Goal: Find specific page/section: Find specific page/section

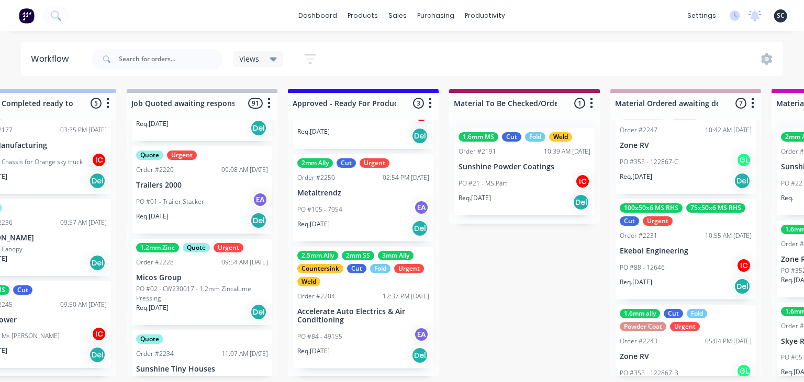
scroll to position [301, 0]
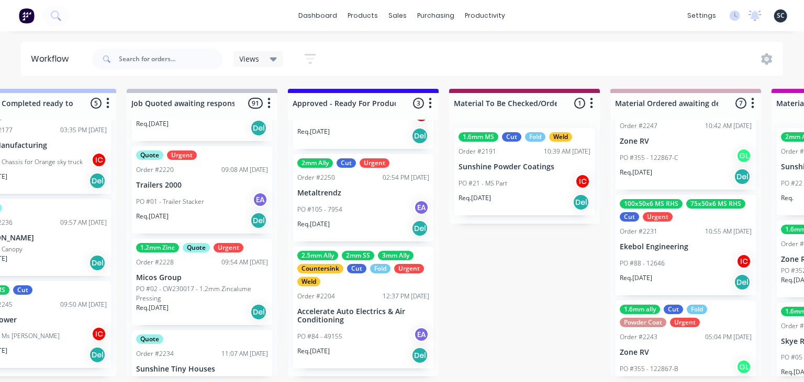
click at [663, 256] on div "PO #88 - 12646 IC" at bounding box center [686, 264] width 132 height 20
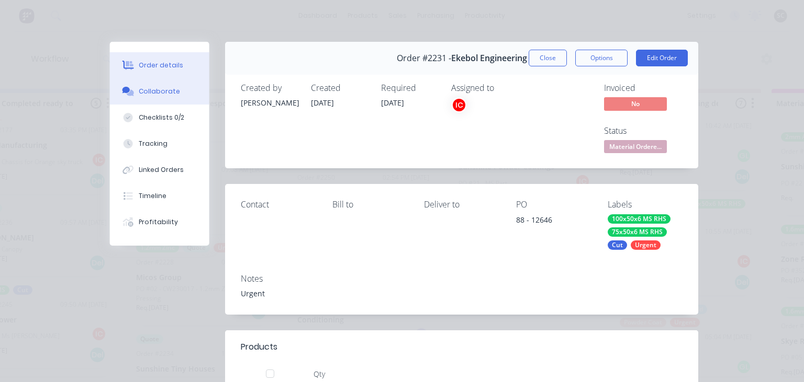
click at [163, 89] on div "Collaborate" at bounding box center [159, 91] width 41 height 9
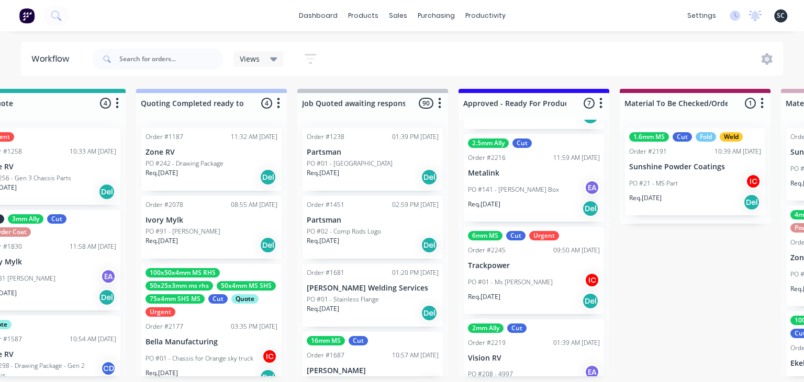
scroll to position [482, 0]
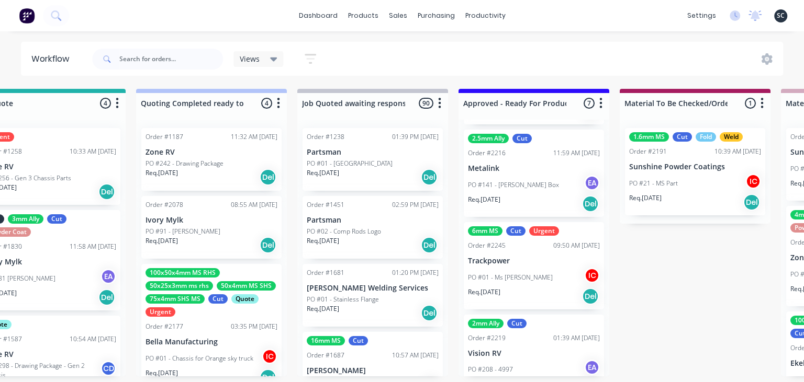
click at [544, 258] on p "Trackpower" at bounding box center [534, 261] width 132 height 9
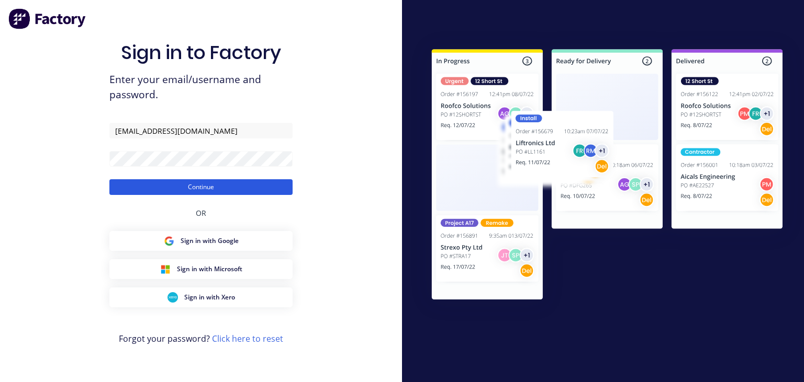
click at [228, 185] on button "Continue" at bounding box center [200, 187] width 183 height 16
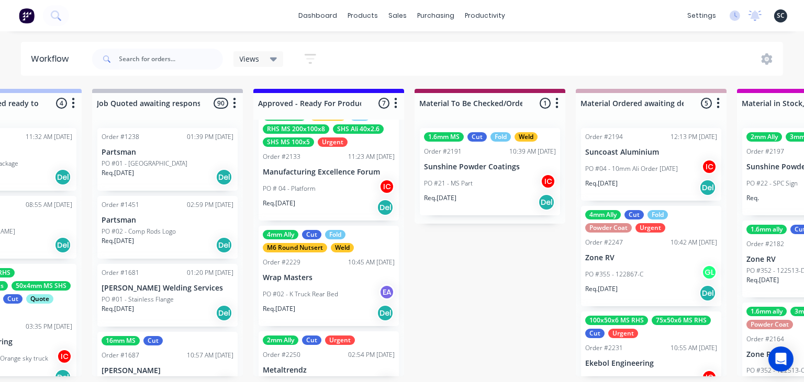
scroll to position [120, 0]
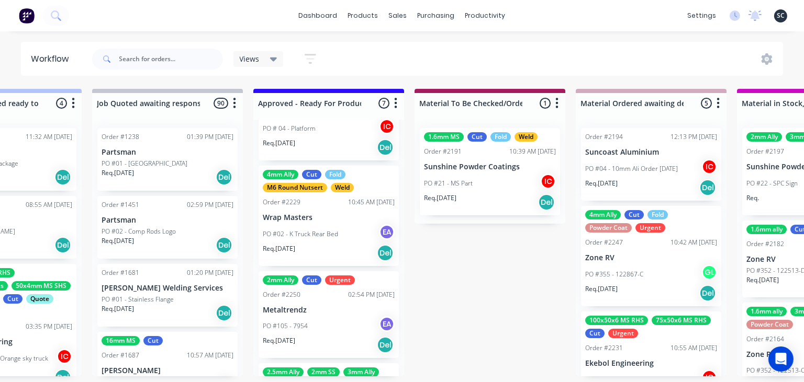
click at [351, 226] on div "PO #02 - K Truck Rear Bed EA" at bounding box center [329, 234] width 132 height 20
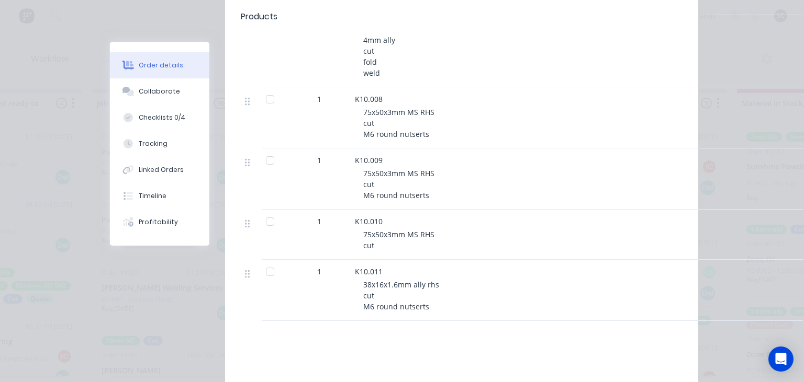
scroll to position [940, 0]
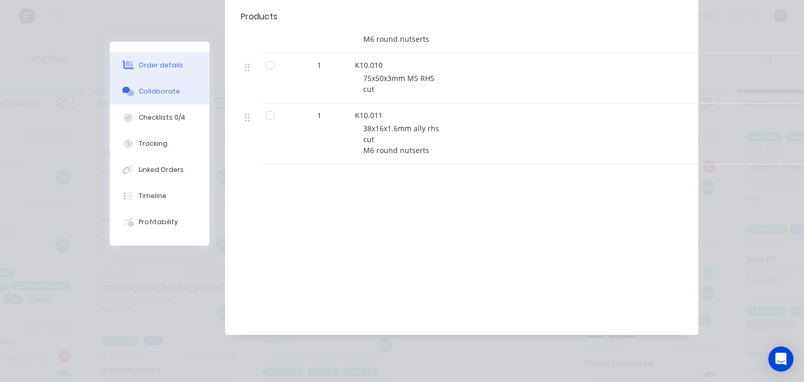
click at [150, 98] on button "Collaborate" at bounding box center [159, 91] width 99 height 26
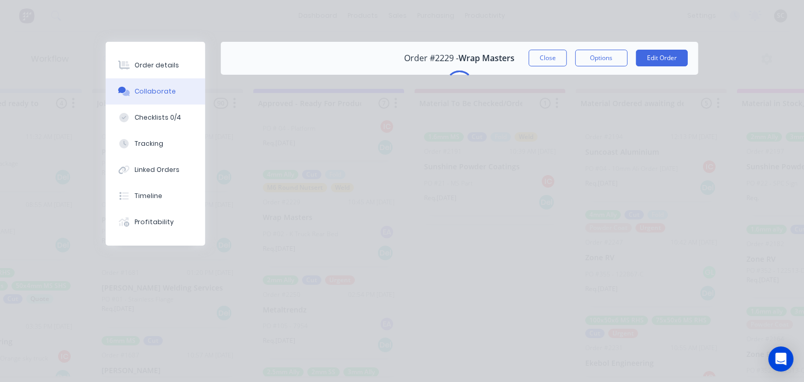
scroll to position [0, 0]
click at [491, 251] on div "Order details Collaborate Checklists 0/4 Tracking Linked Orders Timeline Profit…" at bounding box center [402, 191] width 804 height 382
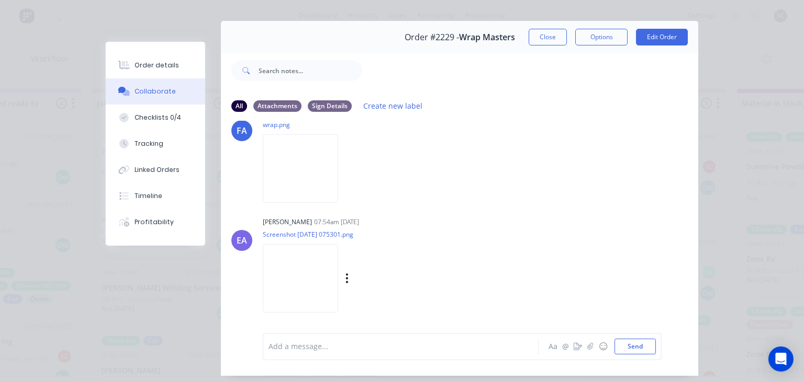
scroll to position [47, 0]
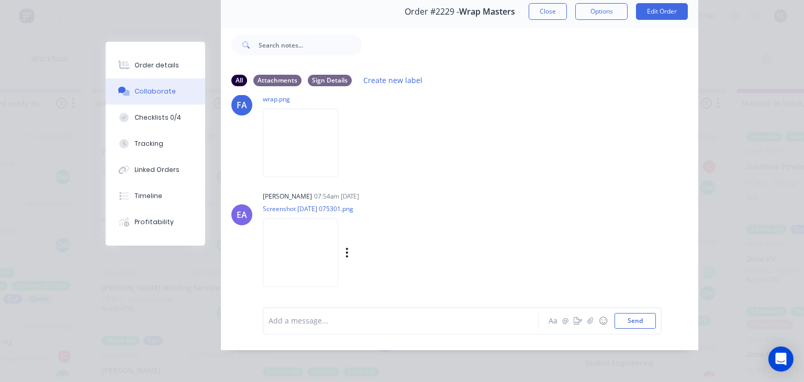
click at [290, 258] on img at bounding box center [300, 253] width 75 height 69
click at [169, 74] on button "Order details" at bounding box center [155, 65] width 99 height 26
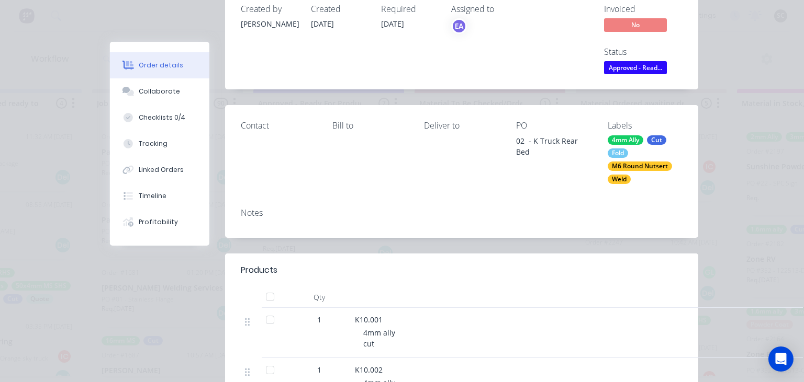
scroll to position [0, 0]
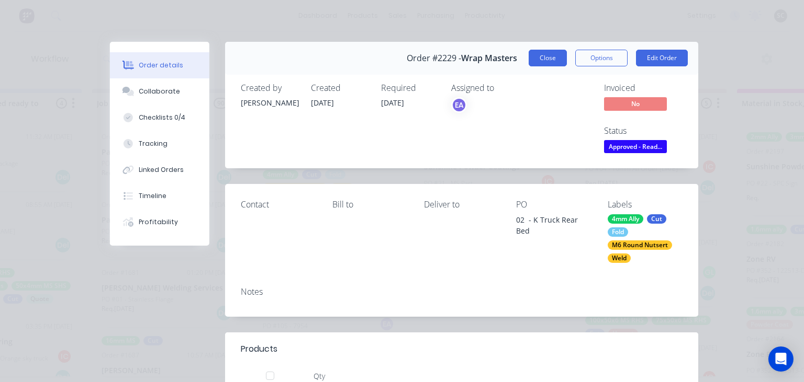
click at [552, 53] on button "Close" at bounding box center [547, 58] width 38 height 17
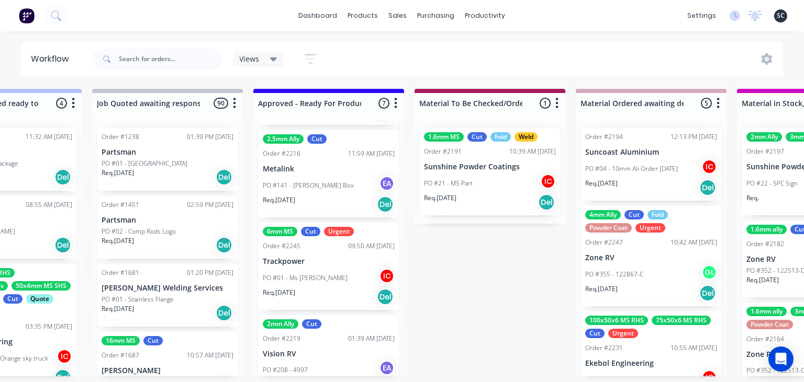
scroll to position [515, 0]
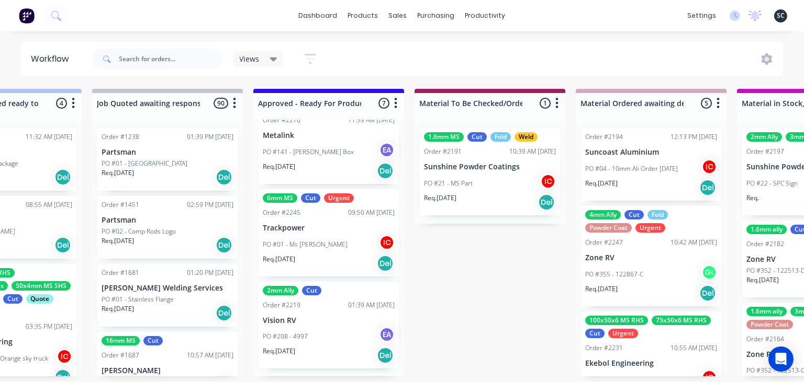
click at [352, 235] on div "PO #01 - Ms Plate IC" at bounding box center [329, 245] width 132 height 20
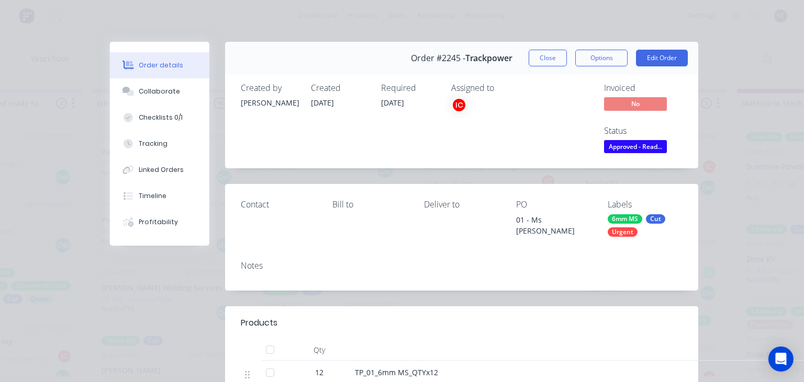
scroll to position [241, 0]
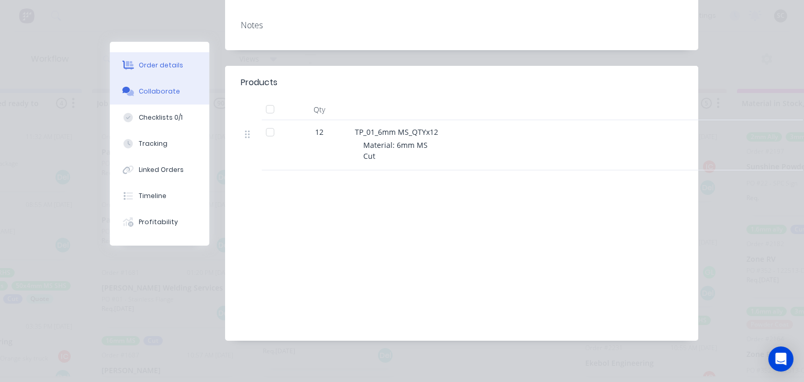
click at [175, 87] on div "Collaborate" at bounding box center [159, 91] width 41 height 9
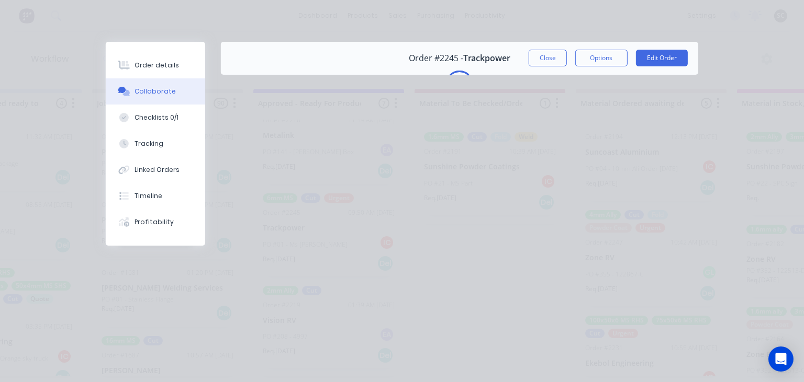
scroll to position [0, 0]
click at [546, 63] on button "Close" at bounding box center [547, 58] width 38 height 17
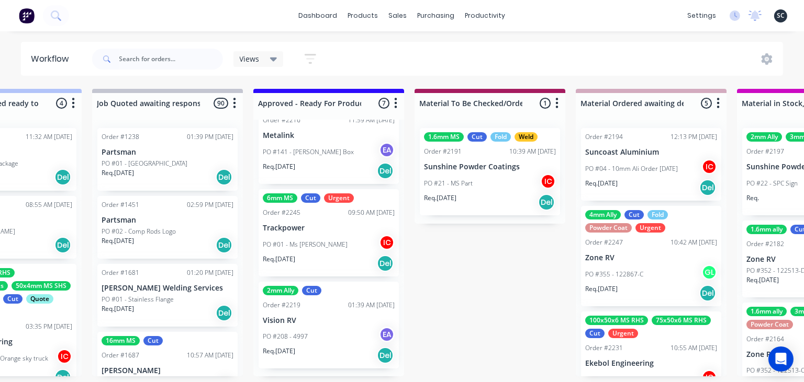
click at [327, 243] on div "PO #01 - Ms Plate IC" at bounding box center [329, 245] width 132 height 20
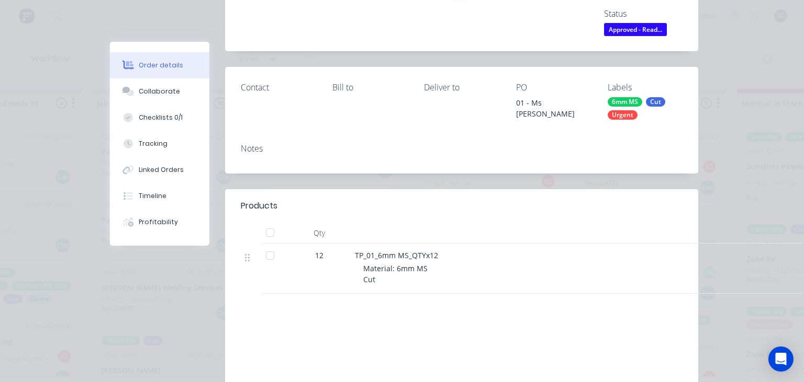
scroll to position [120, 0]
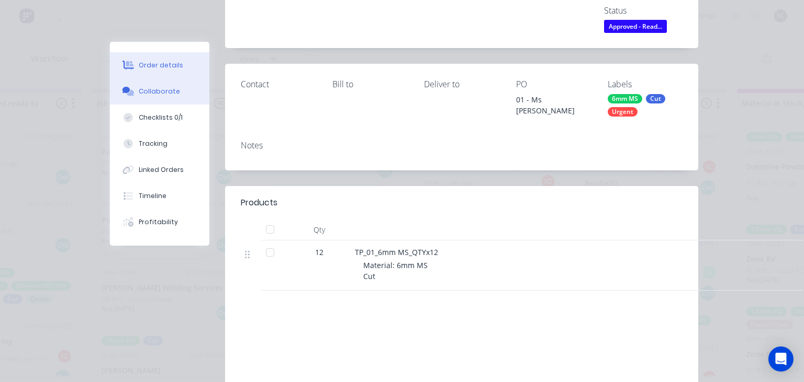
click at [147, 84] on button "Collaborate" at bounding box center [159, 91] width 99 height 26
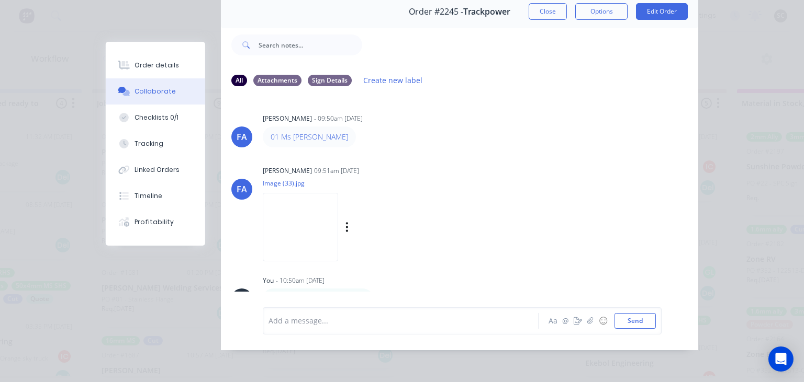
scroll to position [180, 0]
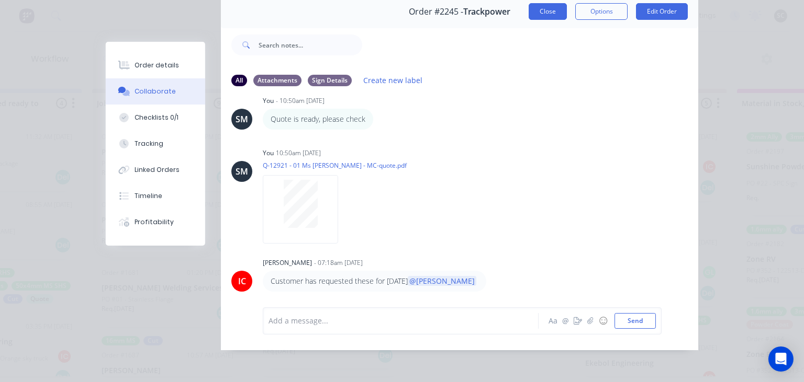
click at [536, 9] on button "Close" at bounding box center [547, 11] width 38 height 17
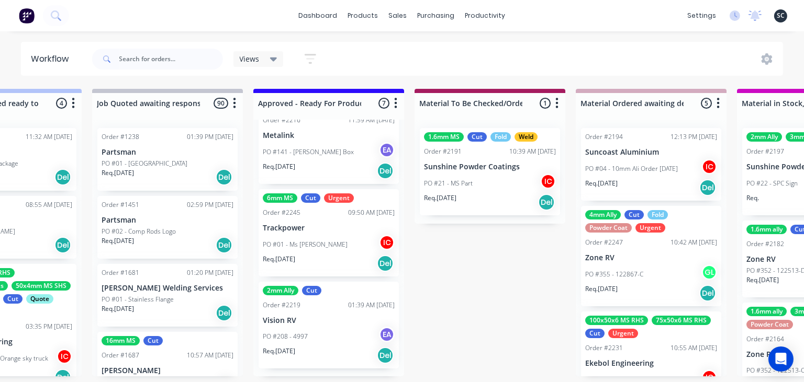
click at [344, 333] on div "PO #208 - 4997 EA" at bounding box center [329, 337] width 132 height 20
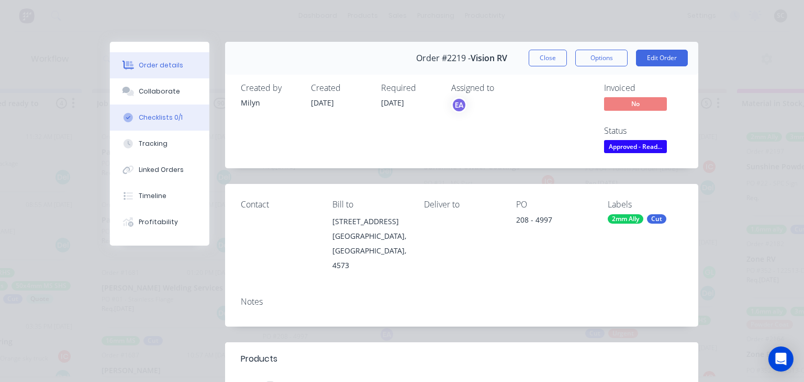
click at [155, 120] on div "Checklists 0/1" at bounding box center [161, 117] width 44 height 9
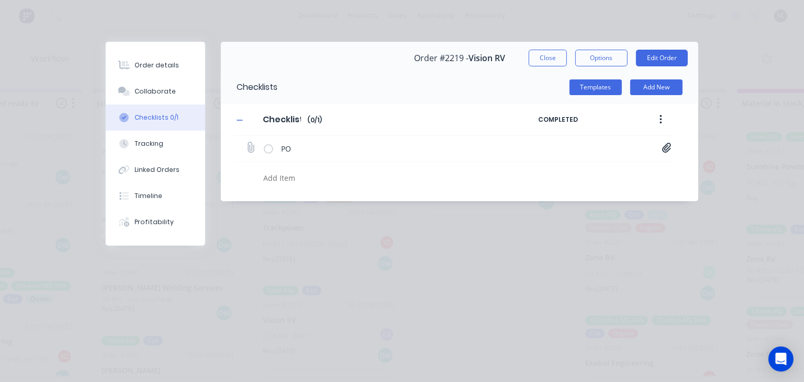
click at [665, 148] on icon at bounding box center [666, 148] width 9 height 10
click at [558, 173] on link "PO04997.pdf" at bounding box center [582, 170] width 122 height 11
click at [550, 59] on button "Close" at bounding box center [547, 58] width 38 height 17
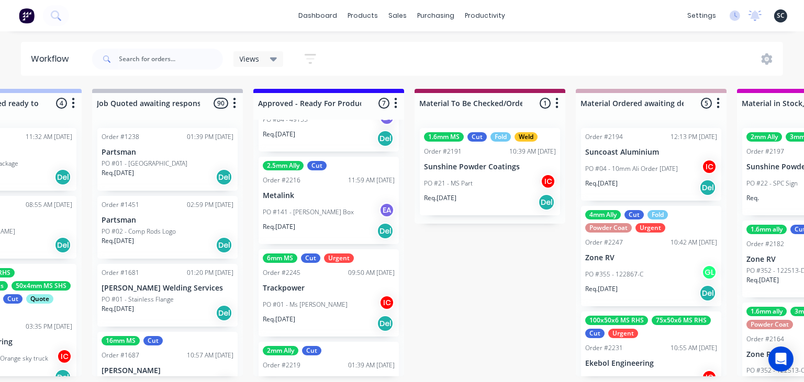
scroll to position [395, 0]
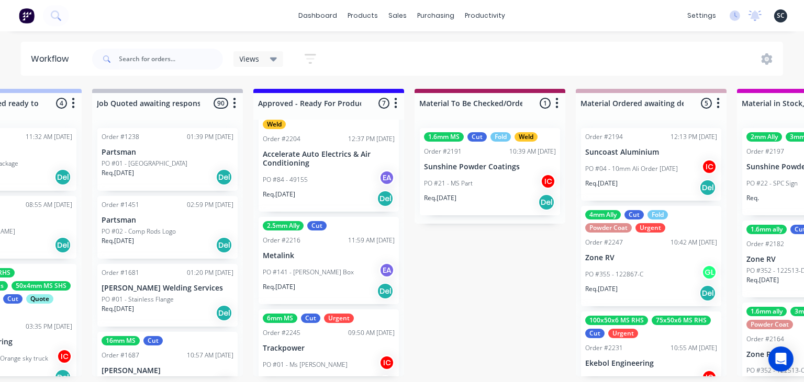
click at [327, 275] on p "PO #141 - [PERSON_NAME] Box" at bounding box center [308, 272] width 91 height 9
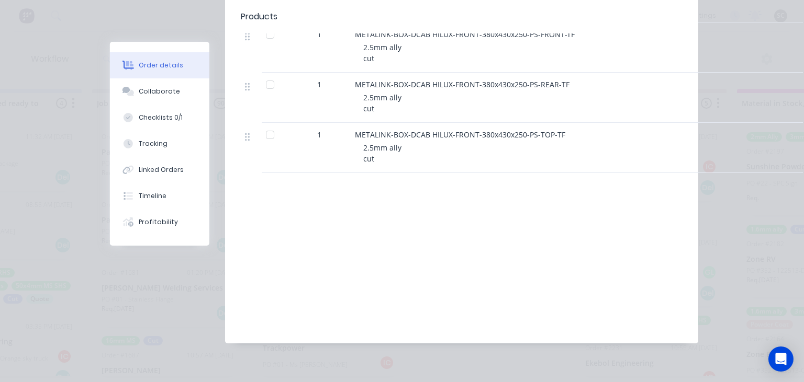
scroll to position [951, 0]
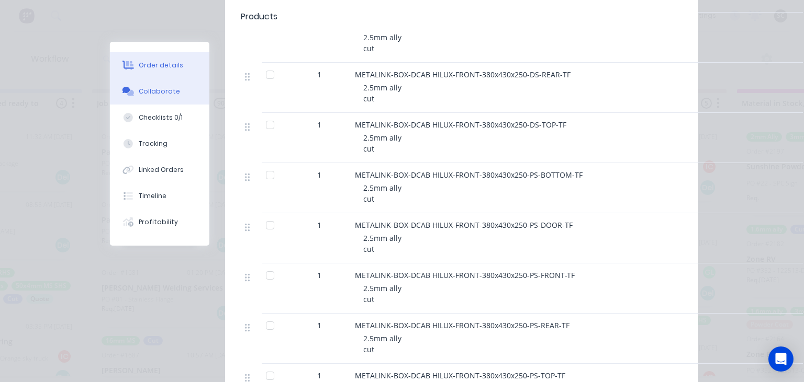
click at [143, 91] on div "Collaborate" at bounding box center [159, 91] width 41 height 9
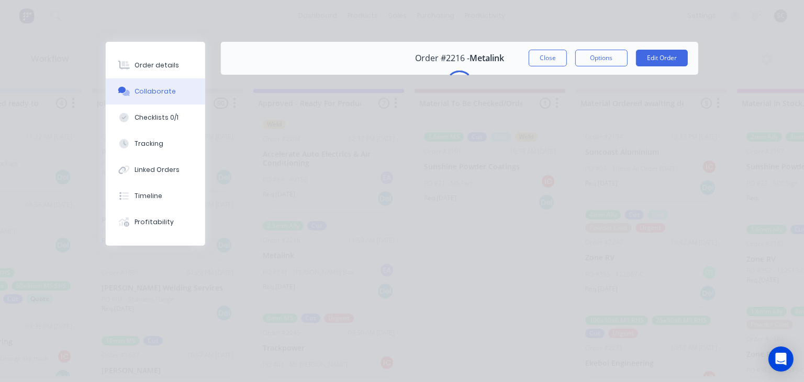
scroll to position [0, 0]
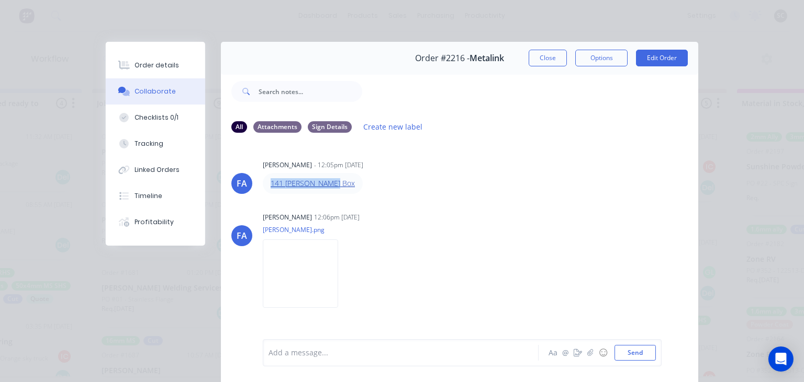
drag, startPoint x: 337, startPoint y: 176, endPoint x: 323, endPoint y: 180, distance: 14.1
click at [386, 173] on div "Francis Adrian Candido - 12:05pm 01/09/25 141 Tom Field Box" at bounding box center [426, 175] width 327 height 37
copy link "141 Tom Field Box"
click at [519, 251] on div "Francis Adrian Candido 12:06pm 01/09/25 tom.png Labels Download" at bounding box center [394, 257] width 263 height 94
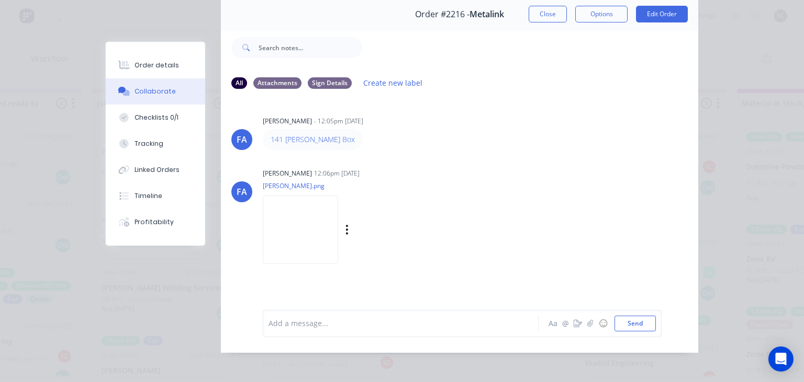
scroll to position [47, 0]
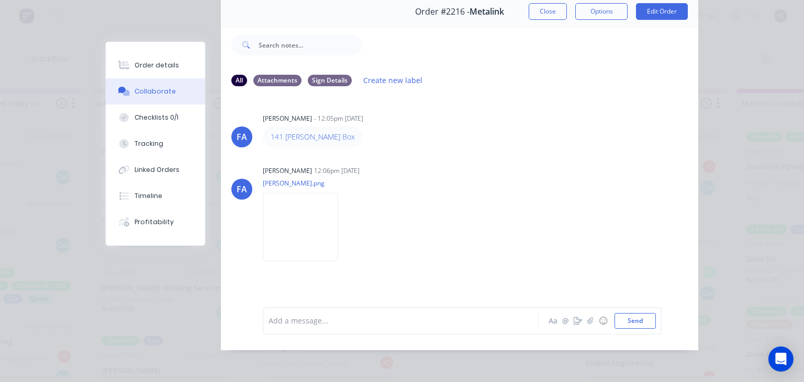
drag, startPoint x: 415, startPoint y: 152, endPoint x: 494, endPoint y: 4, distance: 168.1
click at [432, 132] on div "FA Francis Adrian Candido - 12:05pm 01/09/25 141 Tom Field Box FA Francis Adria…" at bounding box center [459, 193] width 477 height 197
click at [173, 66] on div "Order details" at bounding box center [157, 65] width 44 height 9
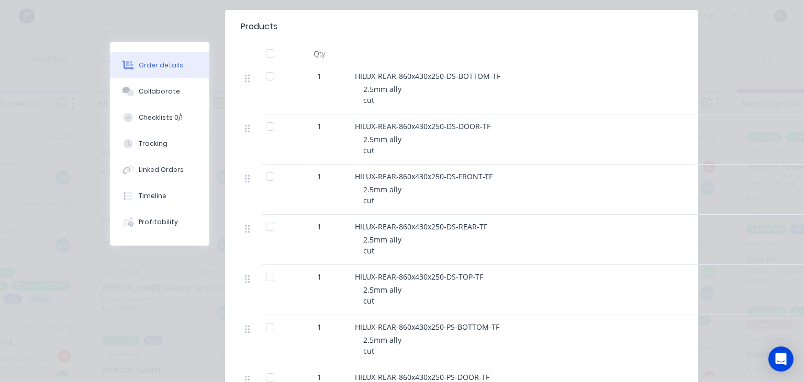
scroll to position [288, 0]
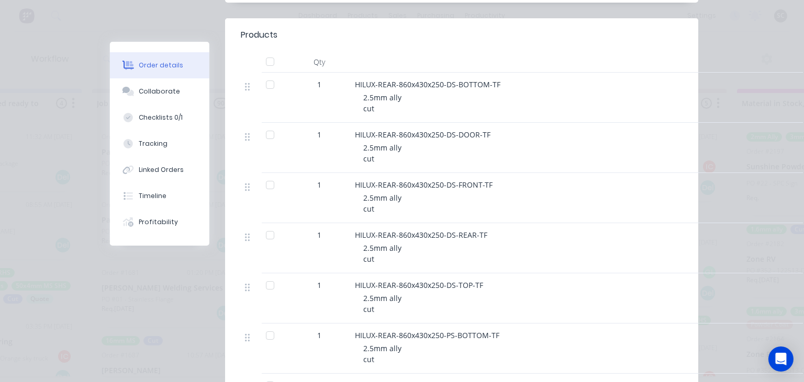
click at [768, 81] on div "HILUX-REAR-860x430x250-DS-BOTTOM-TF 2.5mm ally cut" at bounding box center [560, 98] width 419 height 50
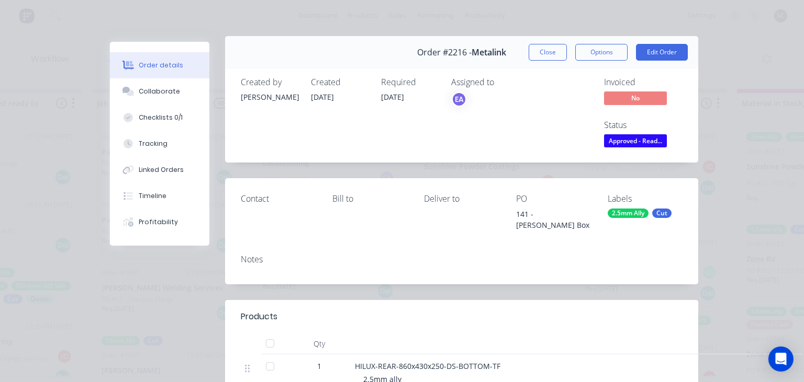
scroll to position [0, 0]
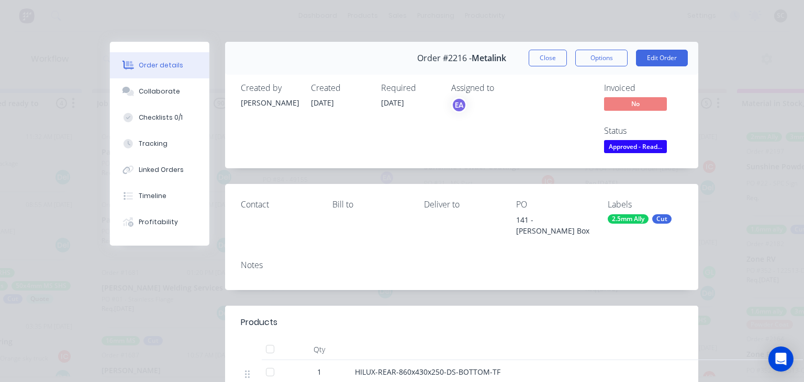
click at [554, 64] on button "Close" at bounding box center [547, 58] width 38 height 17
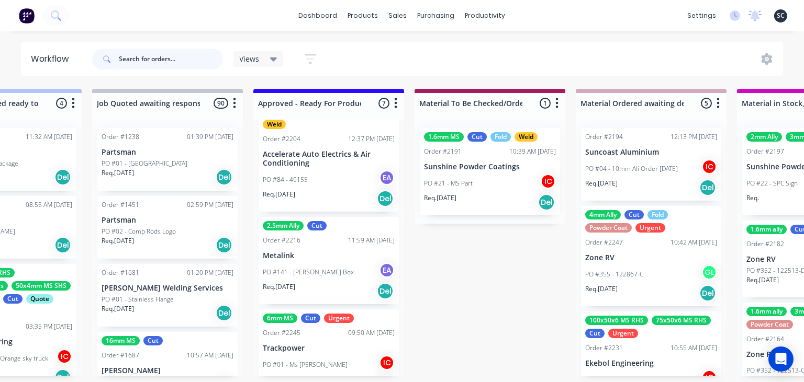
click at [188, 60] on input "text" at bounding box center [171, 59] width 104 height 21
type input "Sam palmer"
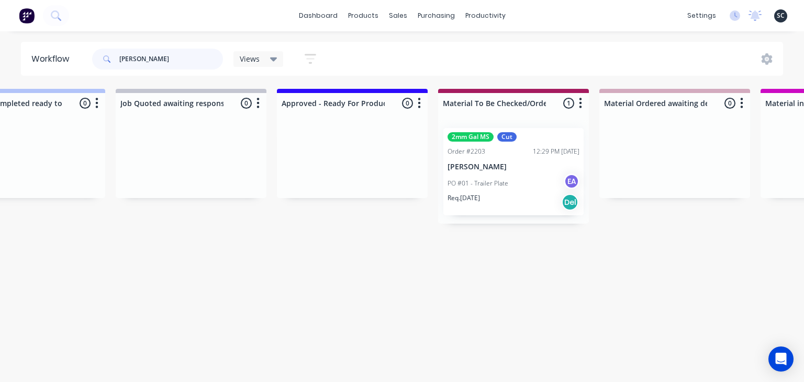
scroll to position [0, 1037]
click at [499, 192] on div "PO #01 - Trailer Plate EA" at bounding box center [511, 184] width 132 height 20
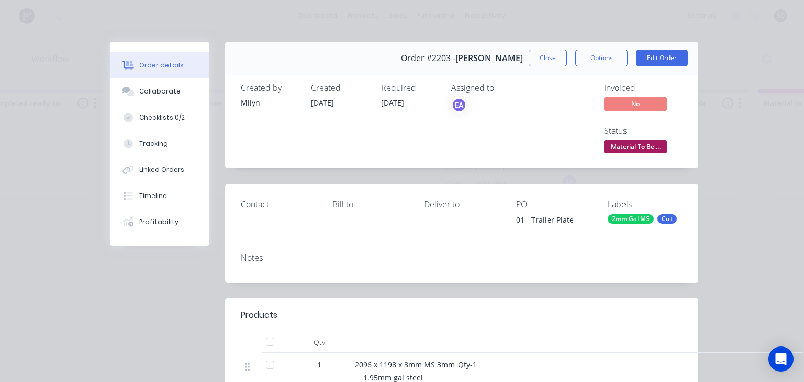
scroll to position [120, 0]
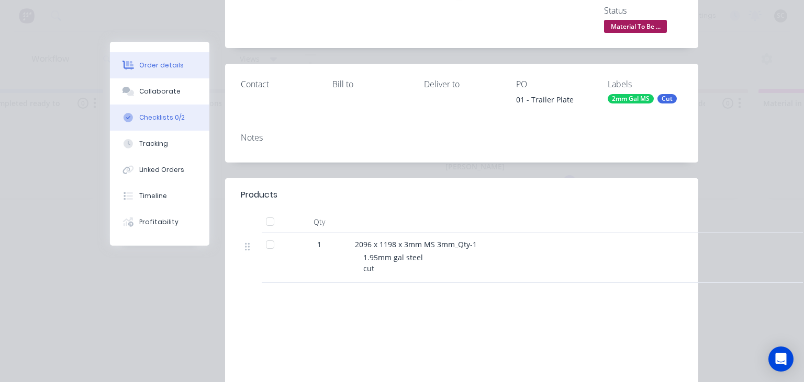
click at [178, 120] on div "Checklists 0/2" at bounding box center [162, 117] width 46 height 9
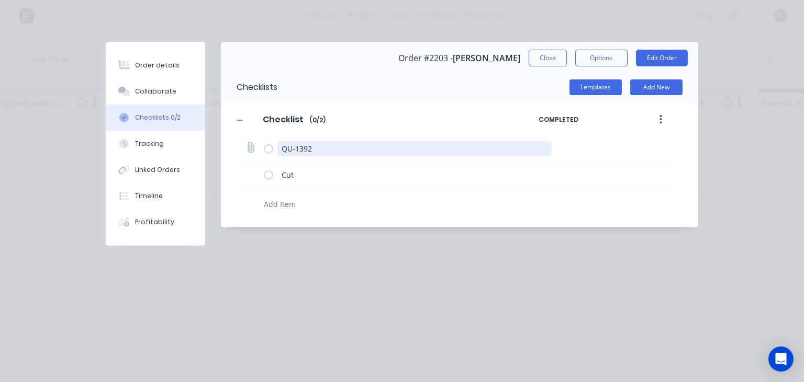
click at [300, 150] on textarea "QU-1392" at bounding box center [414, 148] width 275 height 15
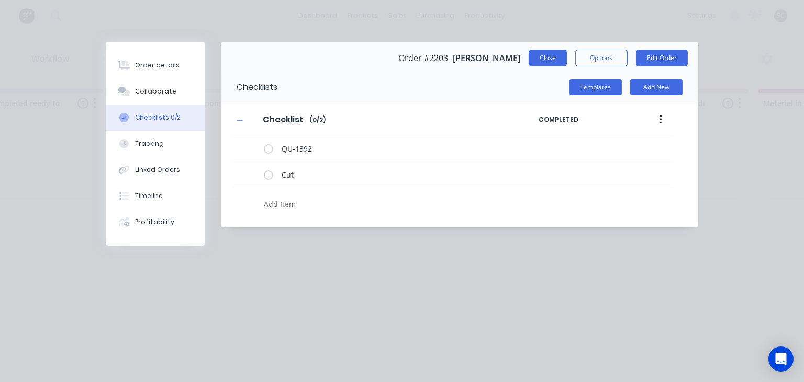
click at [538, 59] on button "Close" at bounding box center [547, 58] width 38 height 17
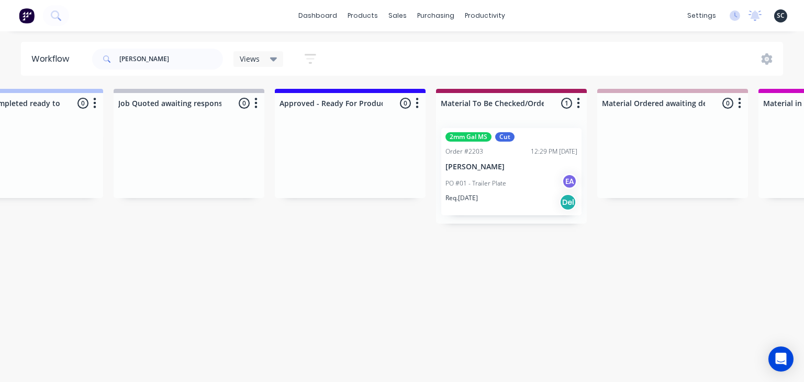
click at [481, 180] on p "PO #01 - Trailer Plate" at bounding box center [475, 183] width 61 height 9
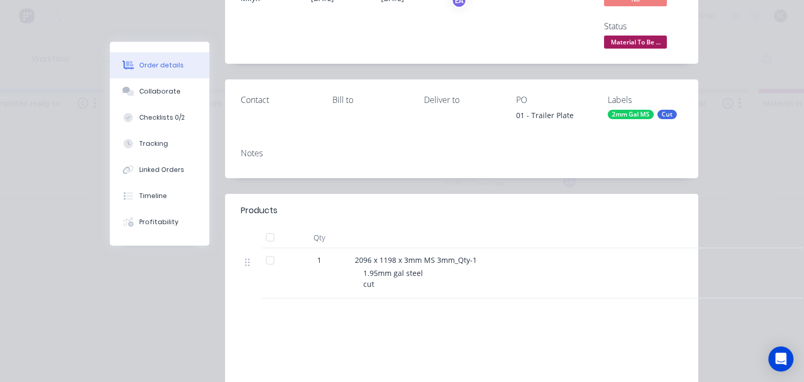
scroll to position [240, 0]
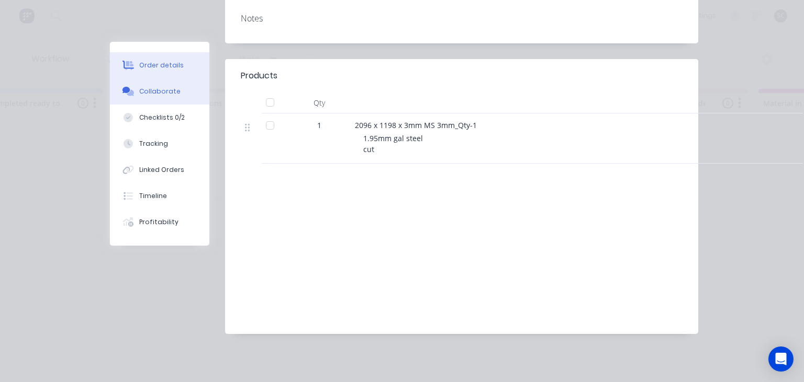
click at [165, 94] on div "Collaborate" at bounding box center [159, 91] width 41 height 9
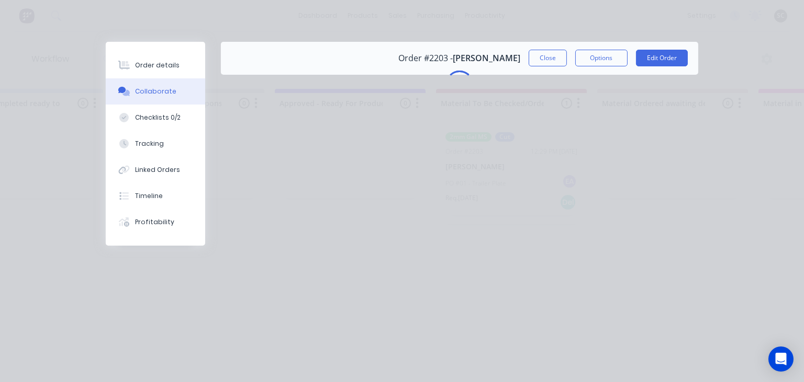
scroll to position [0, 0]
click at [544, 55] on button "Close" at bounding box center [547, 58] width 38 height 17
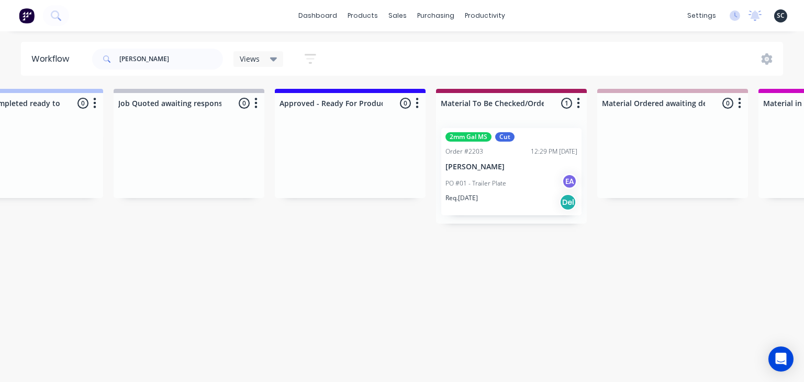
click at [475, 185] on p "PO #01 - Trailer Plate" at bounding box center [475, 183] width 61 height 9
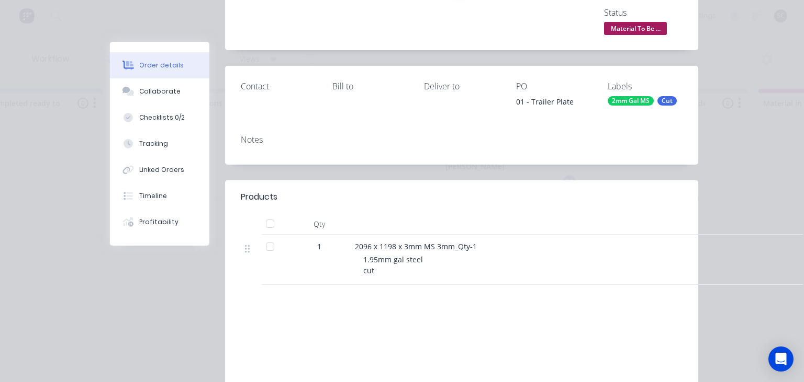
scroll to position [120, 0]
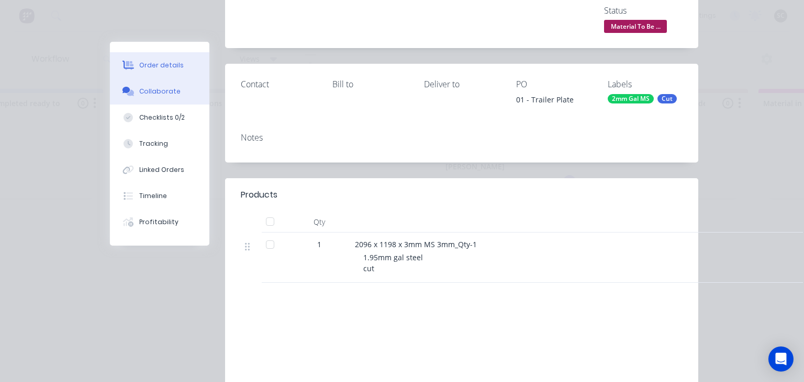
click at [173, 87] on div "Collaborate" at bounding box center [159, 91] width 41 height 9
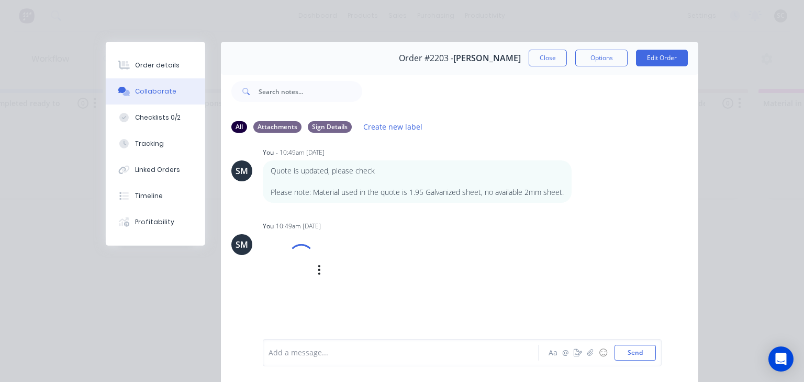
scroll to position [647, 0]
click at [302, 267] on div at bounding box center [301, 257] width 35 height 35
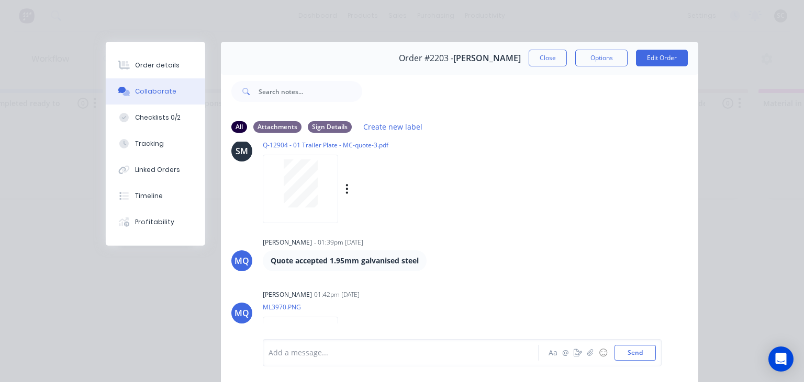
scroll to position [758, 0]
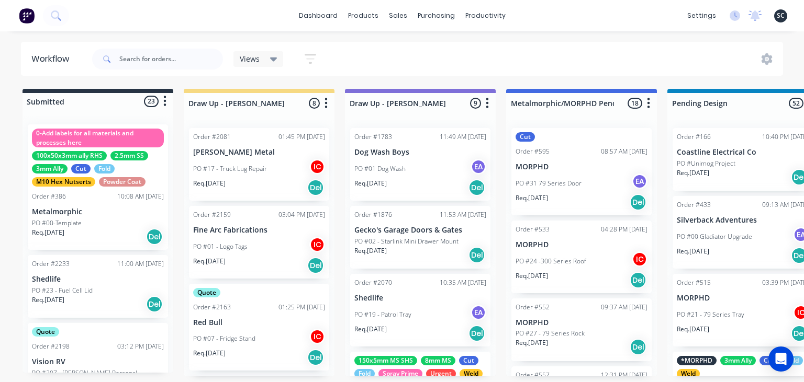
scroll to position [1386, 0]
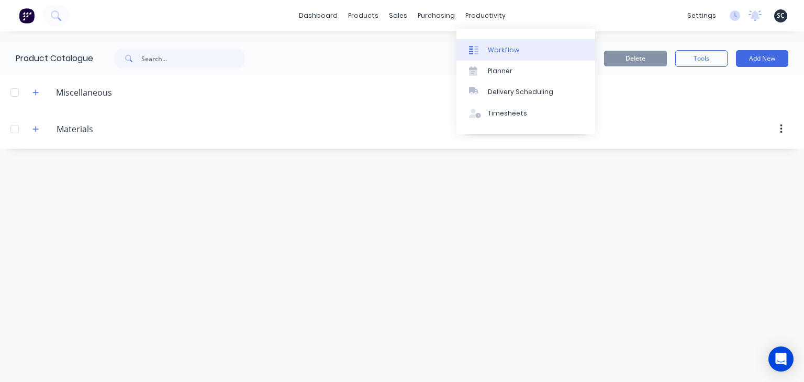
click at [508, 58] on link "Workflow" at bounding box center [525, 49] width 139 height 21
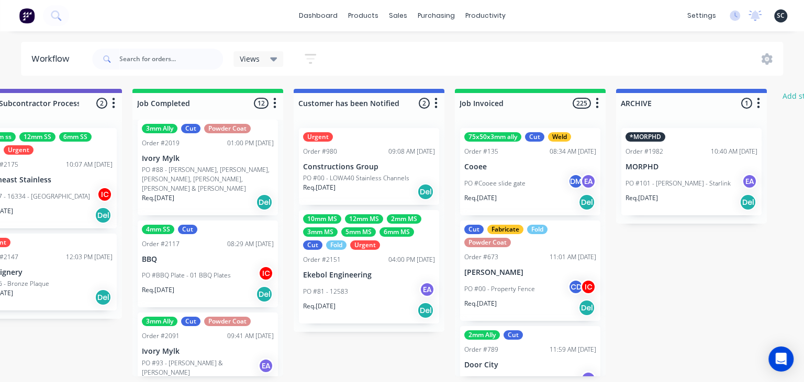
scroll to position [901, 0]
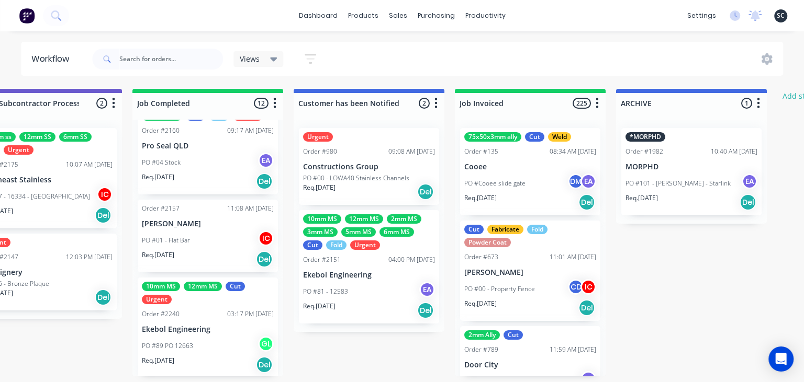
click at [194, 336] on div "PO #89 PO 12663 GL" at bounding box center [208, 346] width 132 height 20
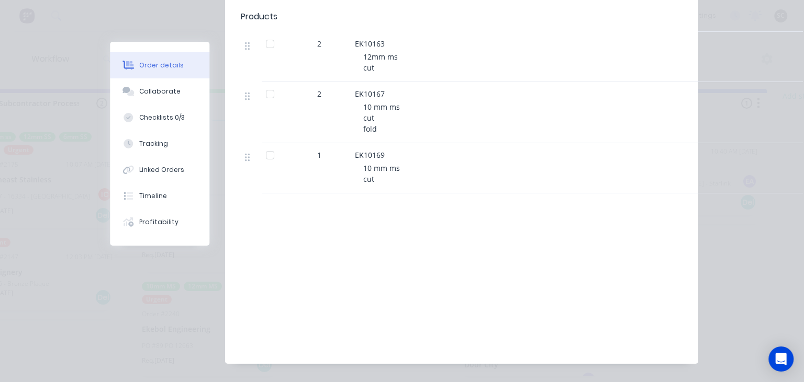
scroll to position [482, 0]
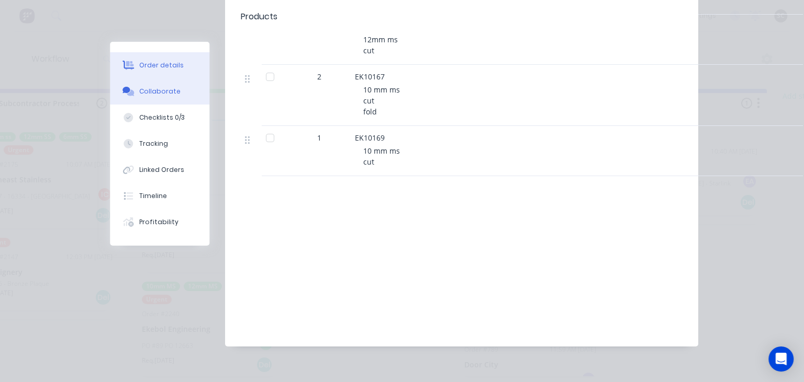
click at [162, 93] on div "Collaborate" at bounding box center [159, 91] width 41 height 9
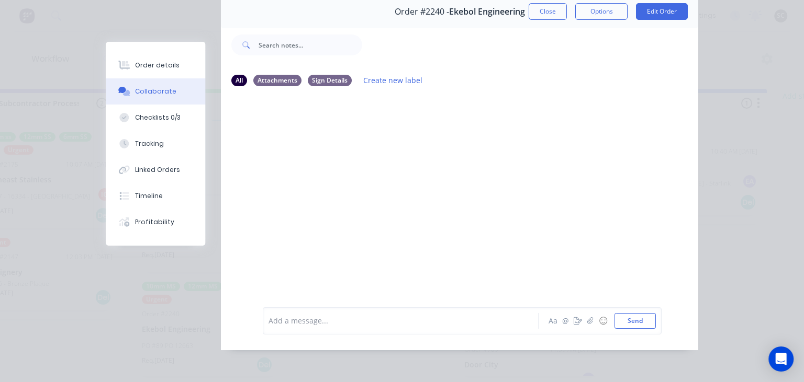
scroll to position [0, 0]
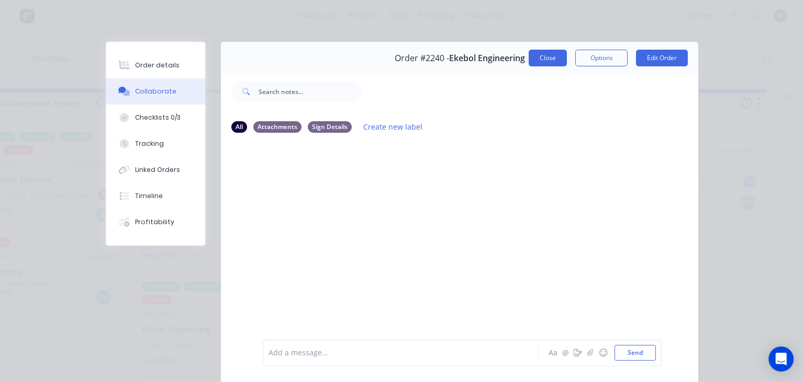
click at [548, 57] on button "Close" at bounding box center [547, 58] width 38 height 17
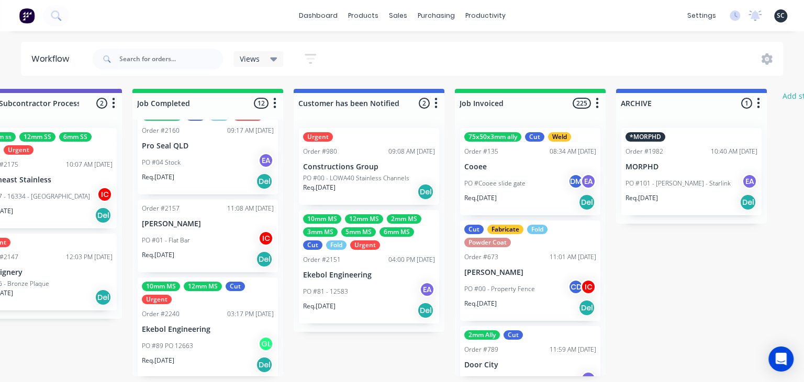
click at [215, 231] on div "PO #01 - Flat Bar IC" at bounding box center [208, 241] width 132 height 20
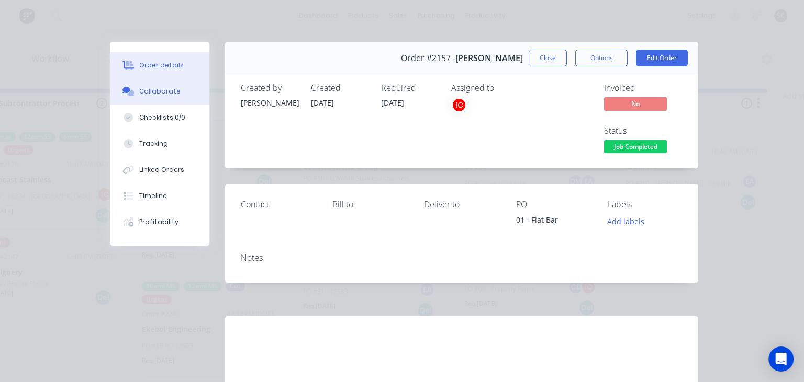
click at [171, 95] on div "Collaborate" at bounding box center [159, 91] width 41 height 9
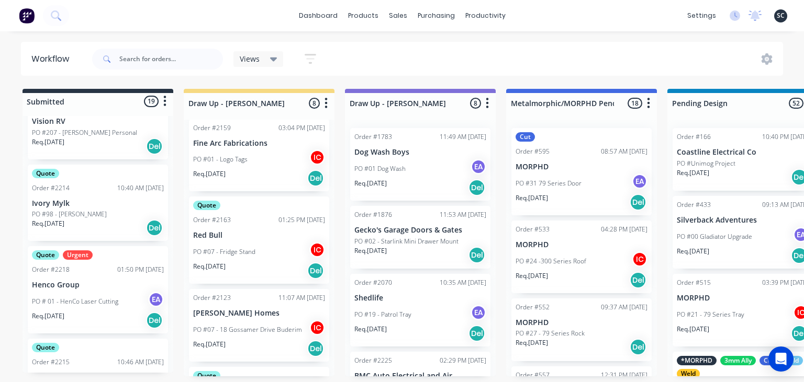
scroll to position [241, 0]
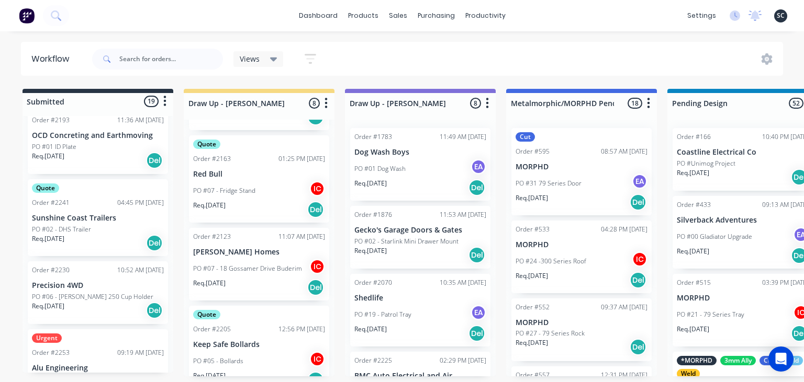
scroll to position [1266, 0]
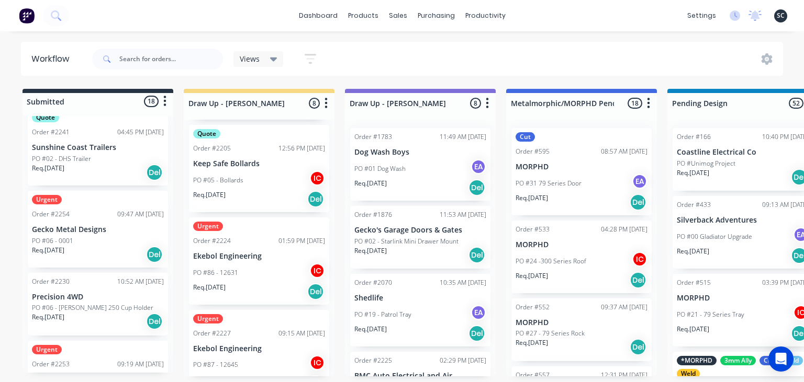
scroll to position [1035, 0]
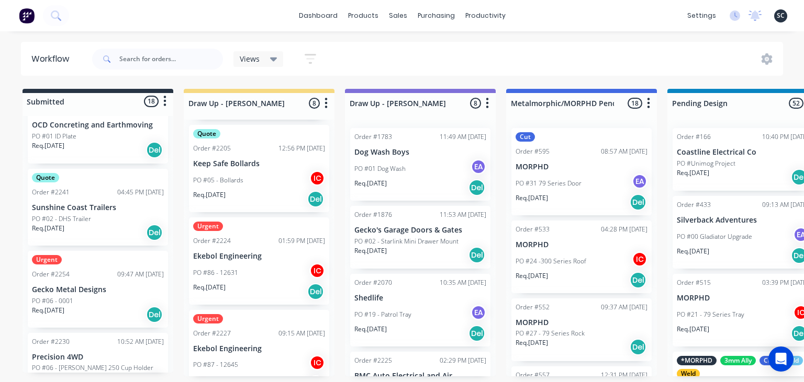
click at [91, 288] on p "Gecko Metal Designs" at bounding box center [98, 290] width 132 height 9
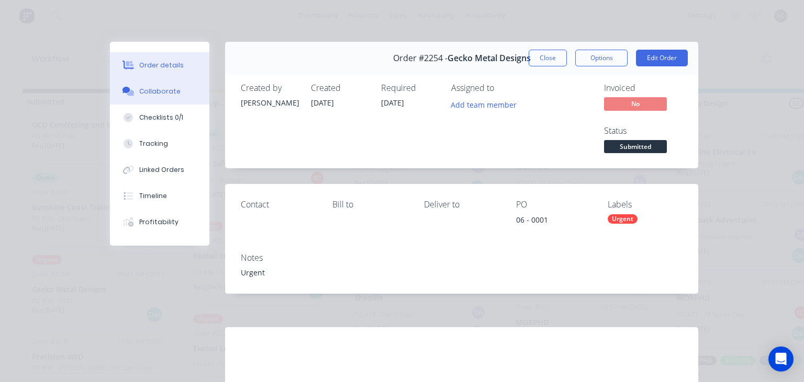
click at [174, 93] on div "Collaborate" at bounding box center [159, 91] width 41 height 9
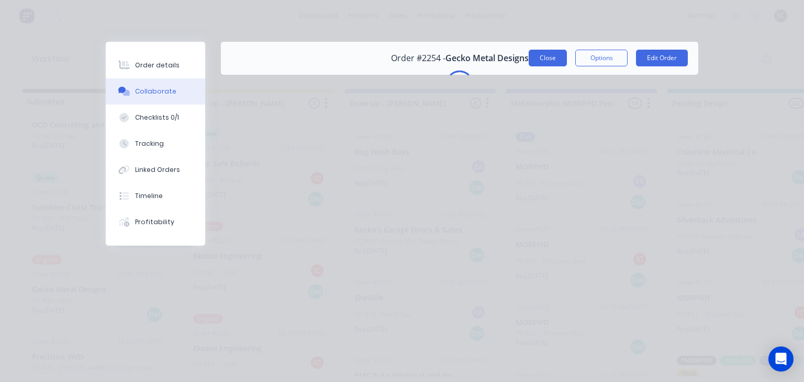
click at [549, 54] on button "Close" at bounding box center [547, 58] width 38 height 17
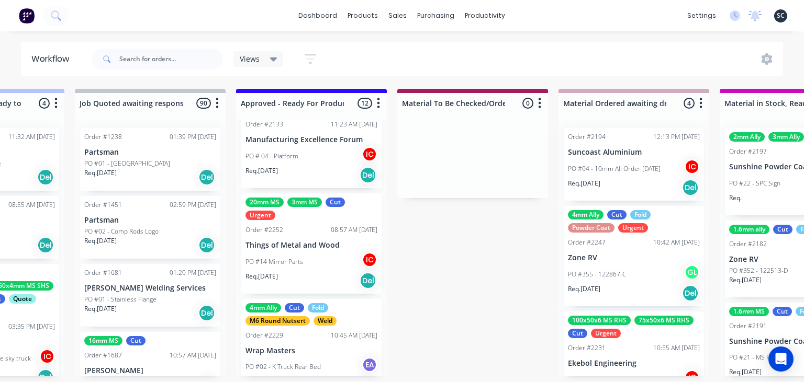
scroll to position [120, 0]
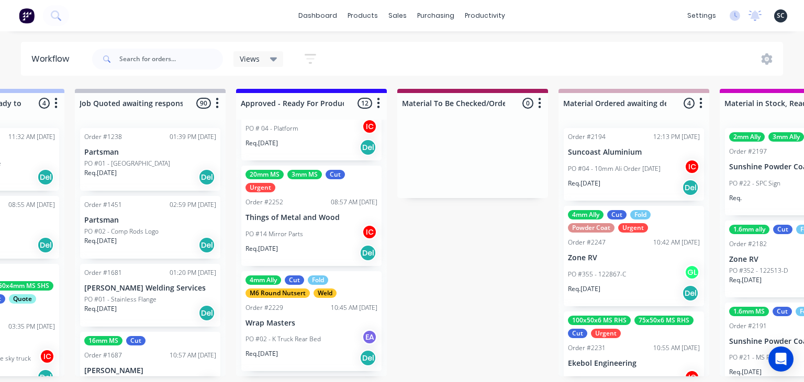
click at [333, 238] on div "PO #14 Mirror Parts IC" at bounding box center [311, 234] width 132 height 20
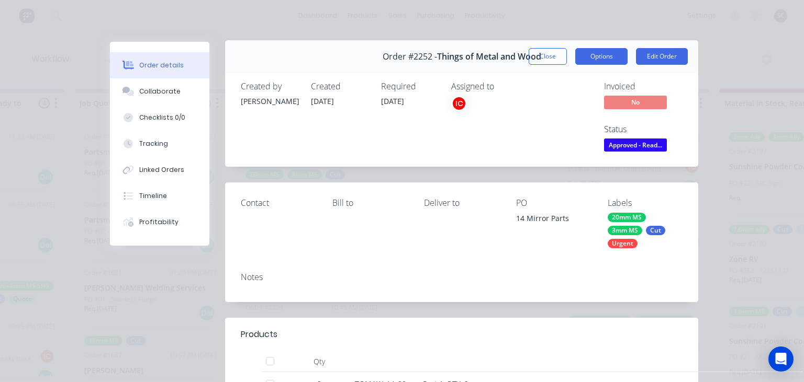
scroll to position [0, 0]
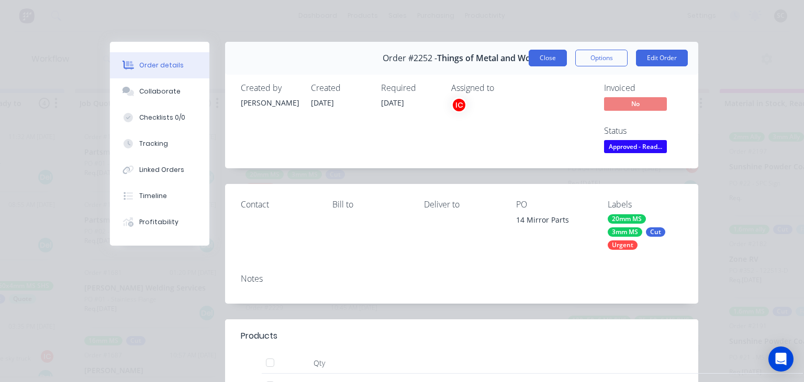
click at [554, 53] on button "Close" at bounding box center [547, 58] width 38 height 17
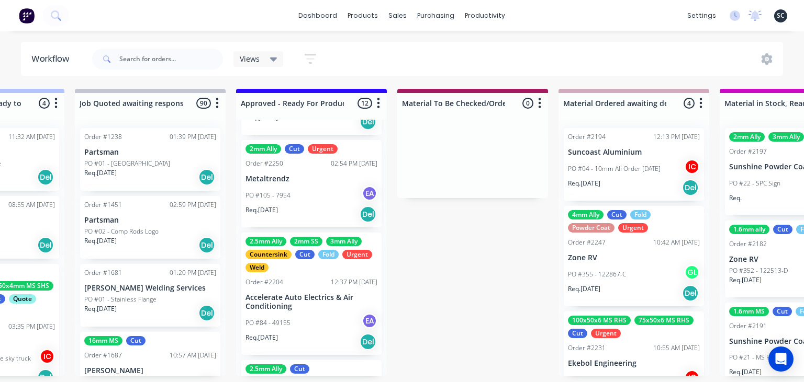
scroll to position [362, 0]
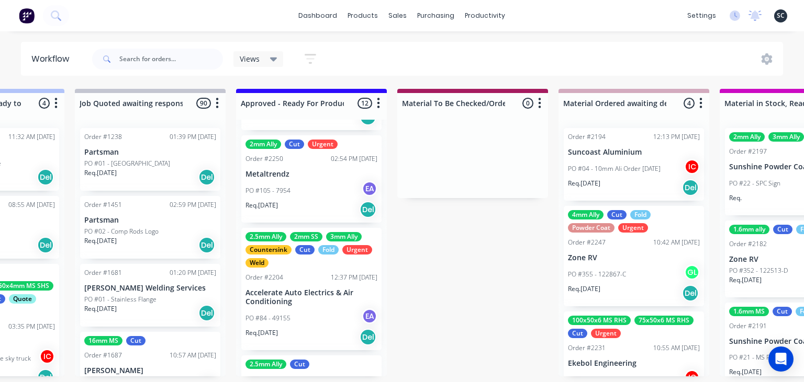
click at [316, 202] on div "Req. 10/09/25 Del" at bounding box center [311, 210] width 132 height 18
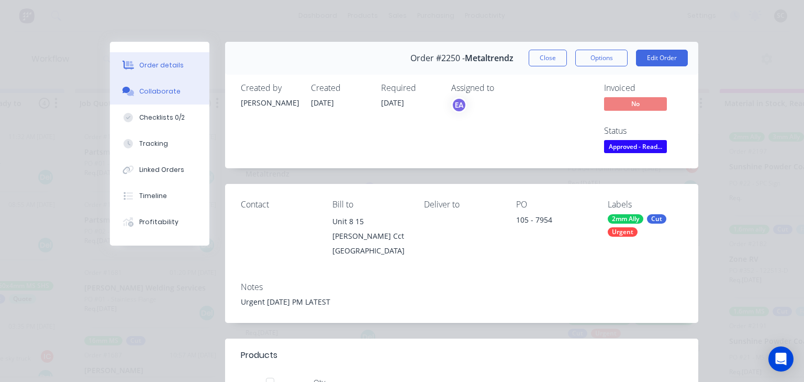
click at [167, 94] on div "Collaborate" at bounding box center [159, 91] width 41 height 9
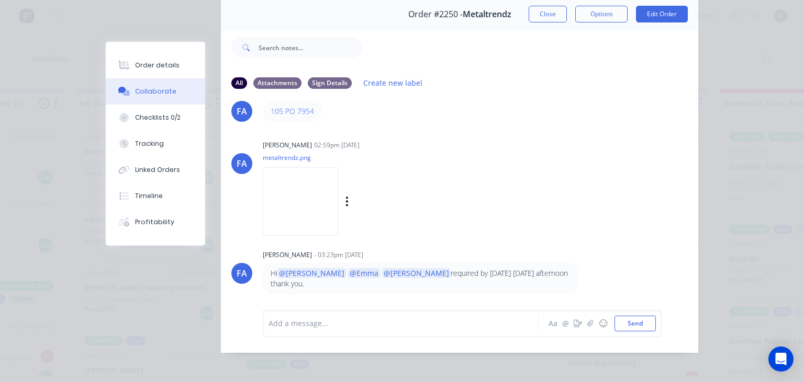
scroll to position [47, 0]
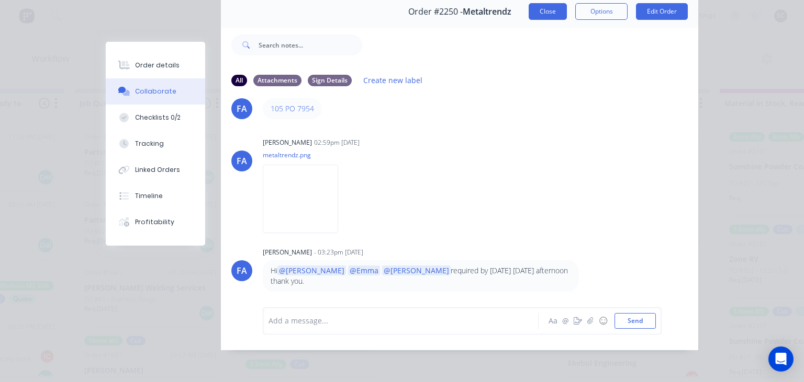
click at [545, 15] on button "Close" at bounding box center [547, 11] width 38 height 17
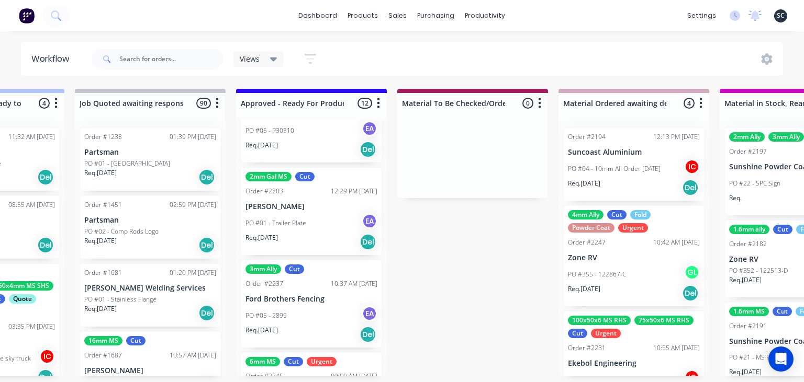
scroll to position [742, 0]
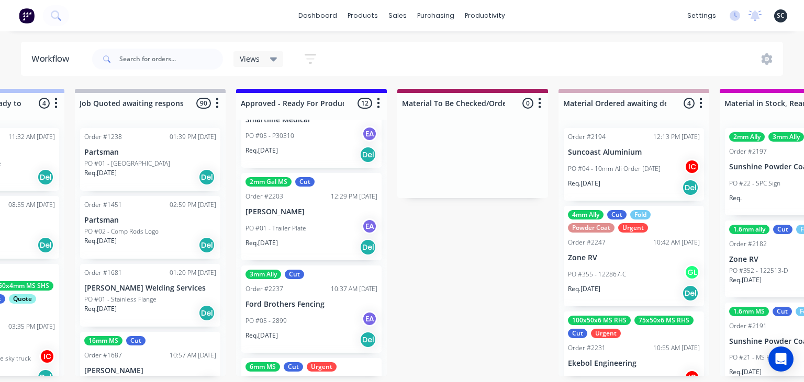
click at [318, 208] on p "[PERSON_NAME]" at bounding box center [311, 212] width 132 height 9
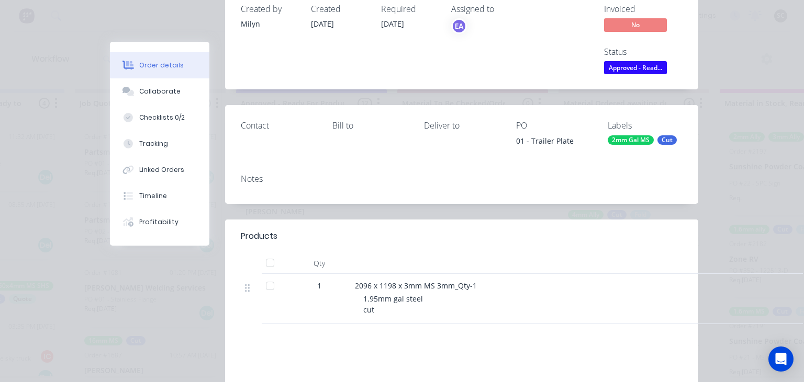
scroll to position [120, 0]
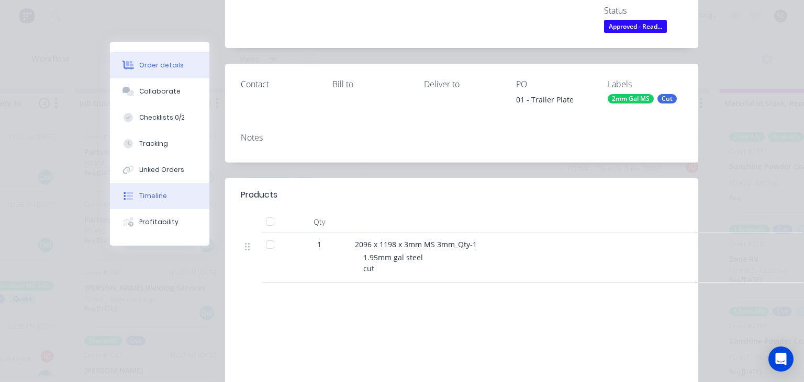
click at [166, 201] on button "Timeline" at bounding box center [159, 196] width 99 height 26
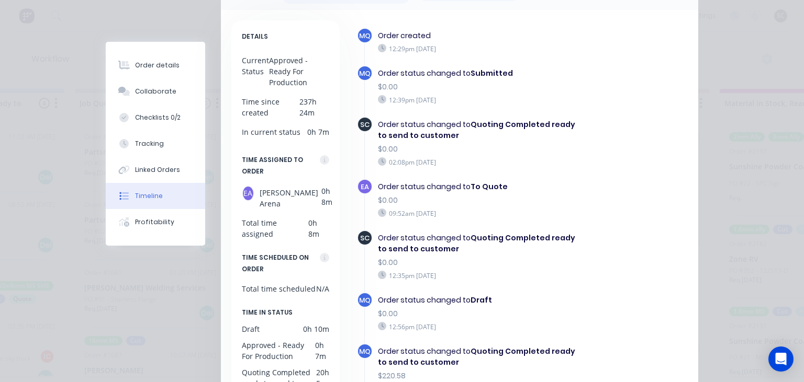
scroll to position [0, 0]
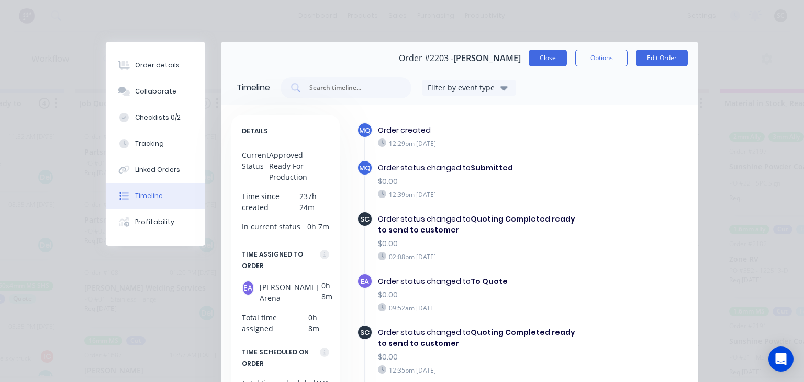
click at [541, 63] on button "Close" at bounding box center [547, 58] width 38 height 17
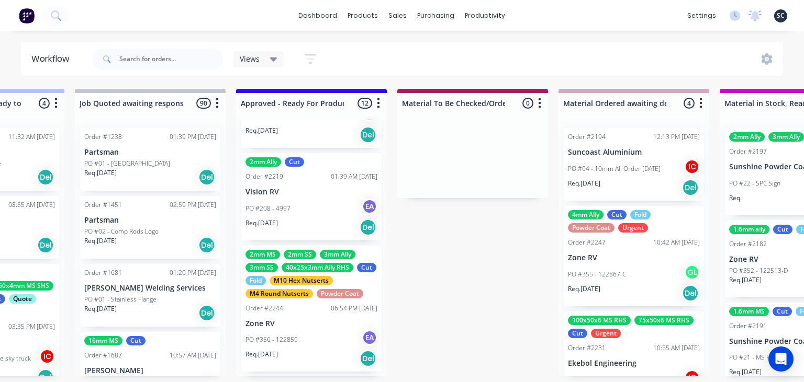
scroll to position [1043, 0]
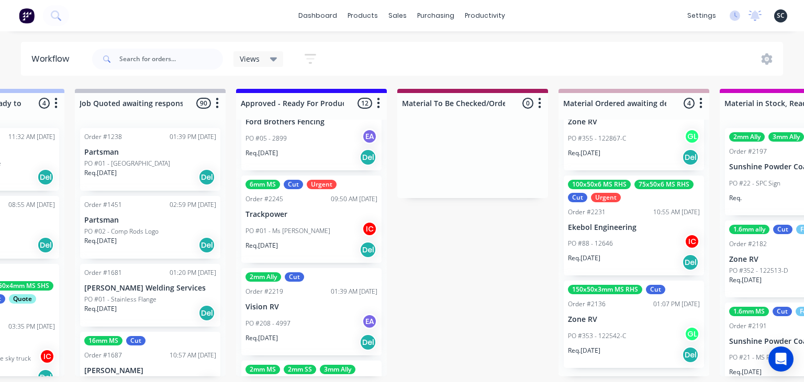
scroll to position [923, 0]
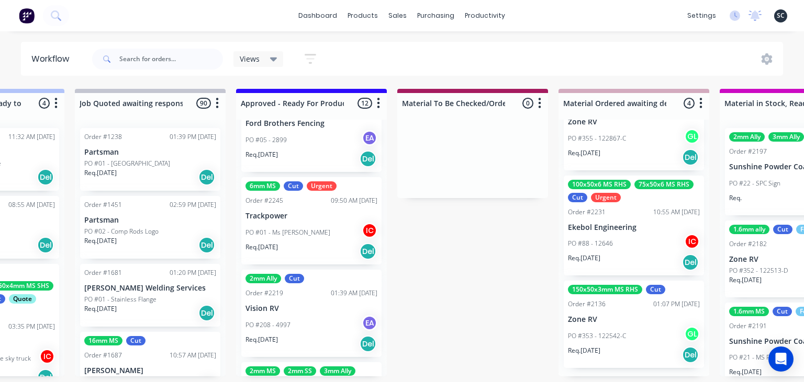
click at [311, 308] on p "Vision RV" at bounding box center [311, 309] width 132 height 9
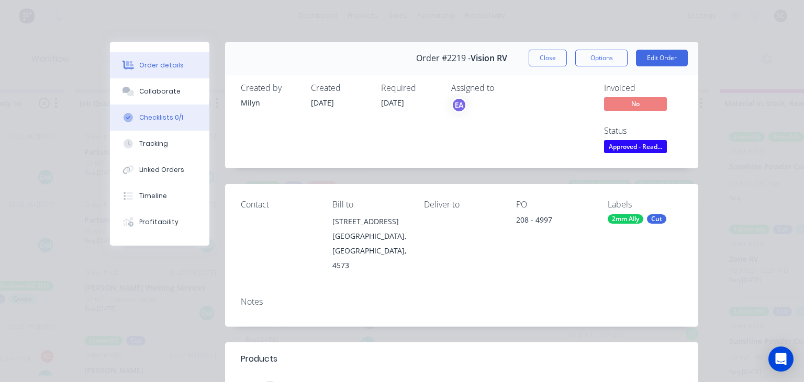
click at [154, 115] on div "Checklists 0/1" at bounding box center [161, 117] width 44 height 9
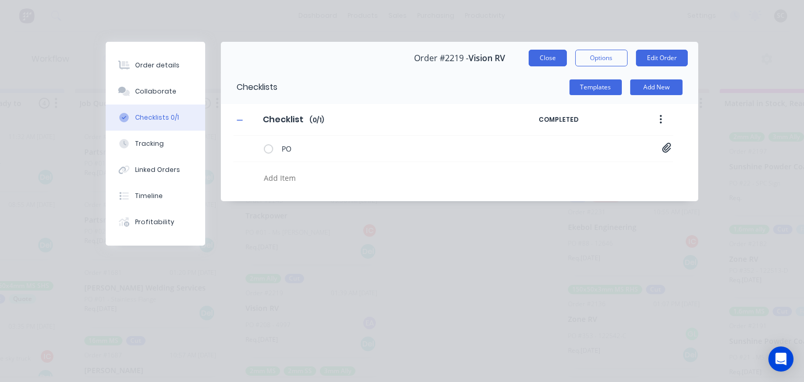
click at [547, 60] on button "Close" at bounding box center [547, 58] width 38 height 17
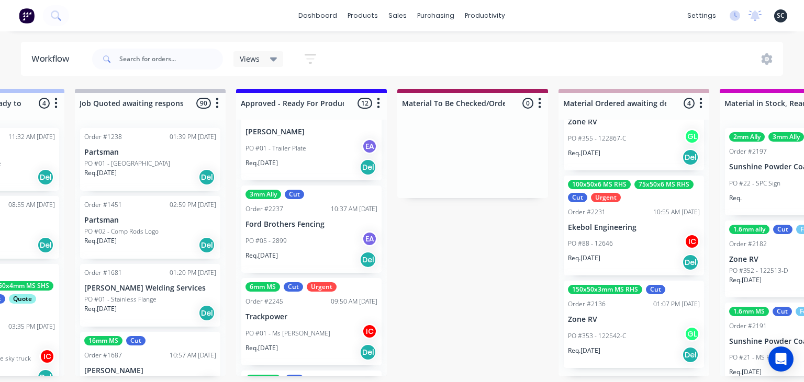
scroll to position [802, 0]
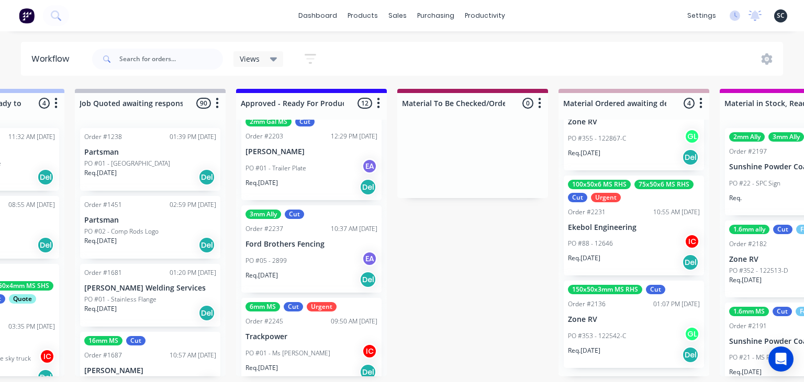
click at [320, 246] on p "Ford Brothers Fencing" at bounding box center [311, 244] width 132 height 9
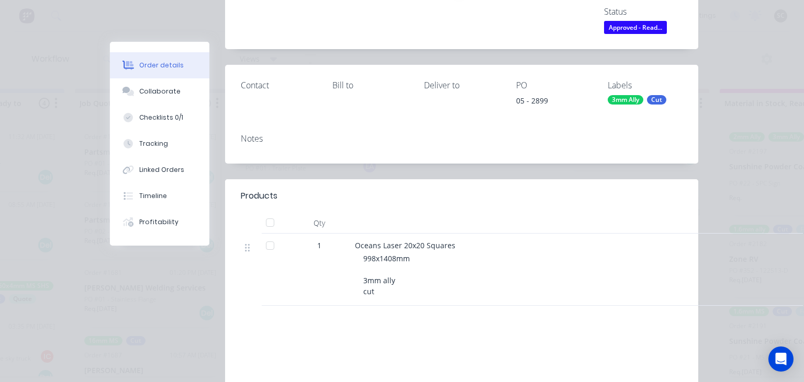
scroll to position [120, 0]
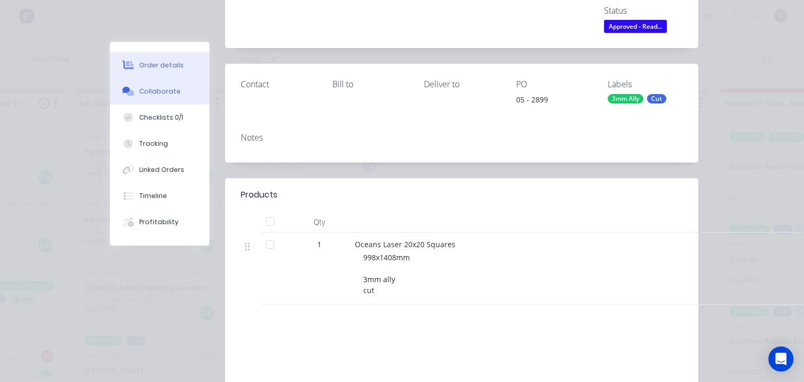
click at [173, 88] on div "Collaborate" at bounding box center [159, 91] width 41 height 9
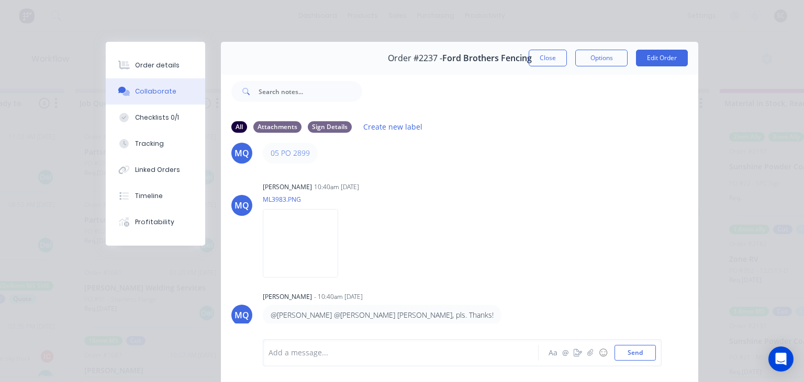
scroll to position [0, 0]
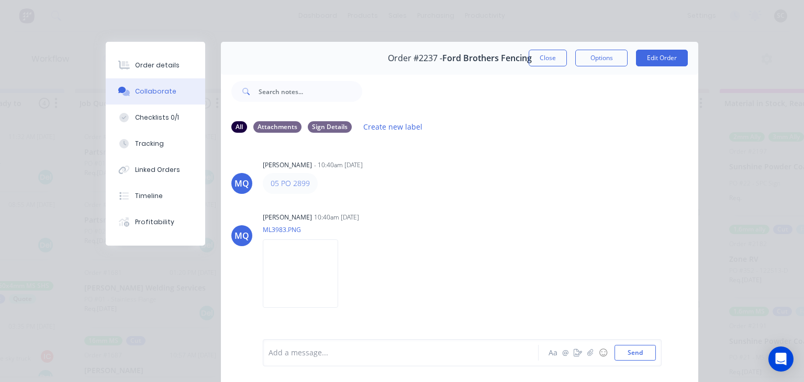
drag, startPoint x: 303, startPoint y: 183, endPoint x: 312, endPoint y: 183, distance: 8.9
click at [494, 209] on div "MQ Milyn Quinones - 10:40am 04/09/25 05 PO 2899 MQ Milyn Quinones 10:40am 04/09…" at bounding box center [459, 240] width 477 height 197
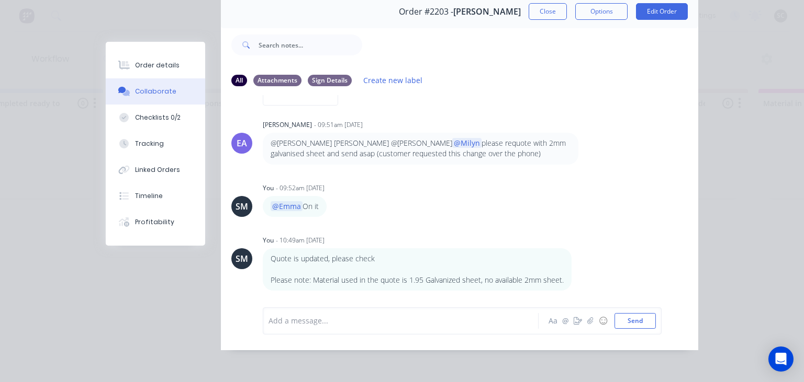
scroll to position [818, 0]
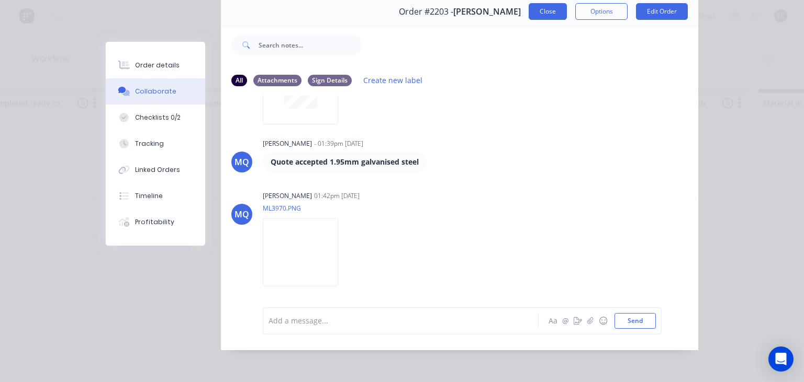
click at [554, 14] on button "Close" at bounding box center [547, 11] width 38 height 17
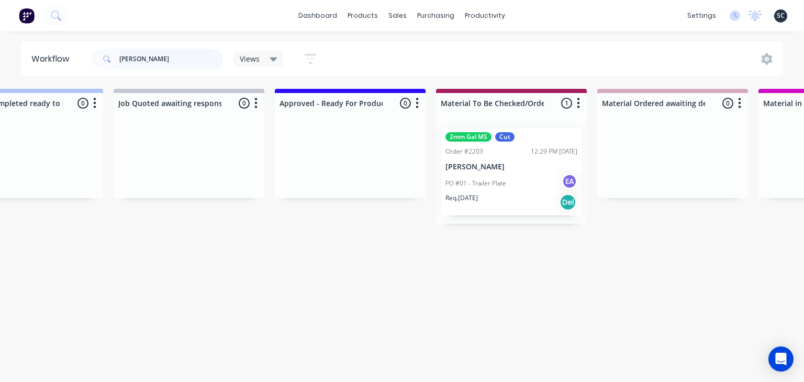
click at [150, 57] on input "[PERSON_NAME]" at bounding box center [171, 59] width 104 height 21
drag, startPoint x: 166, startPoint y: 56, endPoint x: 55, endPoint y: 68, distance: 111.6
click at [119, 68] on input "[PERSON_NAME]" at bounding box center [171, 59] width 104 height 21
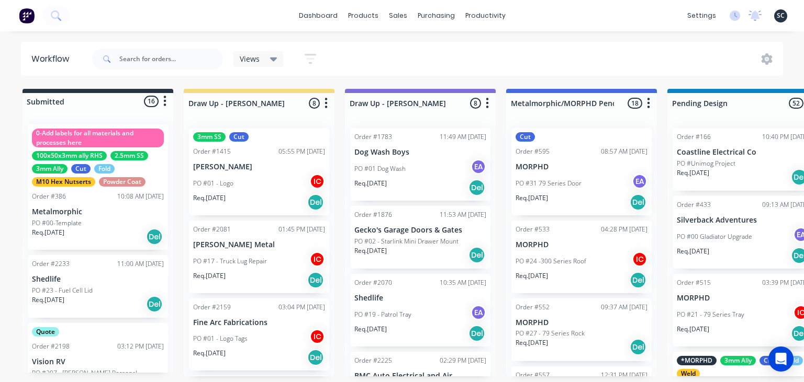
click at [513, 49] on div "Views Save new view None (Default) edit [PERSON_NAME] edit [PERSON_NAME] edit S…" at bounding box center [436, 58] width 693 height 31
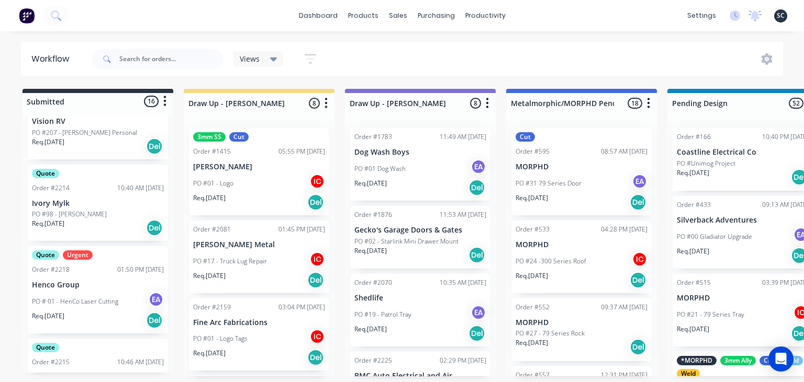
scroll to position [603, 0]
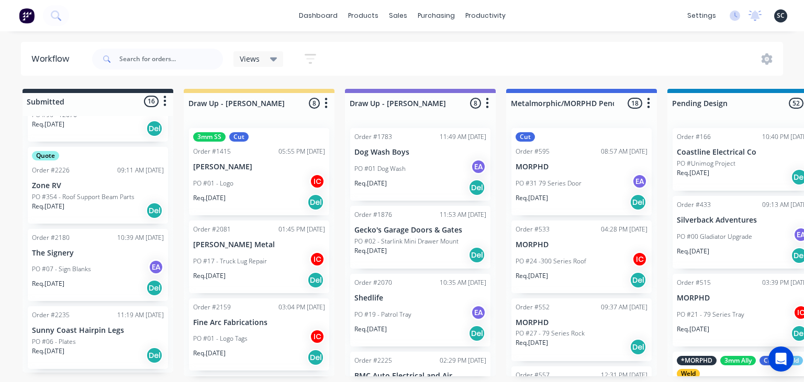
scroll to position [583, 0]
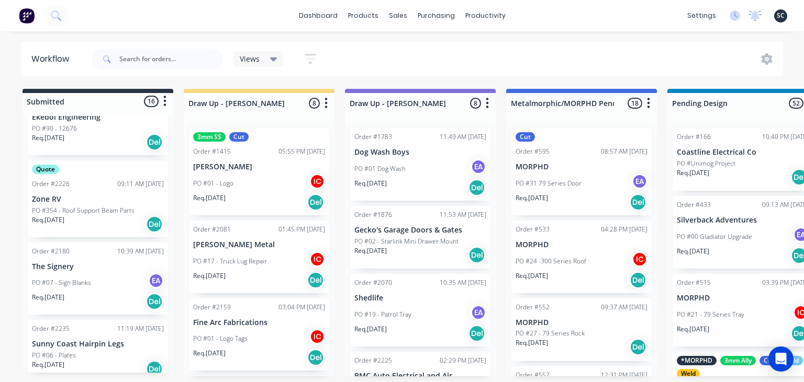
click at [549, 41] on div "dashboard products sales purchasing productivity dashboard products Product Cat…" at bounding box center [402, 160] width 804 height 320
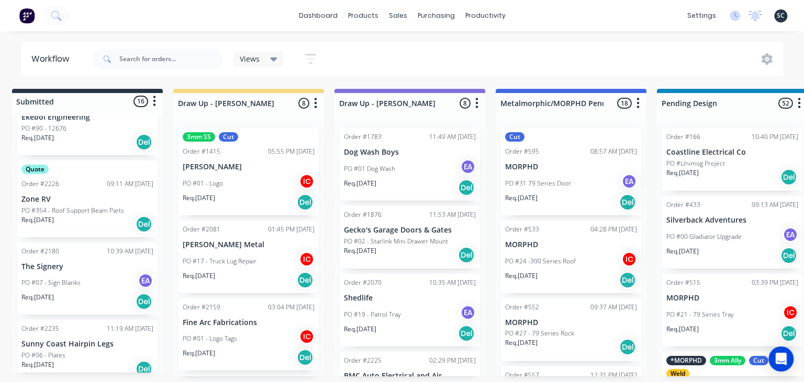
scroll to position [0, 0]
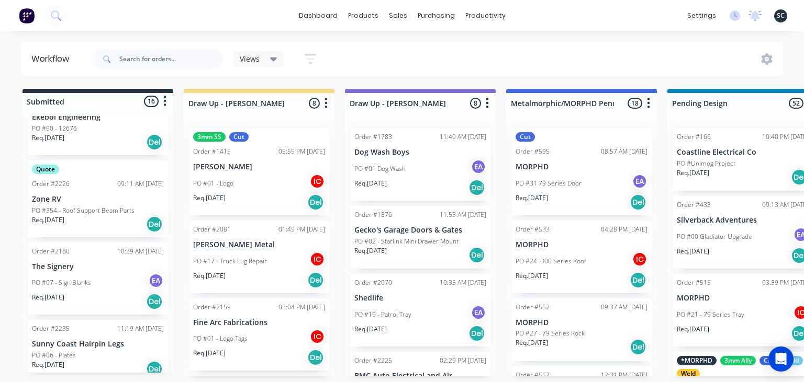
click at [541, 26] on div "dashboard products sales purchasing productivity dashboard products Product Cat…" at bounding box center [402, 15] width 804 height 31
click at [547, 37] on div "dashboard products sales purchasing productivity dashboard products Product Cat…" at bounding box center [402, 160] width 804 height 320
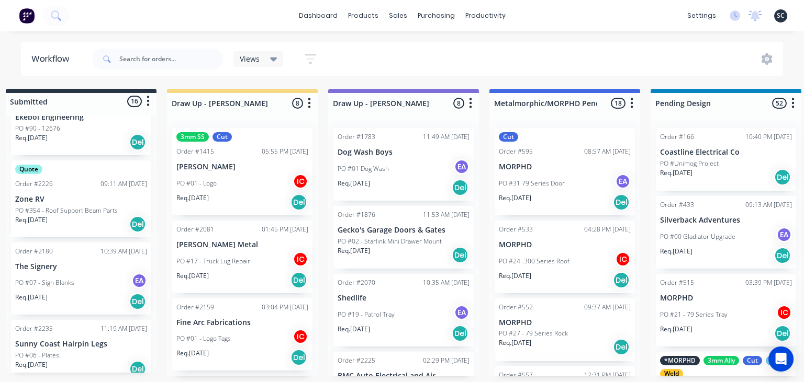
scroll to position [0, 15]
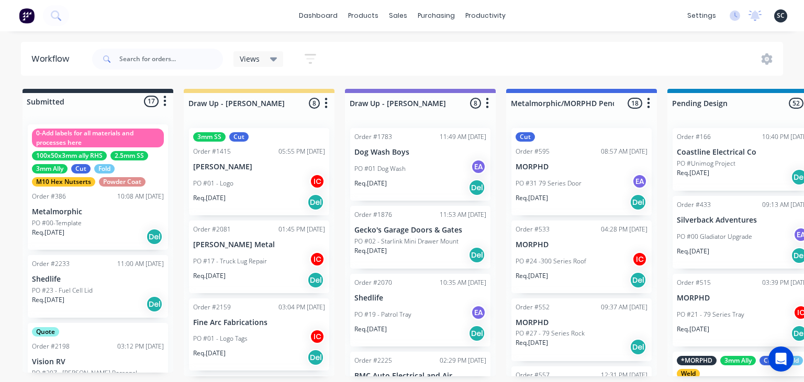
scroll to position [583, 0]
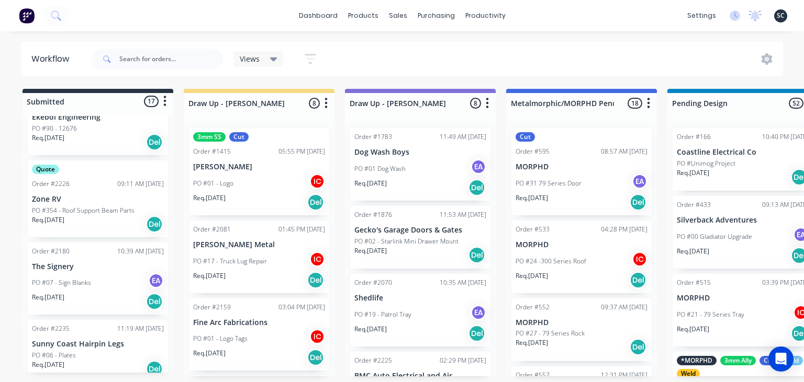
click at [583, 12] on div "dashboard products sales purchasing productivity dashboard products Product Cat…" at bounding box center [402, 15] width 804 height 31
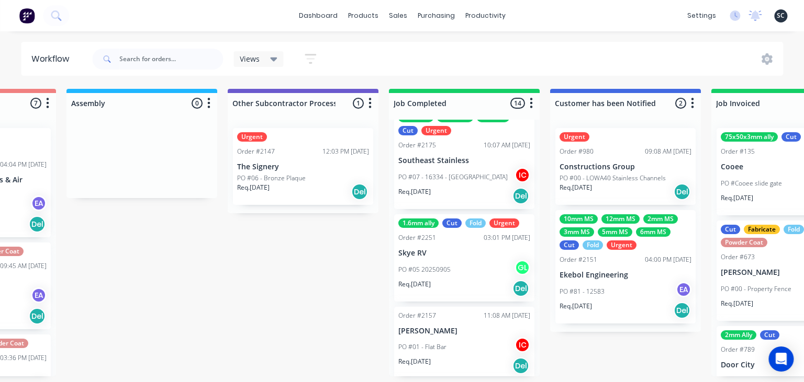
scroll to position [980, 0]
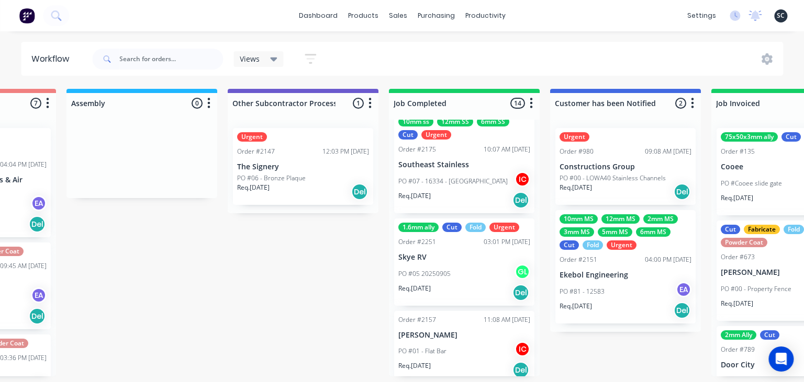
click at [468, 275] on div "PO #05 20250905 GL" at bounding box center [464, 274] width 132 height 20
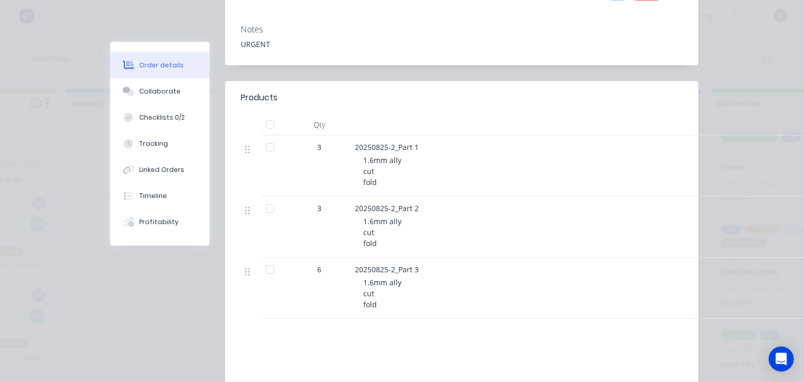
scroll to position [241, 0]
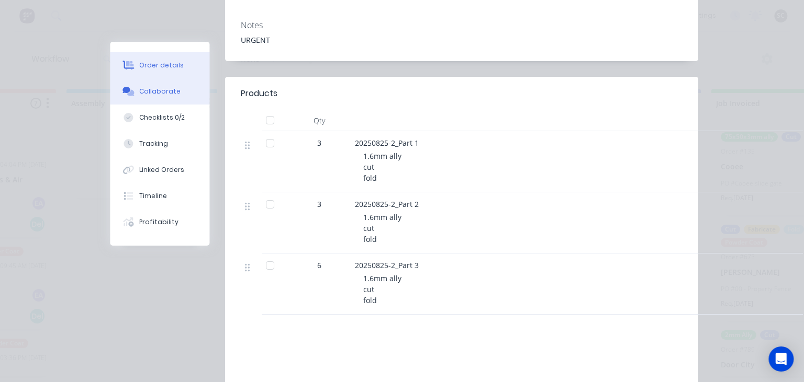
click at [162, 97] on button "Collaborate" at bounding box center [159, 91] width 99 height 26
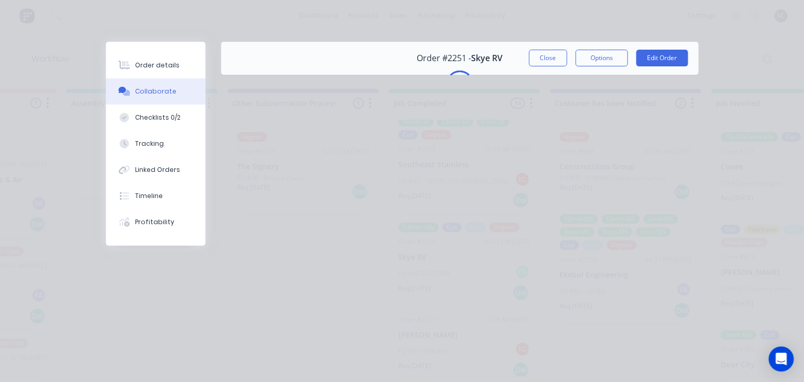
scroll to position [0, 0]
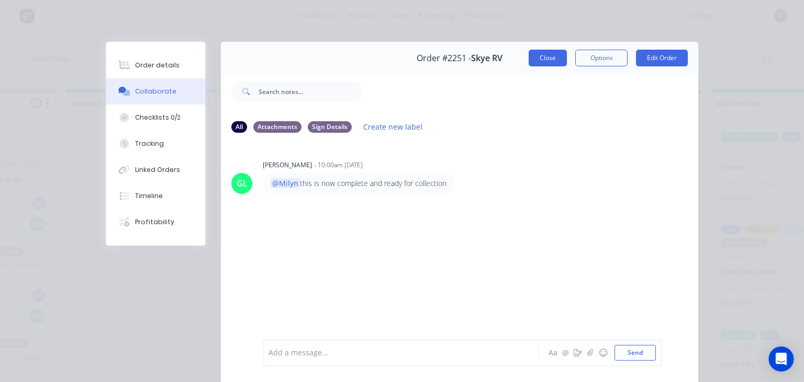
click at [538, 58] on button "Close" at bounding box center [547, 58] width 38 height 17
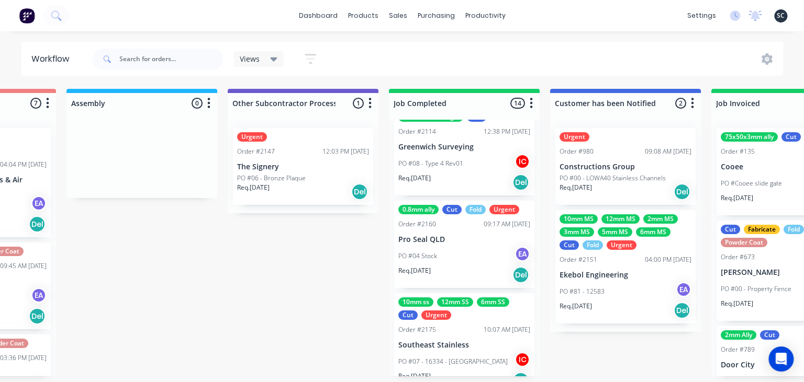
scroll to position [739, 0]
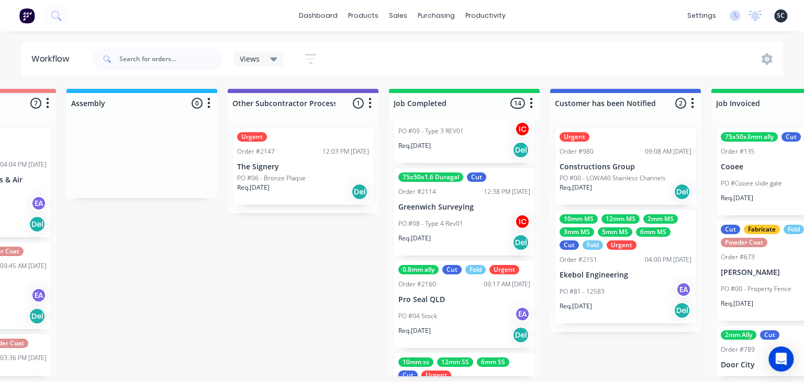
click at [463, 227] on div "PO #08 - Type 4 Rev01 IC" at bounding box center [464, 224] width 132 height 20
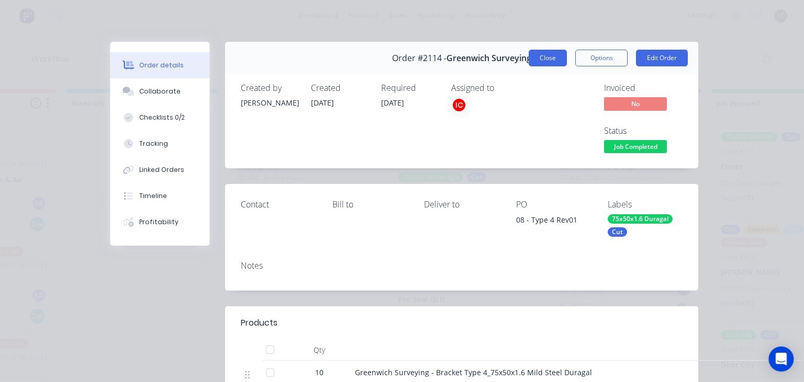
click at [549, 56] on button "Close" at bounding box center [547, 58] width 38 height 17
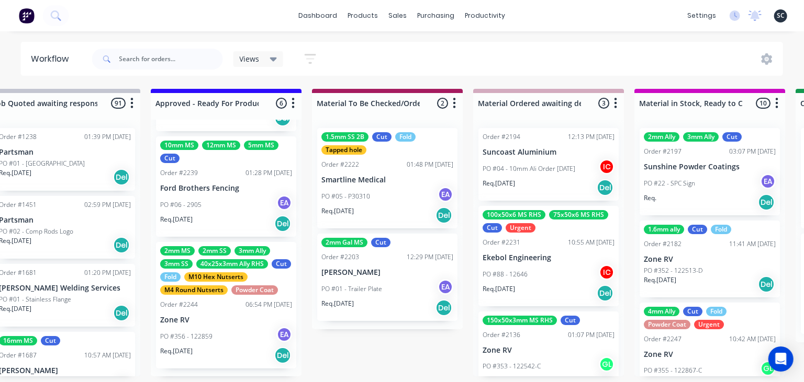
scroll to position [30, 0]
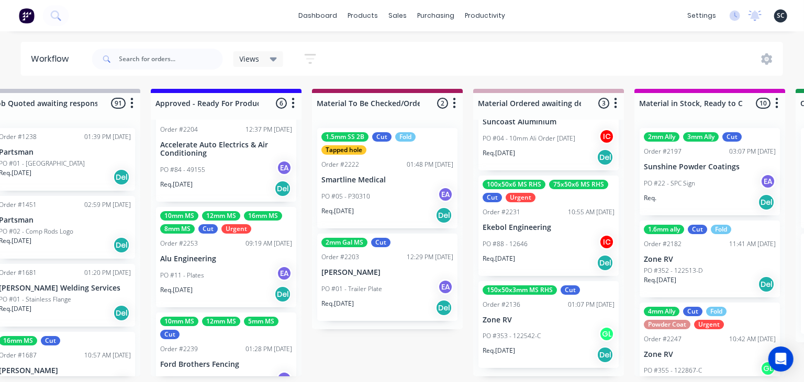
scroll to position [308, 0]
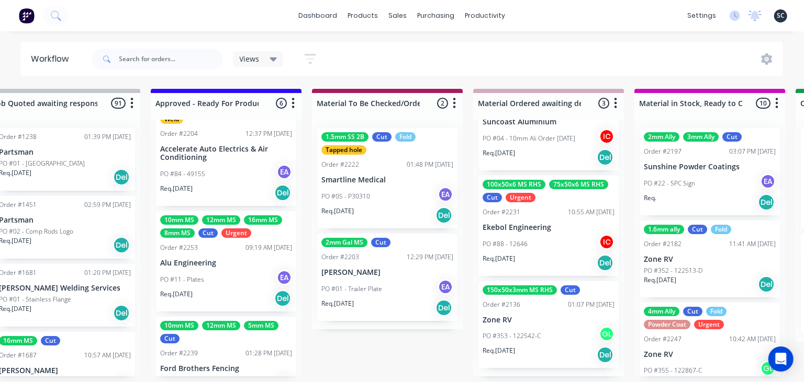
click at [230, 285] on div "PO #11 - Plates EA" at bounding box center [226, 280] width 132 height 20
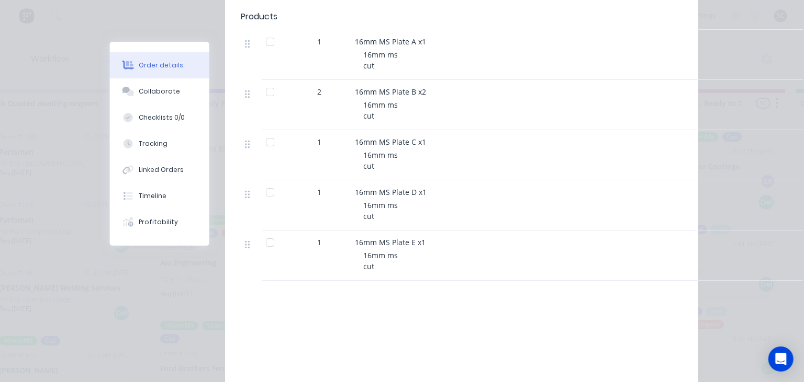
scroll to position [1200, 0]
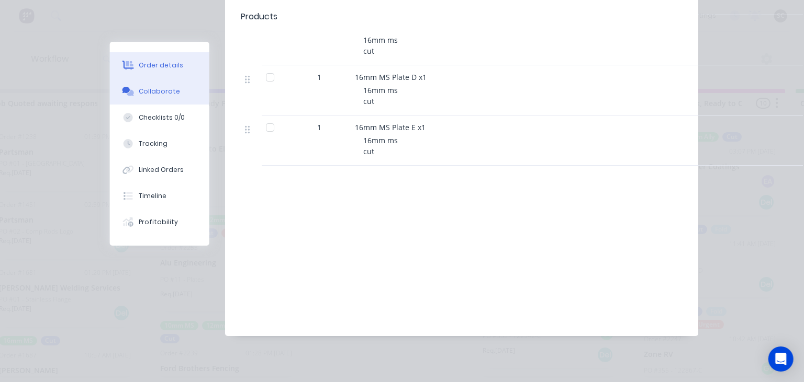
click at [164, 96] on div "Collaborate" at bounding box center [159, 91] width 41 height 9
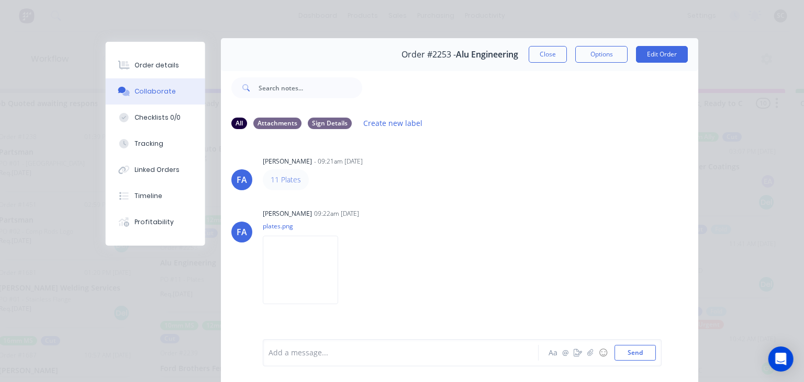
scroll to position [0, 0]
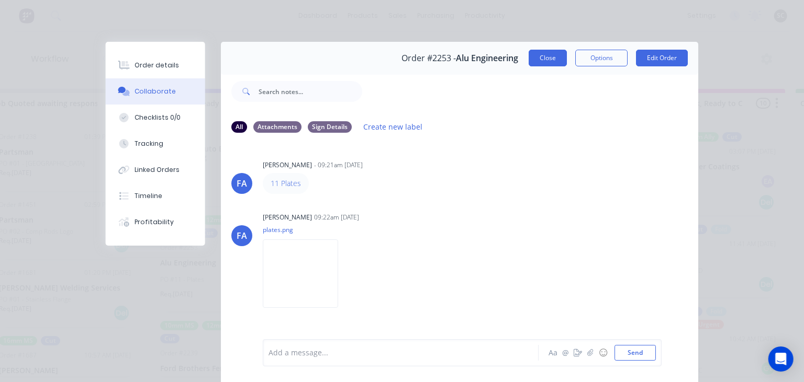
click at [532, 61] on button "Close" at bounding box center [547, 58] width 38 height 17
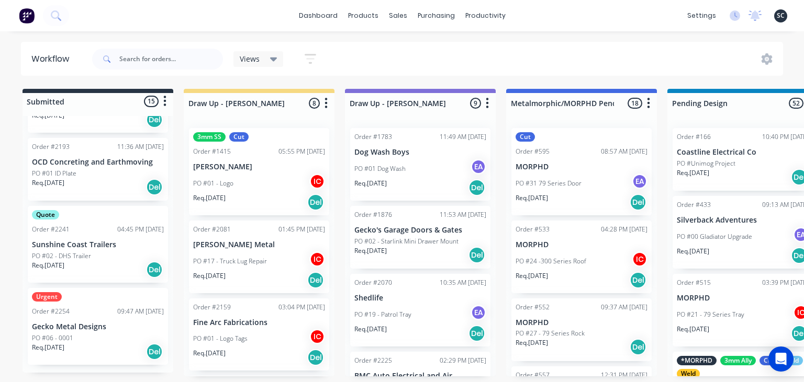
scroll to position [739, 0]
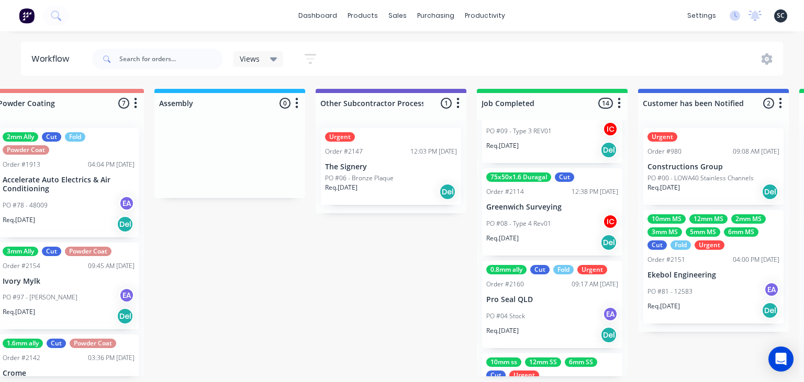
scroll to position [0, 2936]
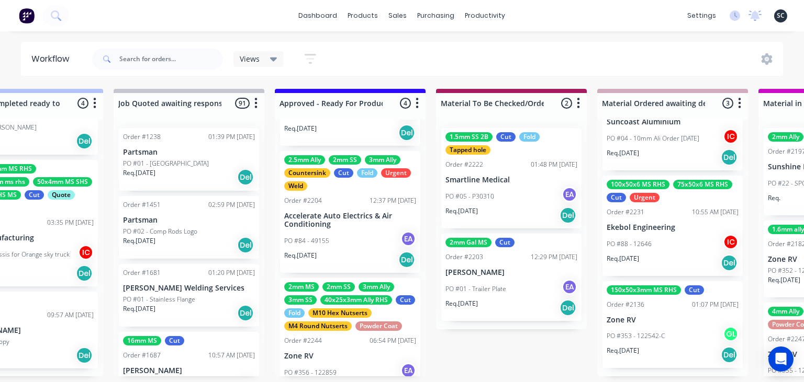
scroll to position [277, 0]
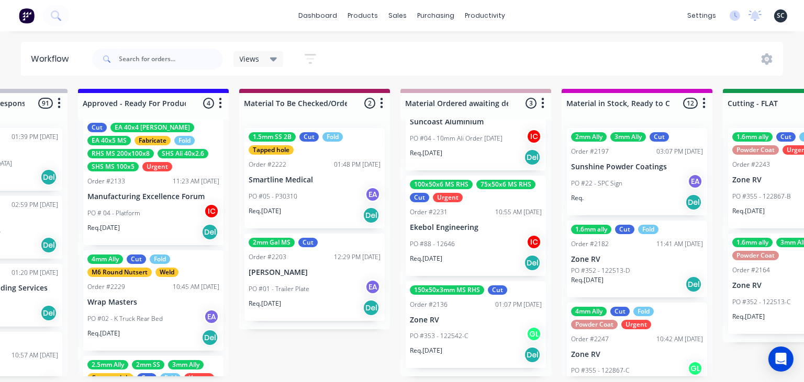
scroll to position [0, 0]
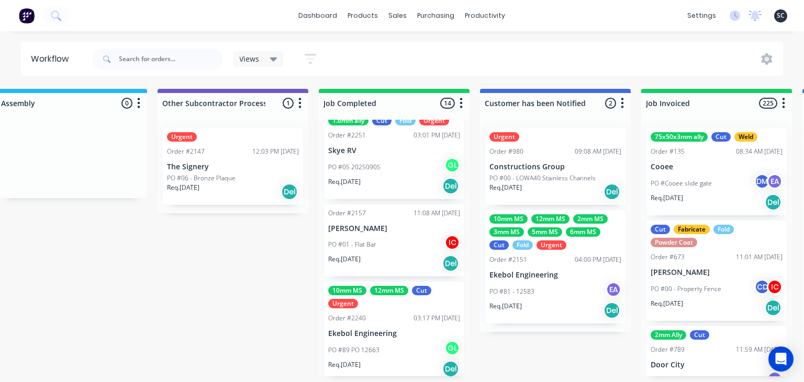
scroll to position [1100, 0]
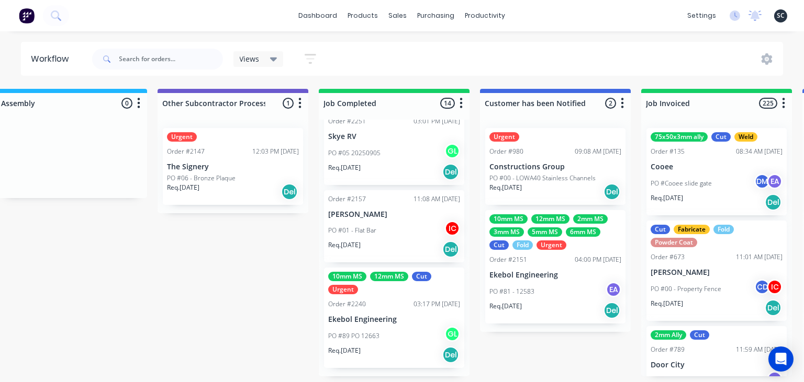
drag, startPoint x: 542, startPoint y: 354, endPoint x: 607, endPoint y: 367, distance: 66.7
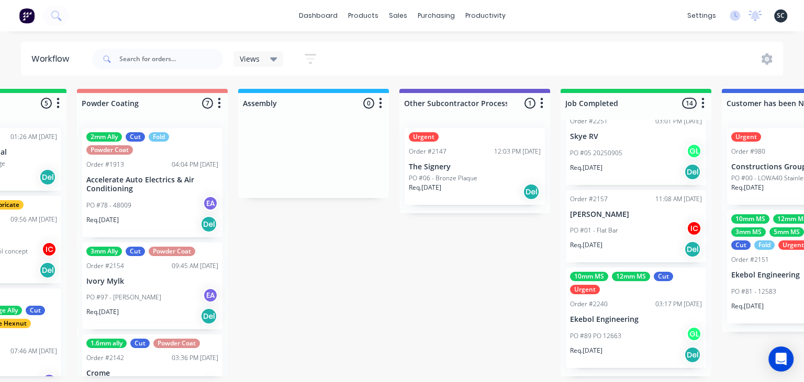
scroll to position [0, 2928]
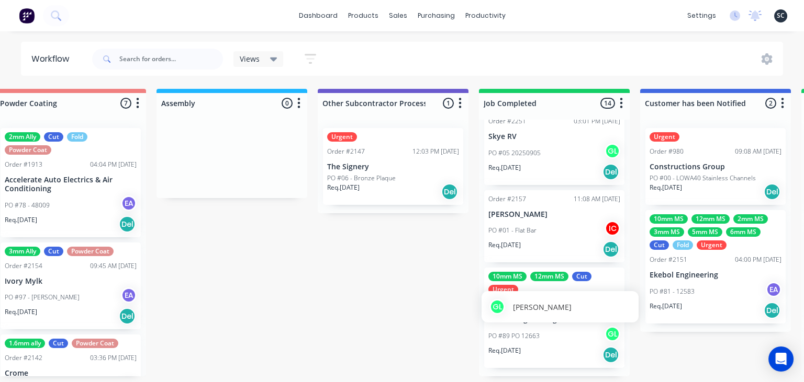
click at [679, 264] on div "Order #2151" at bounding box center [668, 259] width 38 height 9
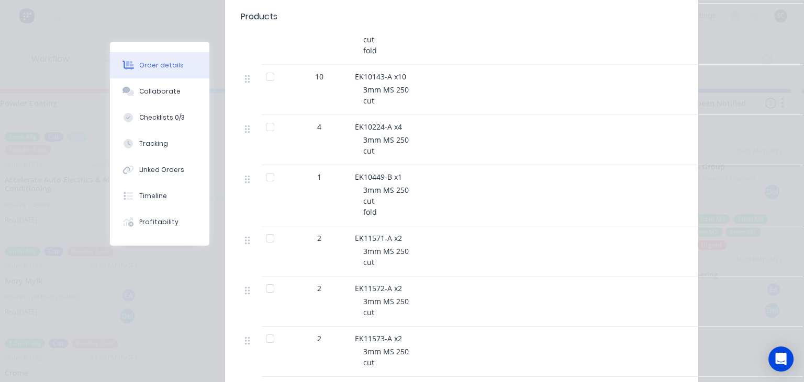
scroll to position [422, 0]
drag, startPoint x: 161, startPoint y: 95, endPoint x: 209, endPoint y: 110, distance: 50.0
click at [161, 94] on div "Collaborate" at bounding box center [159, 91] width 41 height 9
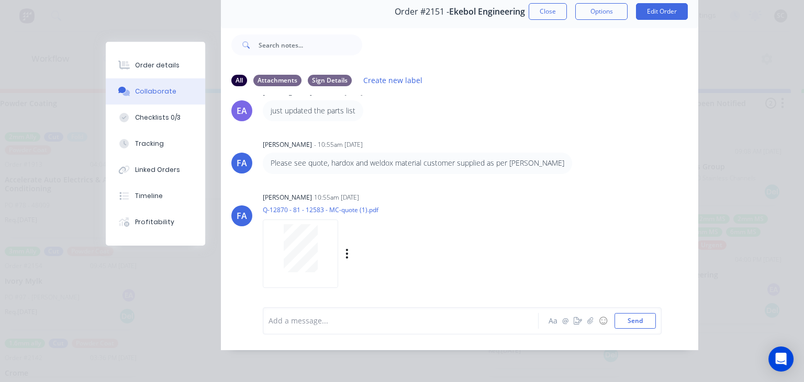
scroll to position [357, 0]
click at [547, 14] on button "Close" at bounding box center [547, 11] width 38 height 17
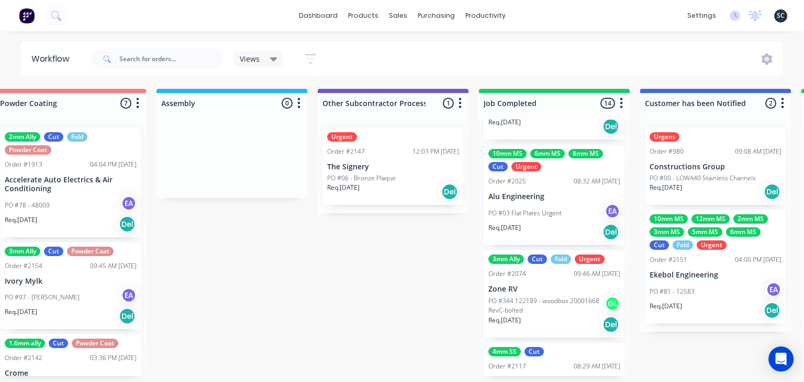
scroll to position [377, 0]
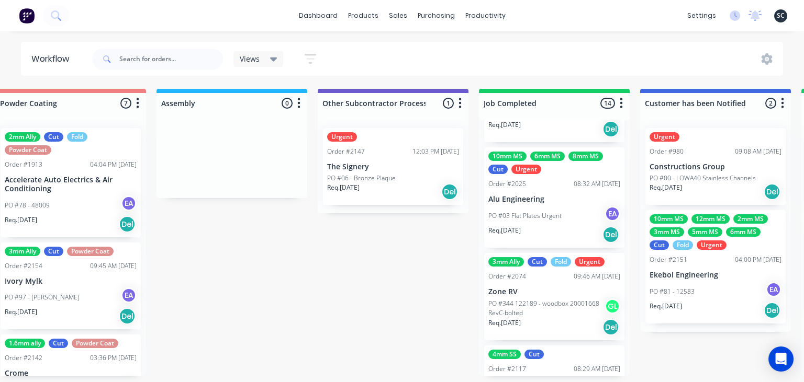
click at [567, 204] on div "10mm MS 6mm MS 8mm MS Cut Urgent Order #2025 08:32 AM 29/07/25 Alu Engineering …" at bounding box center [554, 198] width 140 height 100
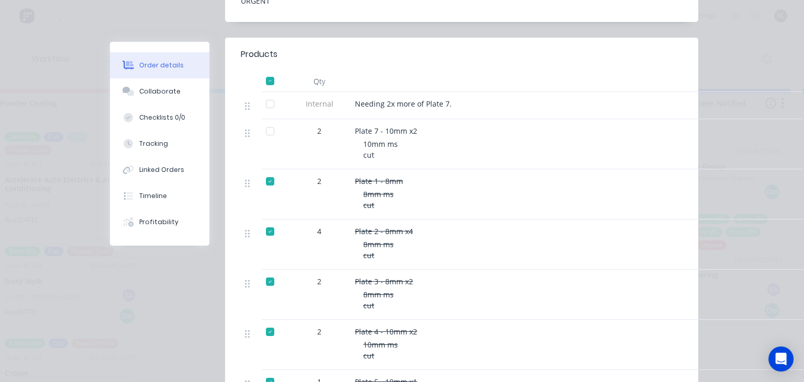
scroll to position [301, 0]
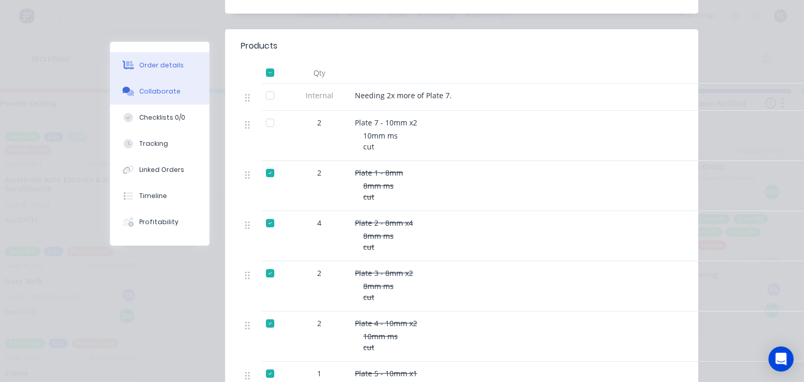
click at [144, 88] on div "Collaborate" at bounding box center [159, 91] width 41 height 9
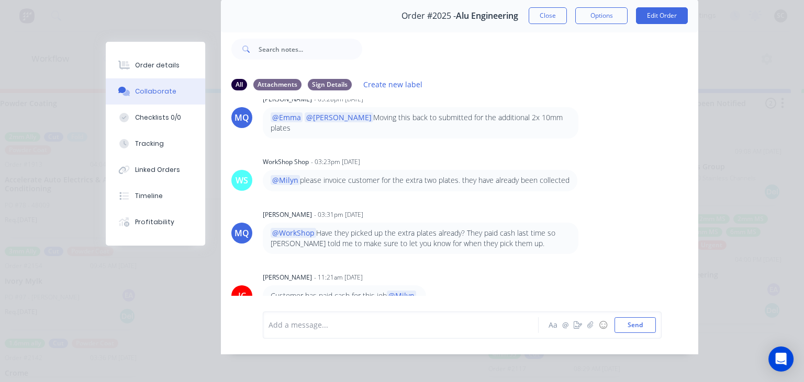
scroll to position [47, 0]
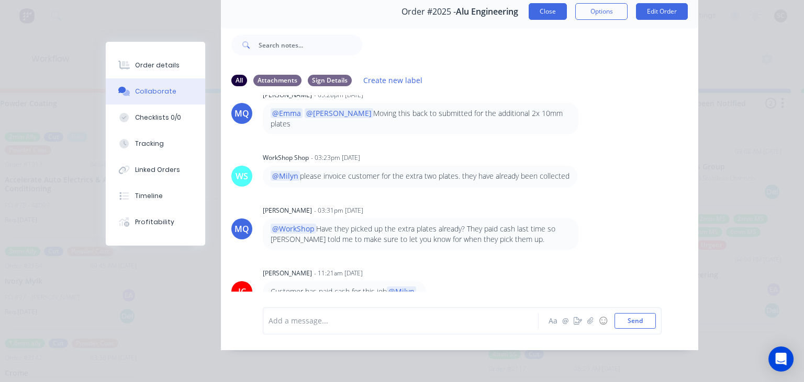
click at [558, 9] on button "Close" at bounding box center [547, 11] width 38 height 17
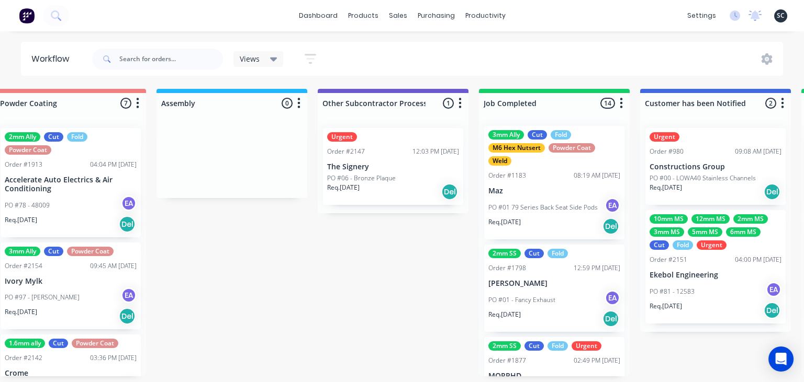
scroll to position [0, 0]
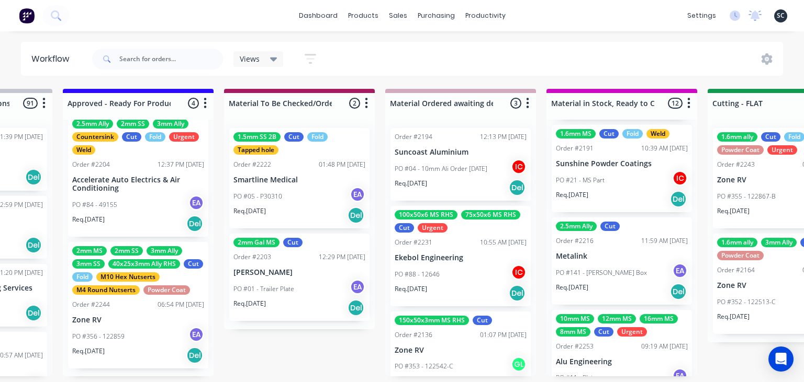
scroll to position [482, 0]
click at [617, 269] on p "PO #141 - [PERSON_NAME] Box" at bounding box center [601, 272] width 91 height 9
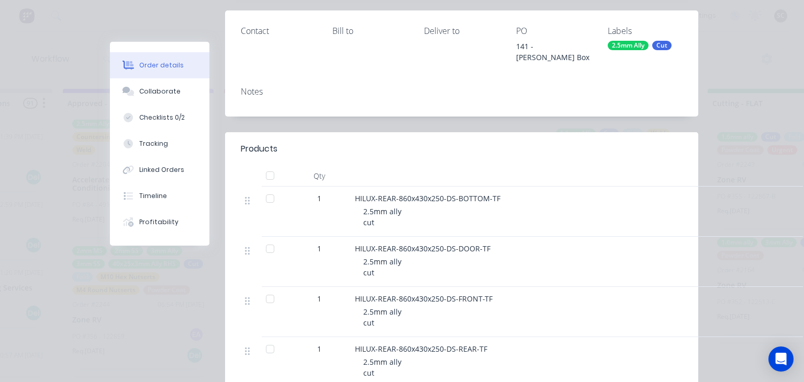
scroll to position [181, 0]
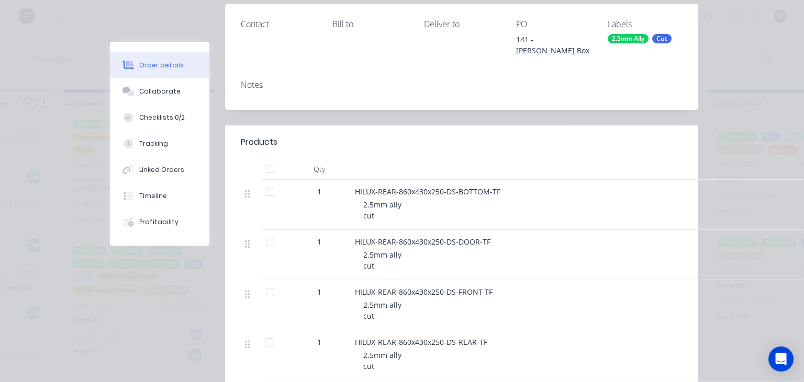
drag, startPoint x: 156, startPoint y: 95, endPoint x: 225, endPoint y: 102, distance: 68.9
click at [157, 95] on div "Collaborate" at bounding box center [159, 91] width 41 height 9
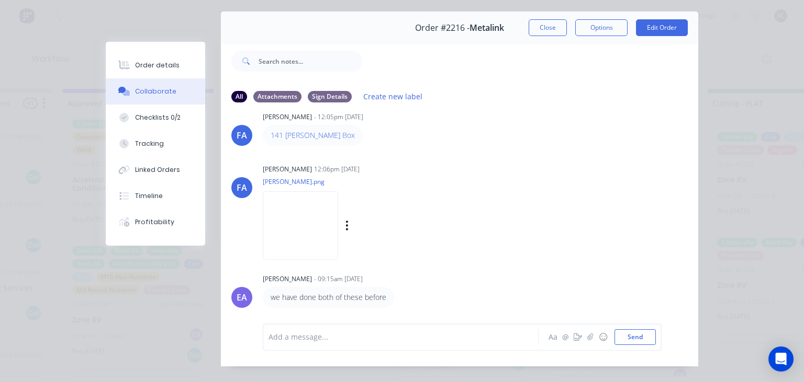
scroll to position [47, 0]
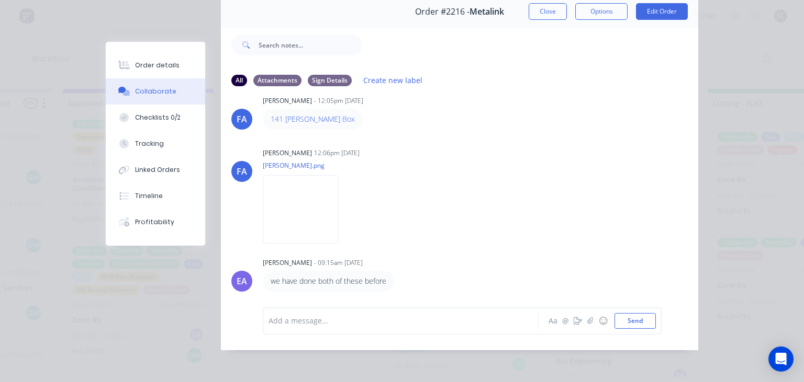
click at [365, 314] on div "Add a message..." at bounding box center [402, 321] width 269 height 16
click at [591, 322] on icon "button" at bounding box center [590, 321] width 6 height 7
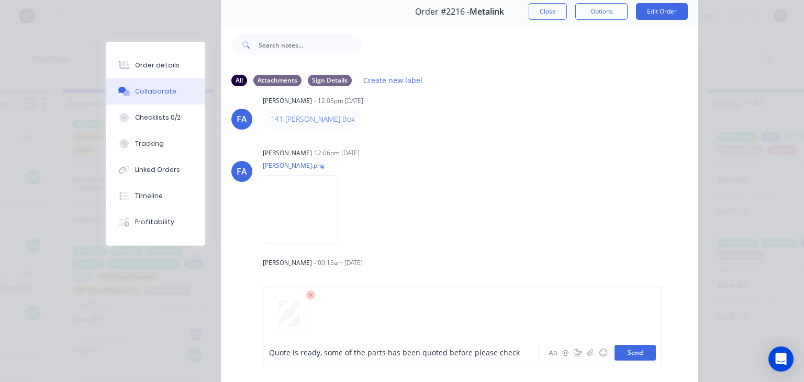
click at [639, 353] on button "Send" at bounding box center [634, 353] width 41 height 16
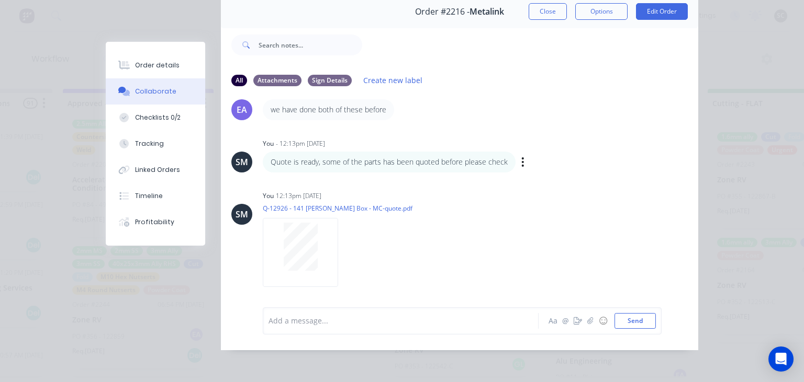
scroll to position [189, 0]
click at [541, 19] on div "Order #2216 - Metalink Close Options Edit Order" at bounding box center [459, 11] width 477 height 33
click at [542, 9] on button "Close" at bounding box center [547, 11] width 38 height 17
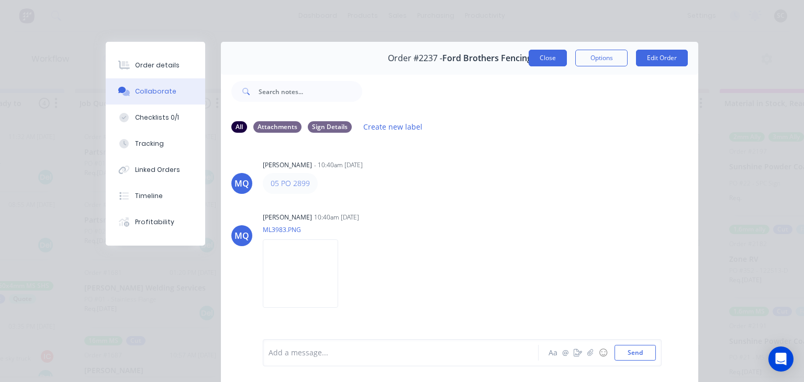
scroll to position [901, 0]
click at [547, 59] on button "Close" at bounding box center [547, 58] width 38 height 17
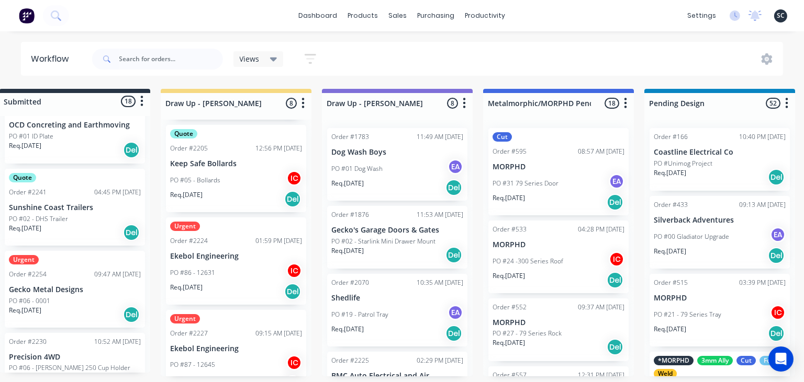
scroll to position [0, 0]
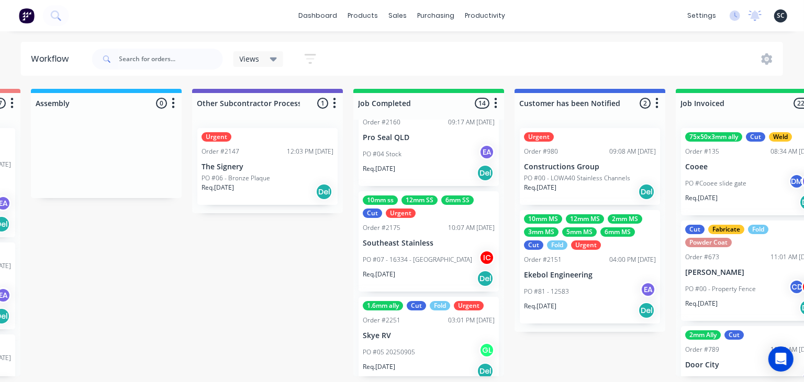
scroll to position [0, 3058]
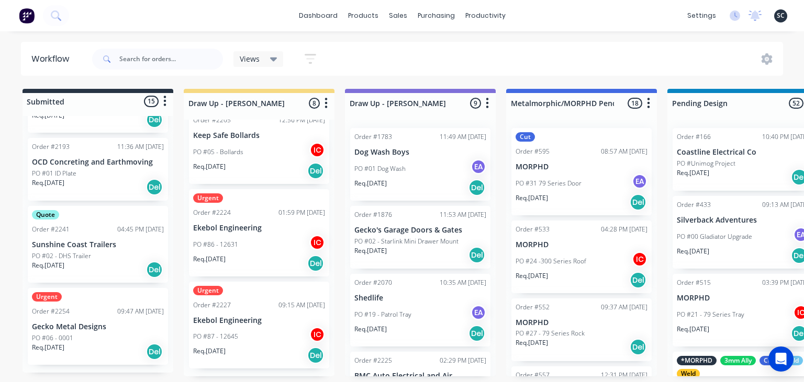
scroll to position [901, 0]
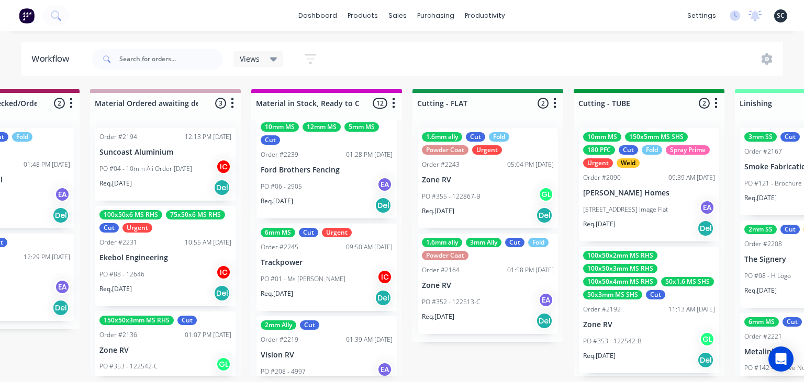
scroll to position [906, 0]
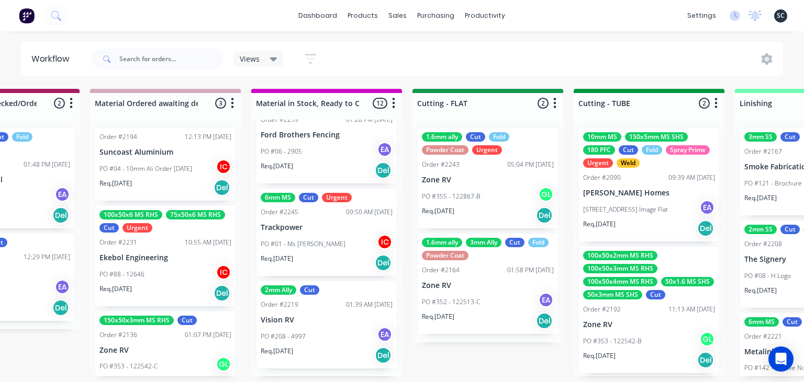
click at [656, 215] on div "[STREET_ADDRESS] Image Flat EA" at bounding box center [649, 210] width 132 height 20
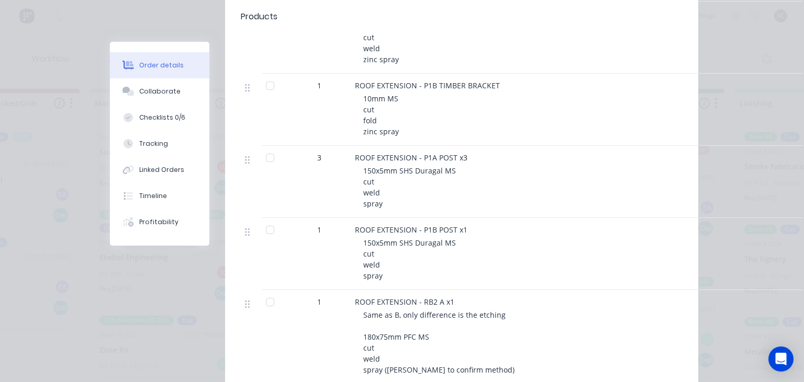
scroll to position [1266, 0]
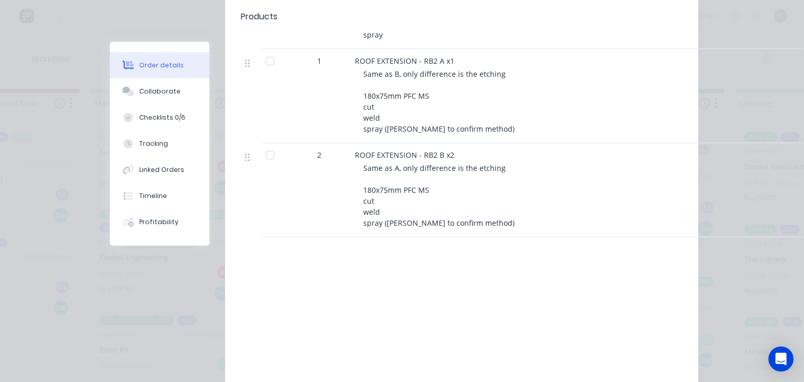
drag, startPoint x: 162, startPoint y: 94, endPoint x: 233, endPoint y: 116, distance: 74.6
click at [162, 93] on div "Collaborate" at bounding box center [159, 91] width 41 height 9
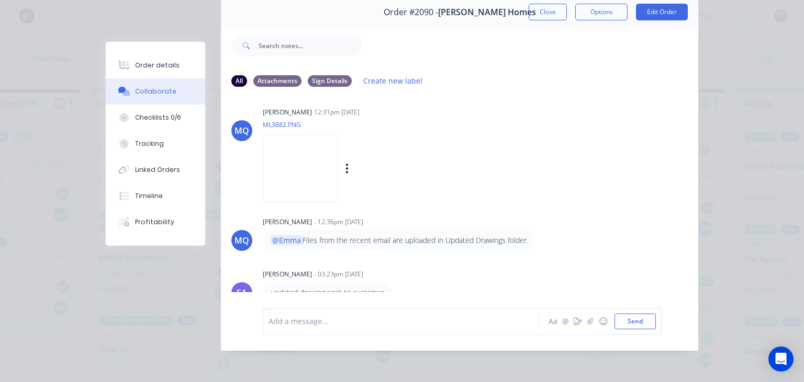
scroll to position [47, 0]
click at [542, 16] on button "Close" at bounding box center [547, 11] width 38 height 17
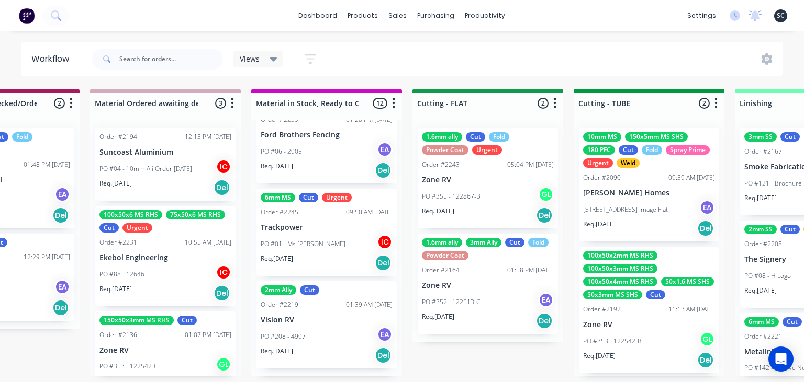
click at [379, 376] on div "2mm Ally 3mm Ally Cut Order #2197 03:07 PM [DATE] Sunshine Powder Coatings PO #…" at bounding box center [326, 248] width 151 height 257
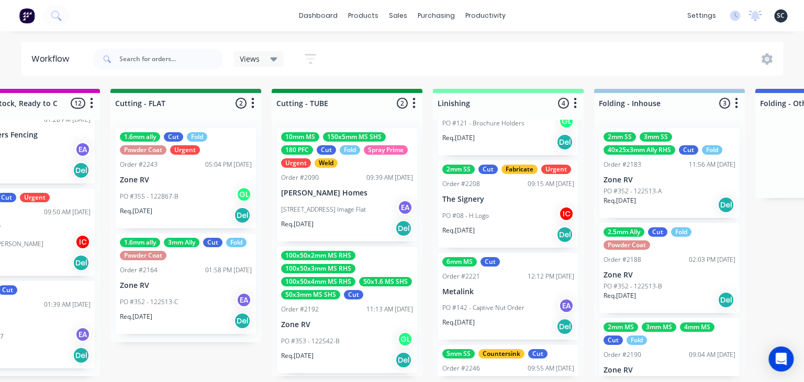
scroll to position [124, 0]
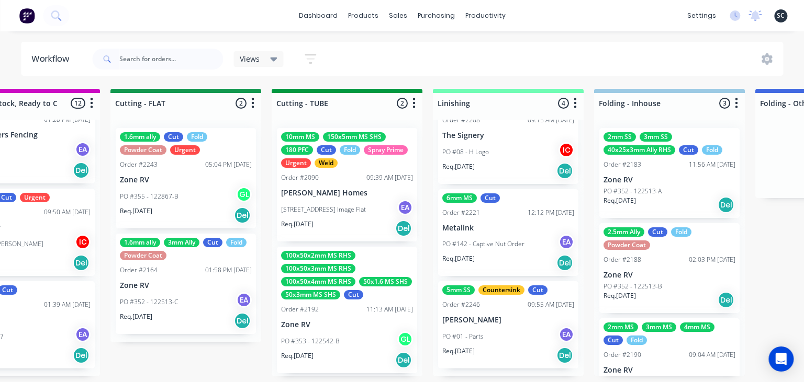
click at [487, 327] on div "5mm SS Countersink Cut Order #2246 09:55 AM [DATE] [PERSON_NAME] PO #01 - Parts…" at bounding box center [508, 325] width 140 height 87
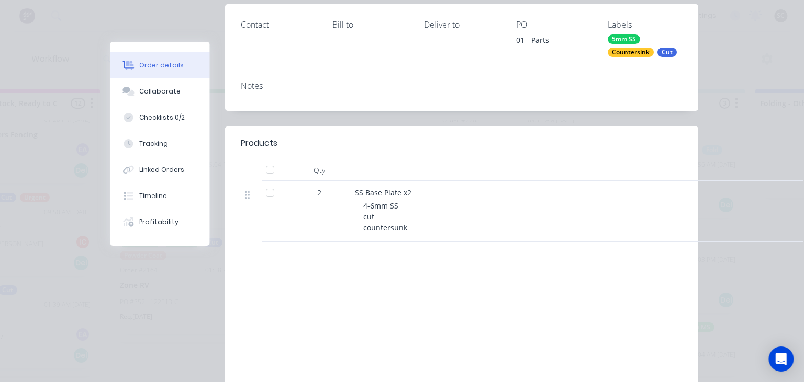
scroll to position [181, 0]
click at [177, 88] on button "Collaborate" at bounding box center [159, 91] width 99 height 26
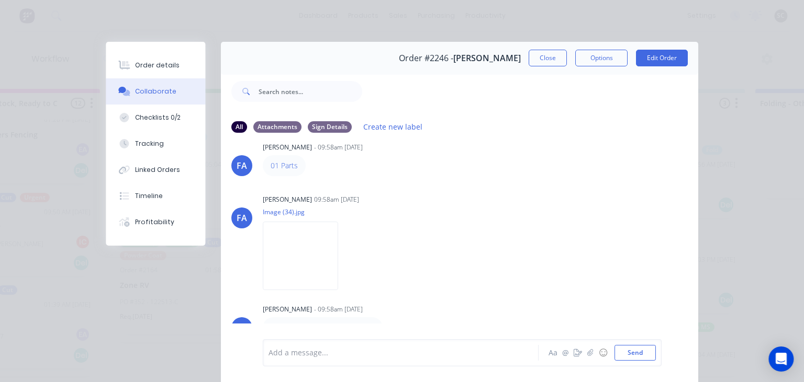
scroll to position [47, 0]
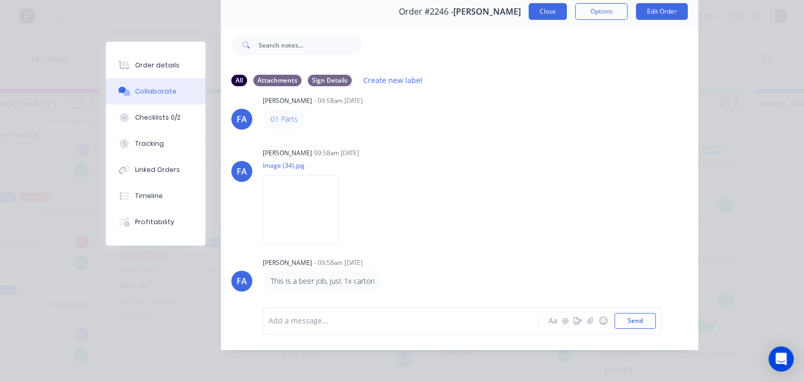
click at [547, 12] on button "Close" at bounding box center [547, 11] width 38 height 17
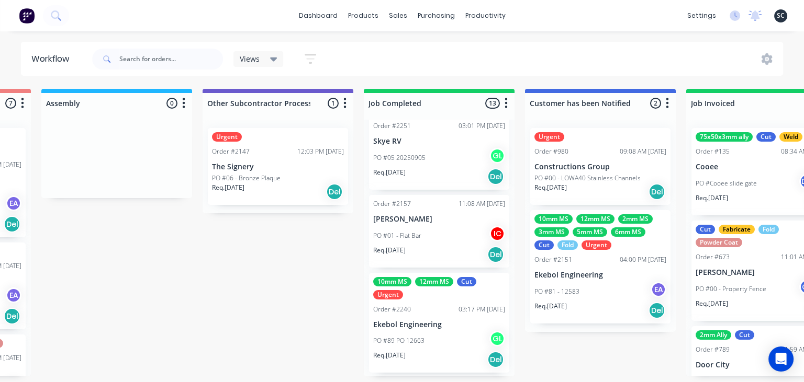
scroll to position [994, 0]
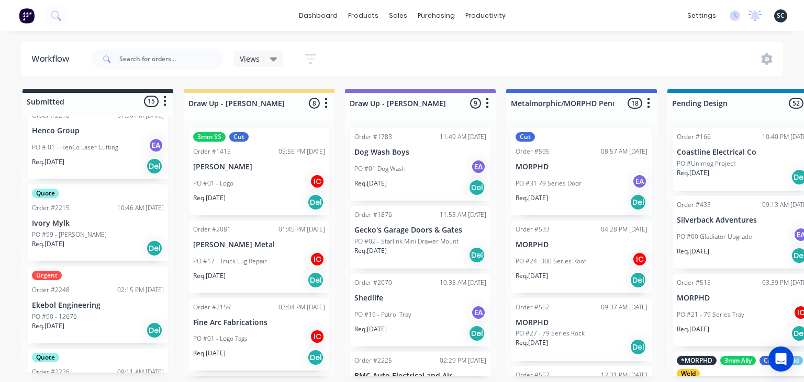
scroll to position [994, 0]
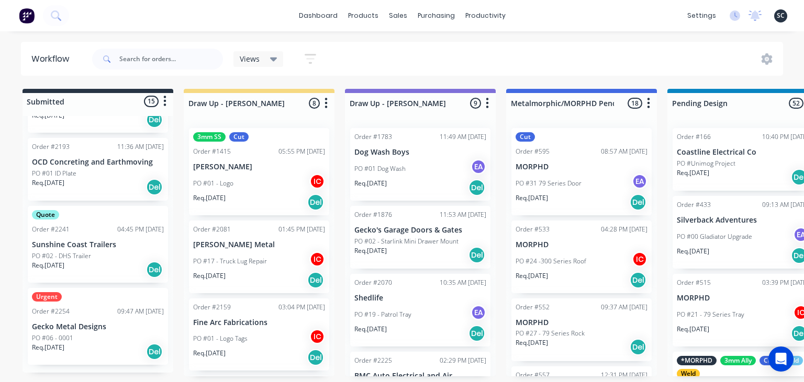
scroll to position [901, 0]
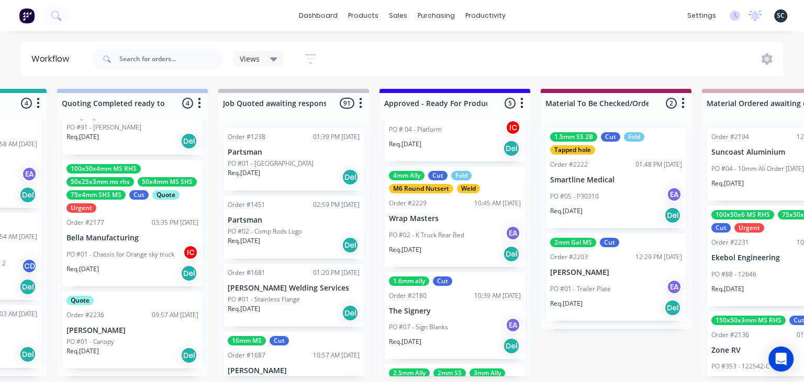
scroll to position [68, 0]
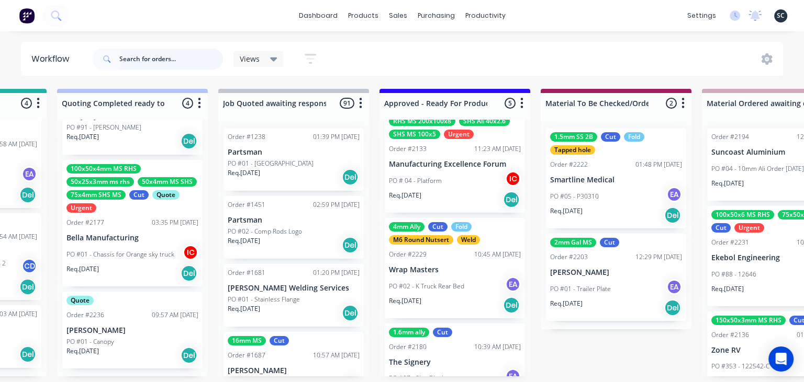
click at [153, 57] on input "text" at bounding box center [171, 59] width 104 height 21
type input "metaltrendz"
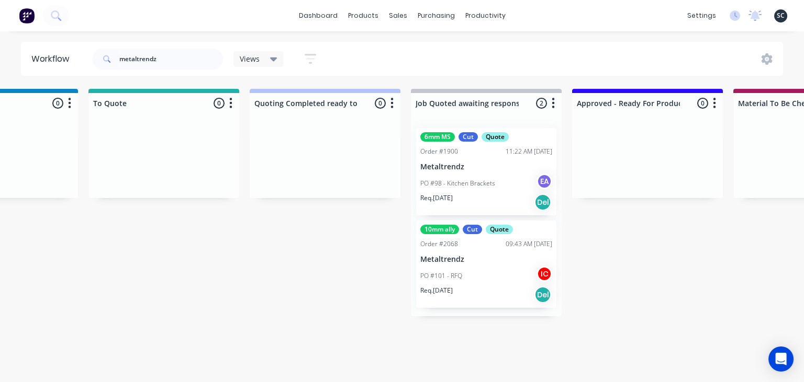
scroll to position [0, 939]
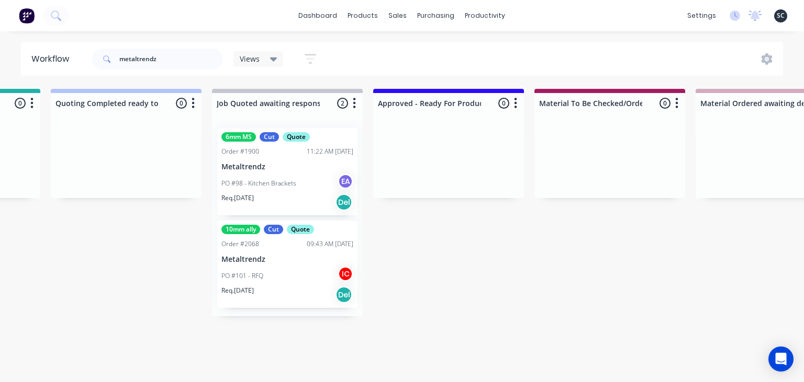
click at [295, 182] on div "PO #98 - Kitchen Brackets EA" at bounding box center [287, 184] width 132 height 20
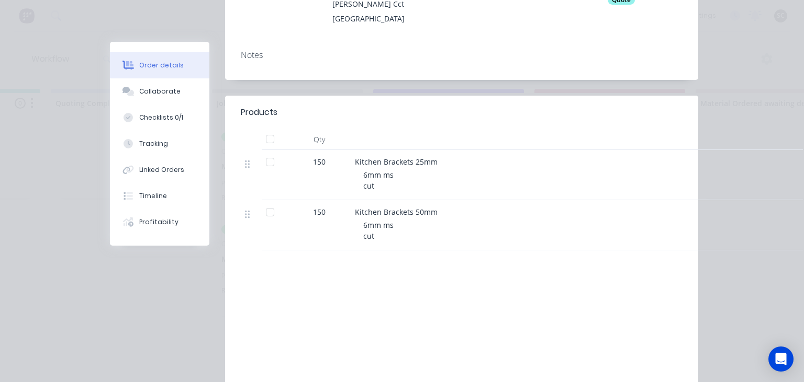
scroll to position [241, 0]
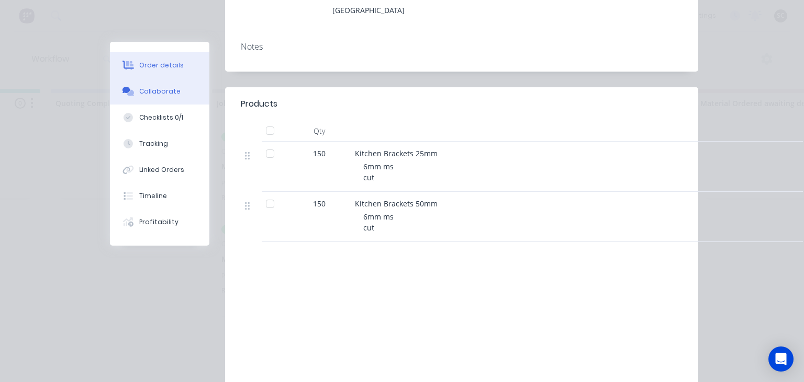
click at [160, 92] on div "Collaborate" at bounding box center [159, 91] width 41 height 9
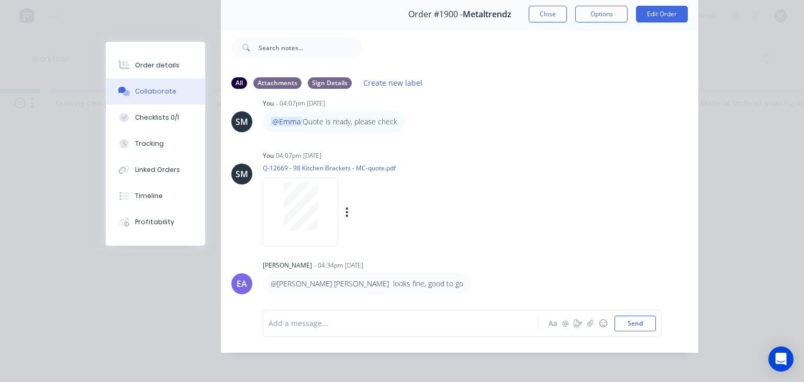
scroll to position [47, 0]
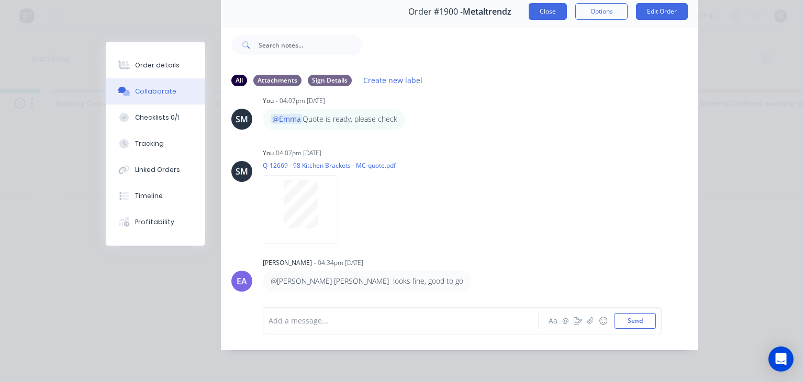
click at [545, 15] on button "Close" at bounding box center [547, 11] width 38 height 17
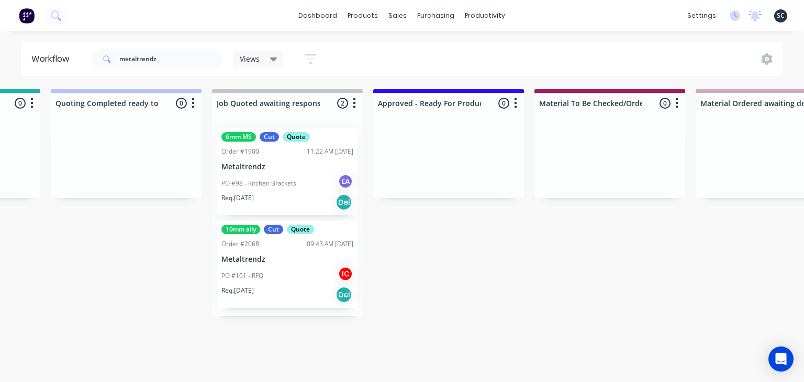
click at [282, 266] on div "PO #101 - RFQ IC" at bounding box center [287, 276] width 132 height 20
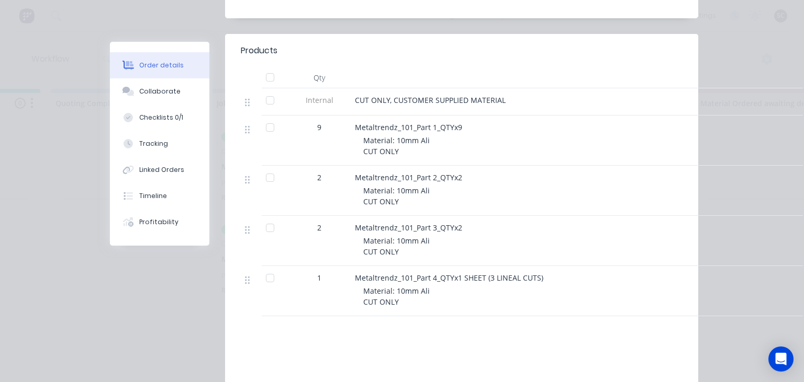
scroll to position [301, 0]
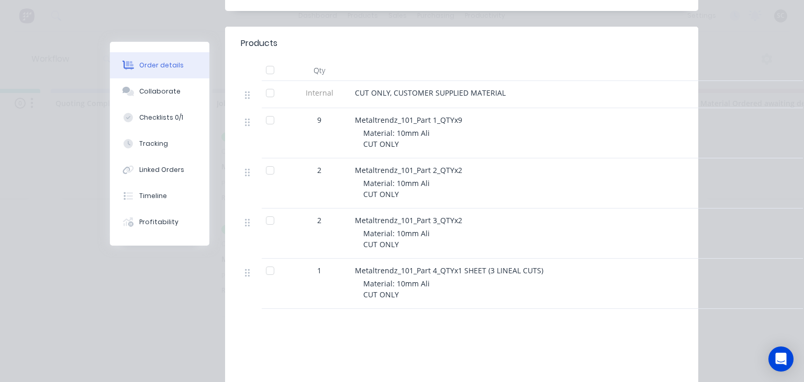
drag, startPoint x: 160, startPoint y: 90, endPoint x: 351, endPoint y: 126, distance: 194.4
click at [159, 91] on div "Collaborate" at bounding box center [159, 91] width 41 height 9
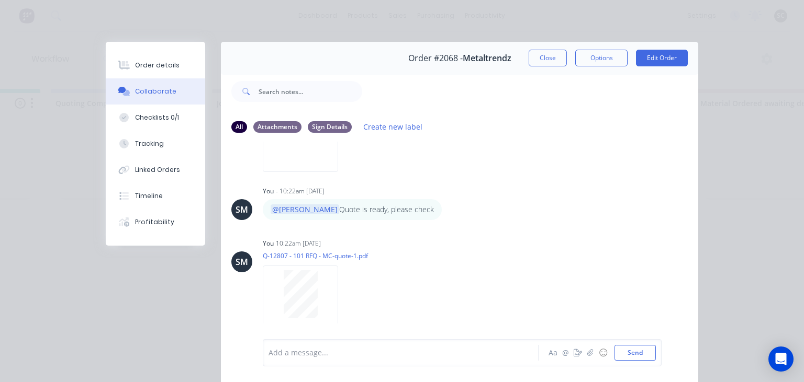
scroll to position [137, 0]
click at [153, 70] on div "Order details" at bounding box center [157, 65] width 44 height 9
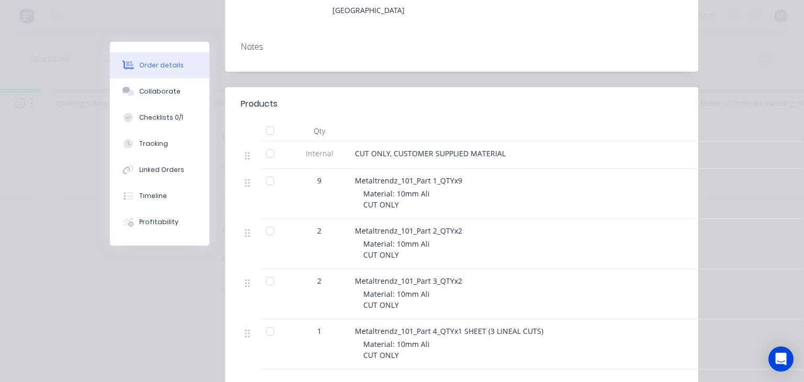
scroll to position [0, 0]
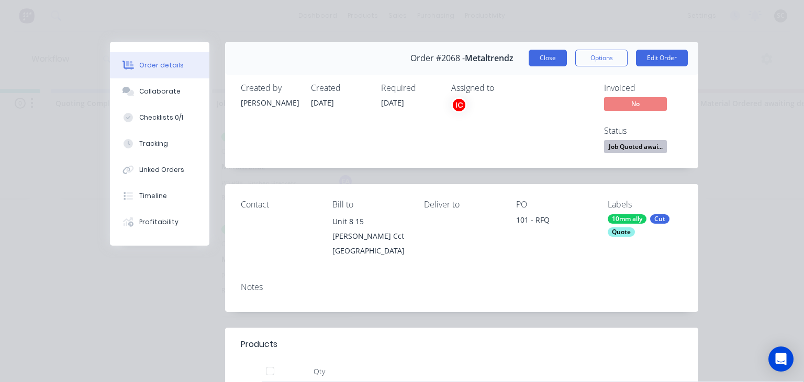
click at [541, 58] on button "Close" at bounding box center [547, 58] width 38 height 17
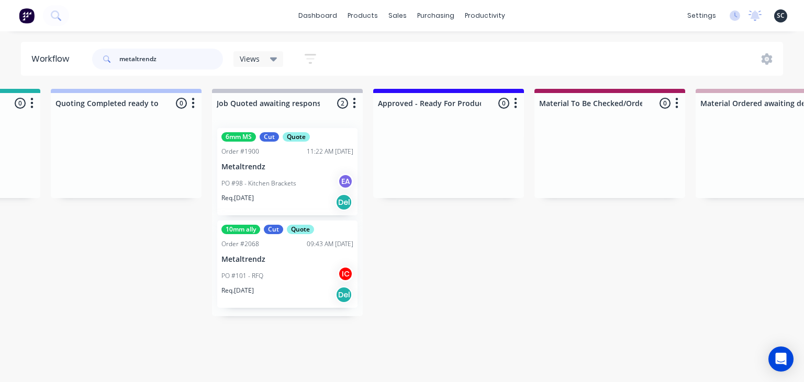
drag, startPoint x: 67, startPoint y: 52, endPoint x: 0, endPoint y: 52, distance: 67.0
click at [119, 52] on input "metaltrendz" at bounding box center [171, 59] width 104 height 21
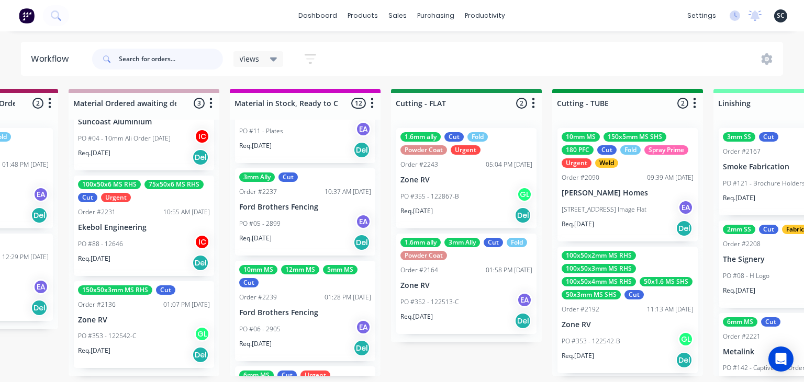
scroll to position [725, 0]
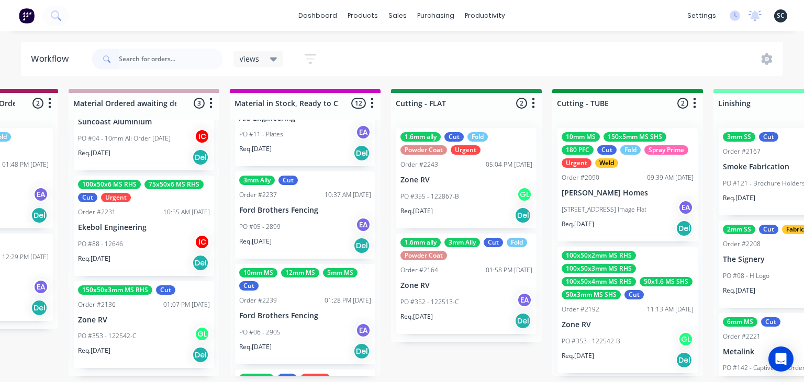
click at [308, 213] on p "Ford Brothers Fencing" at bounding box center [305, 210] width 132 height 9
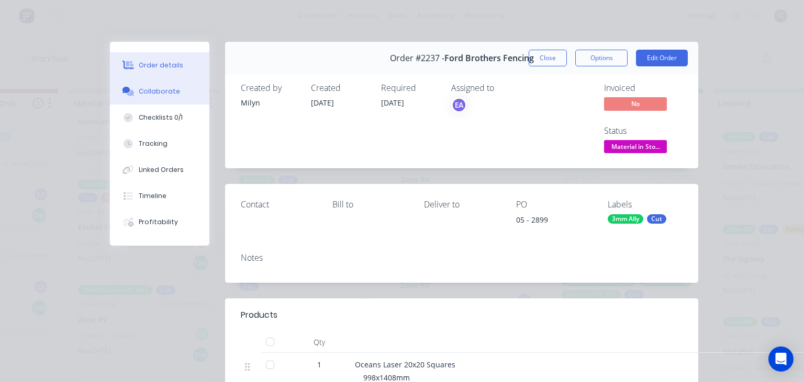
click at [157, 95] on div "Collaborate" at bounding box center [159, 91] width 41 height 9
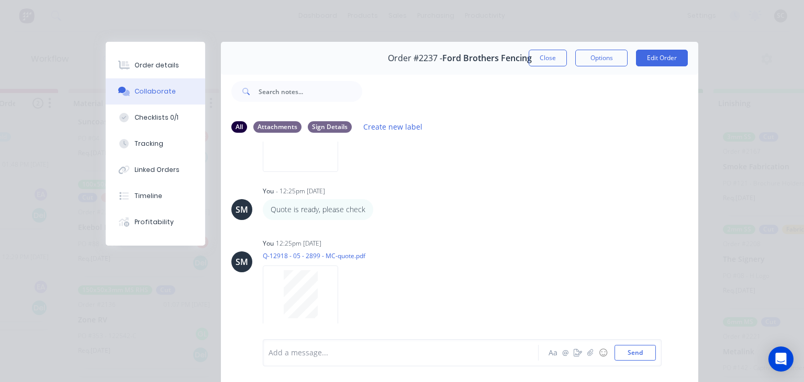
scroll to position [299, 0]
click at [549, 61] on button "Close" at bounding box center [547, 58] width 38 height 17
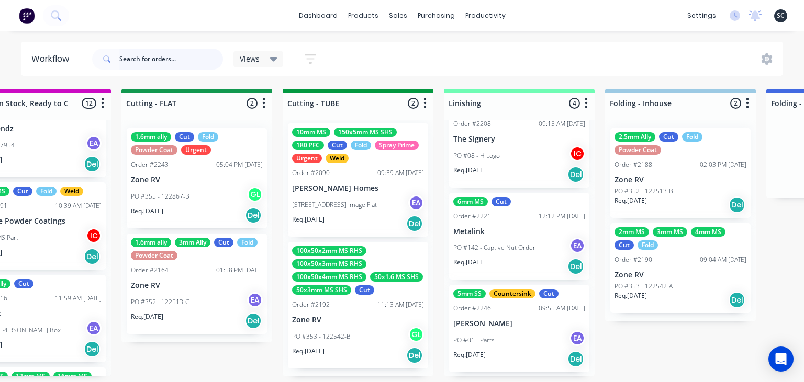
scroll to position [124, 0]
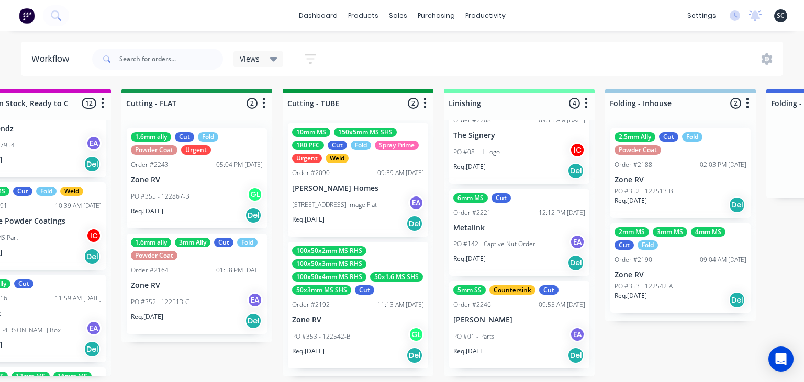
click at [658, 361] on div "Submitted 15 Status colour #273444 hex #273444 Save Cancel Summaries Total orde…" at bounding box center [243, 233] width 4173 height 288
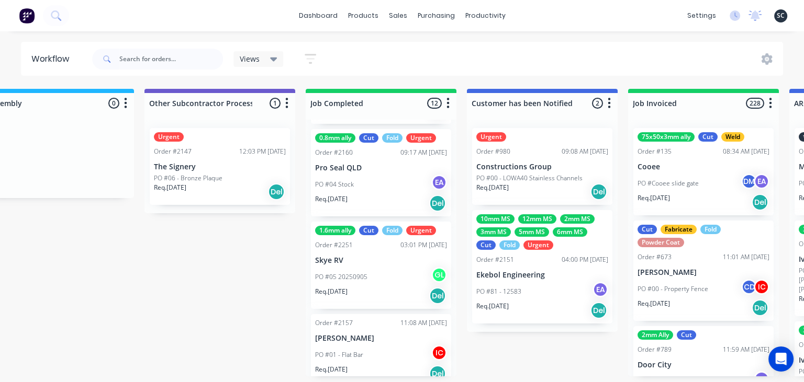
scroll to position [784, 0]
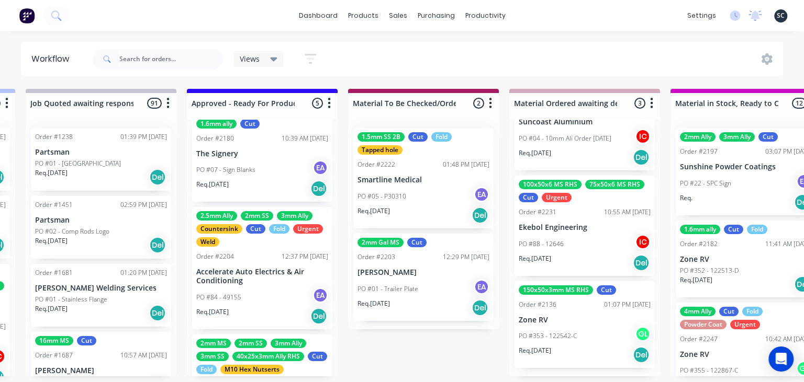
scroll to position [0, 1122]
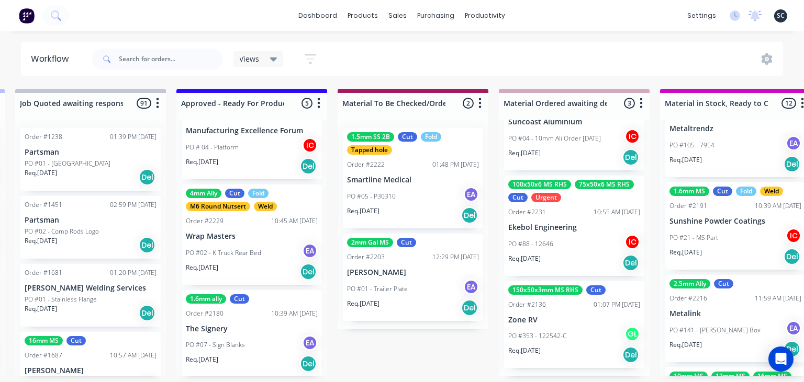
scroll to position [120, 0]
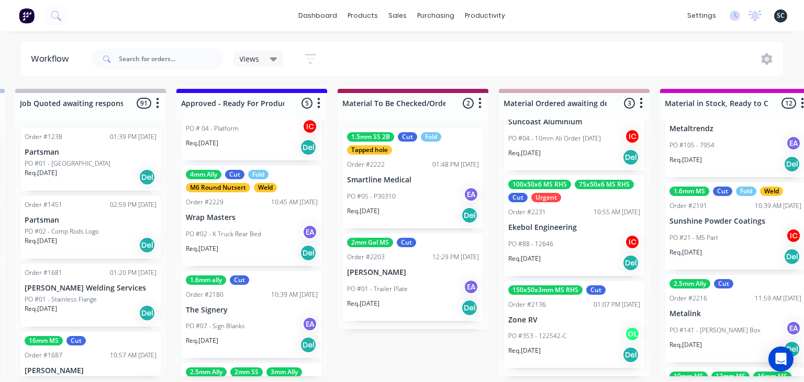
click at [269, 239] on div "PO #02 - K Truck Rear Bed EA" at bounding box center [252, 234] width 132 height 20
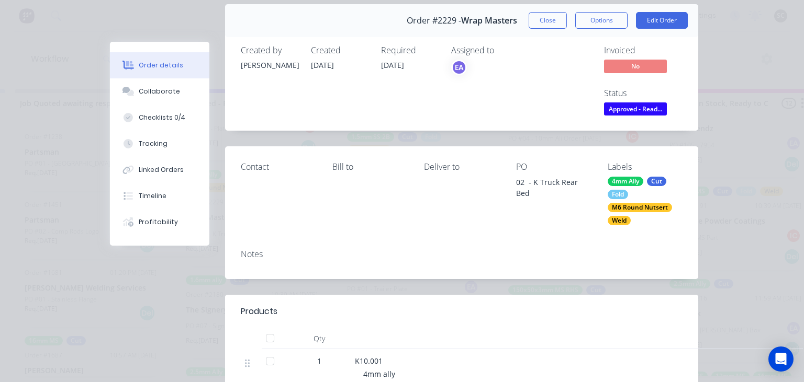
scroll to position [0, 0]
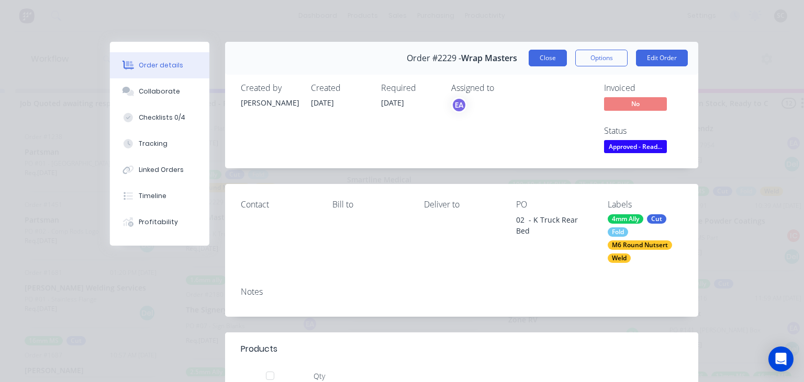
click at [533, 62] on button "Close" at bounding box center [547, 58] width 38 height 17
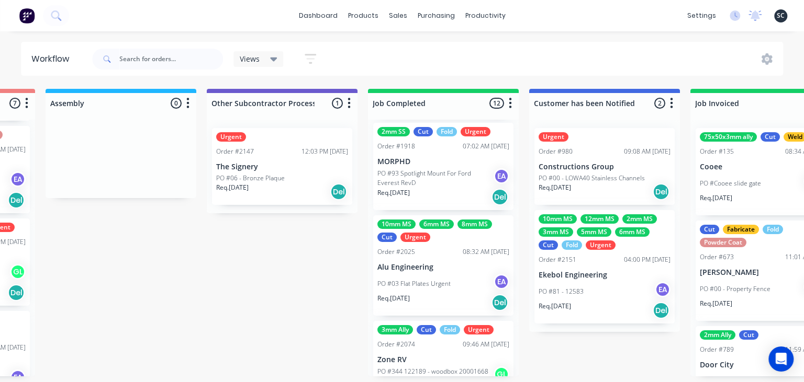
scroll to position [302, 0]
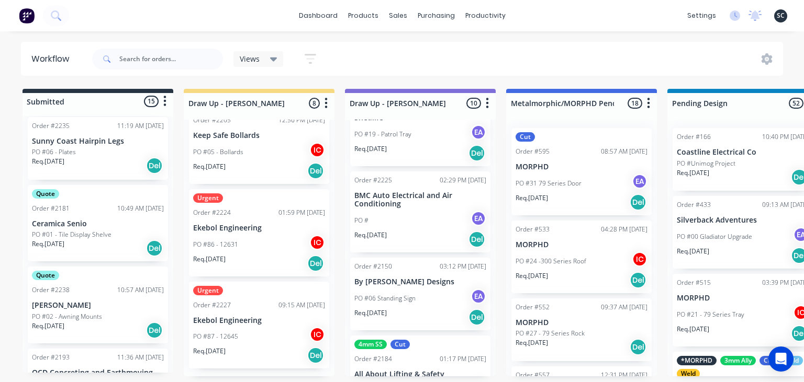
scroll to position [860, 0]
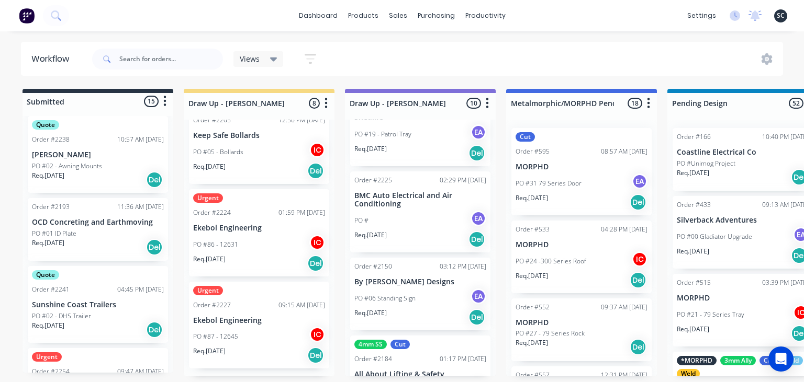
scroll to position [901, 0]
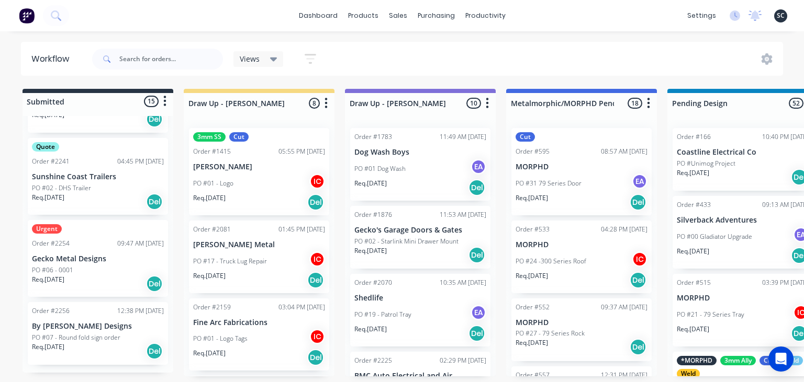
scroll to position [302, 0]
click at [162, 65] on input "text" at bounding box center [171, 59] width 104 height 21
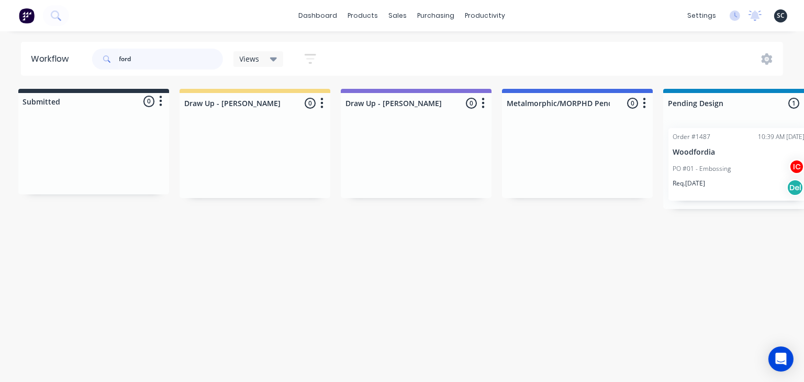
scroll to position [0, 0]
type input "ford"
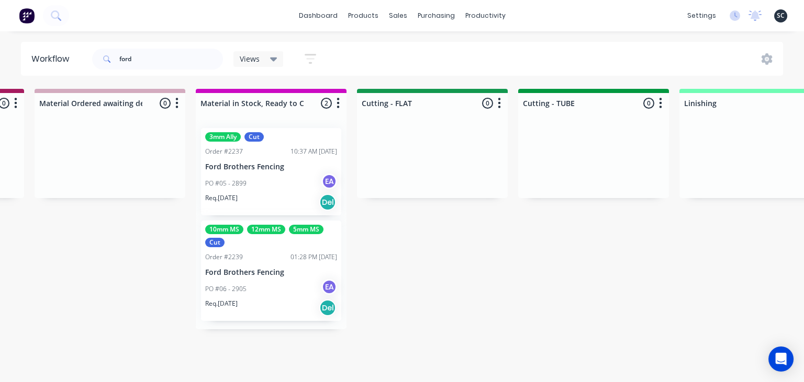
scroll to position [0, 1593]
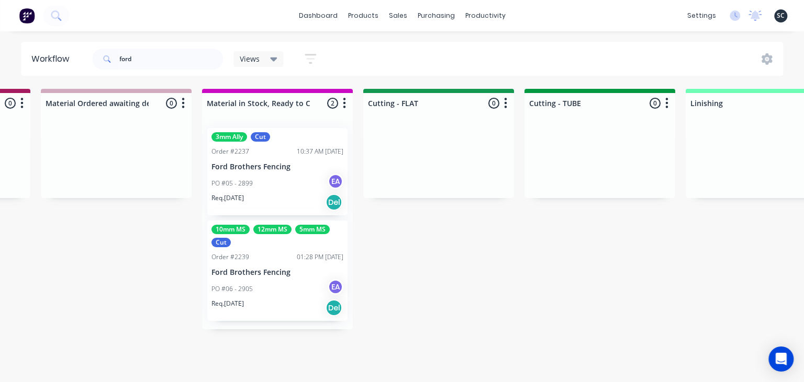
click at [260, 165] on p "Ford Brothers Fencing" at bounding box center [277, 167] width 132 height 9
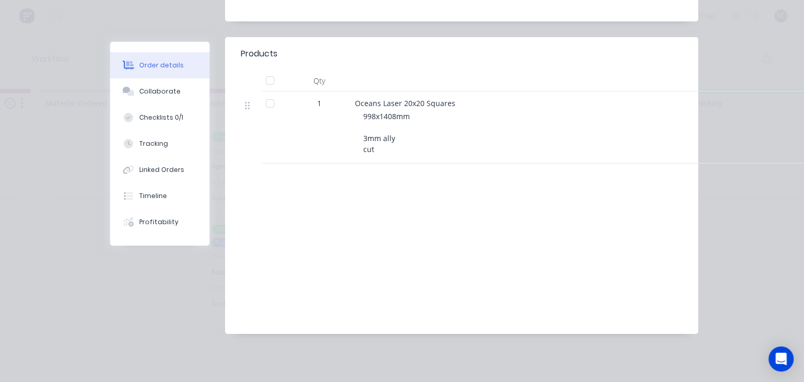
scroll to position [0, 0]
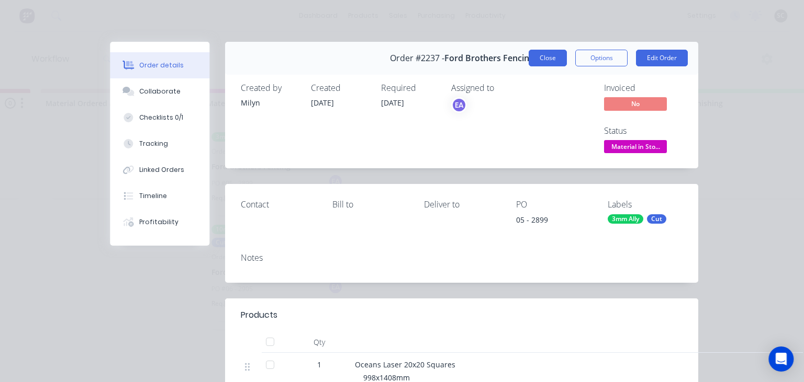
click at [557, 64] on button "Close" at bounding box center [547, 58] width 38 height 17
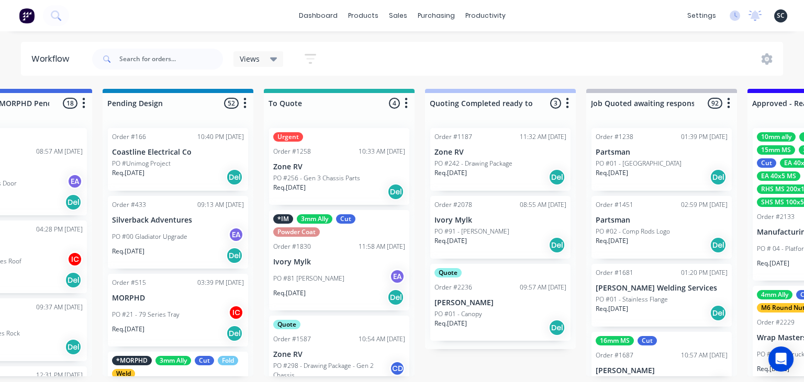
scroll to position [103, 0]
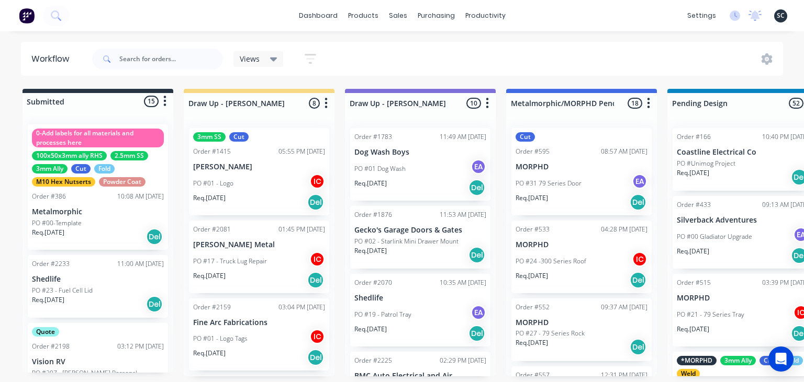
scroll to position [103, 0]
click at [164, 62] on input "text" at bounding box center [171, 59] width 104 height 21
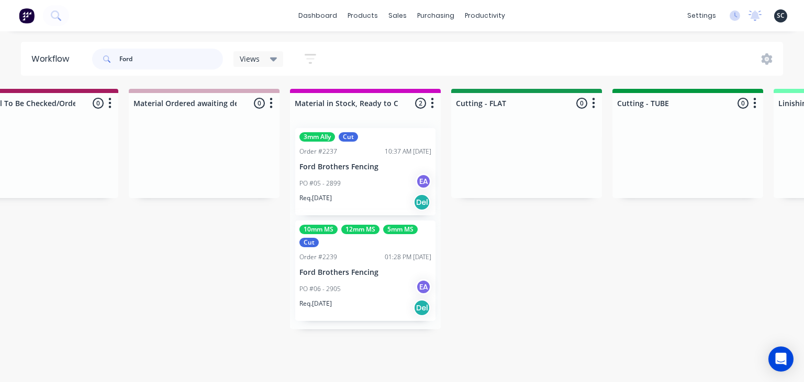
scroll to position [0, 1503]
type input "Ford"
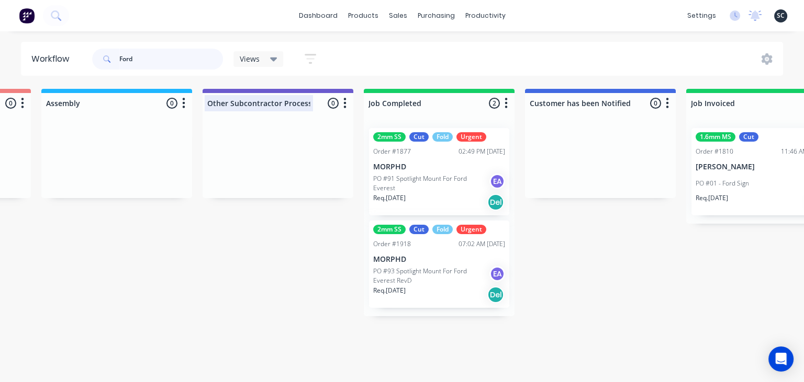
scroll to position [0, 3045]
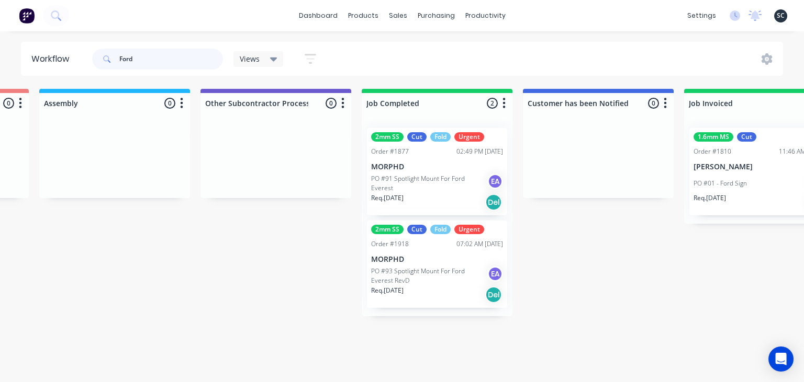
drag, startPoint x: 154, startPoint y: 54, endPoint x: 73, endPoint y: 70, distance: 83.2
click at [119, 70] on input "Ford" at bounding box center [171, 59] width 104 height 21
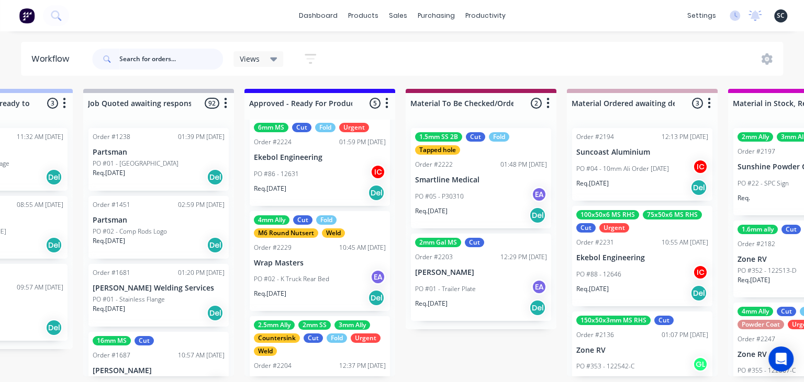
scroll to position [382, 0]
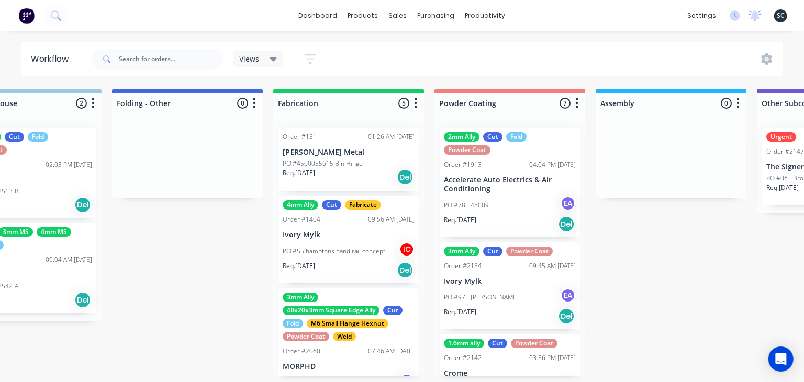
scroll to position [0, 2500]
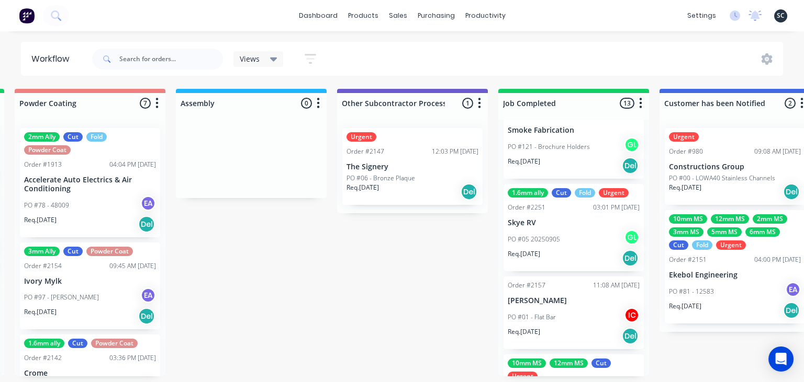
scroll to position [997, 0]
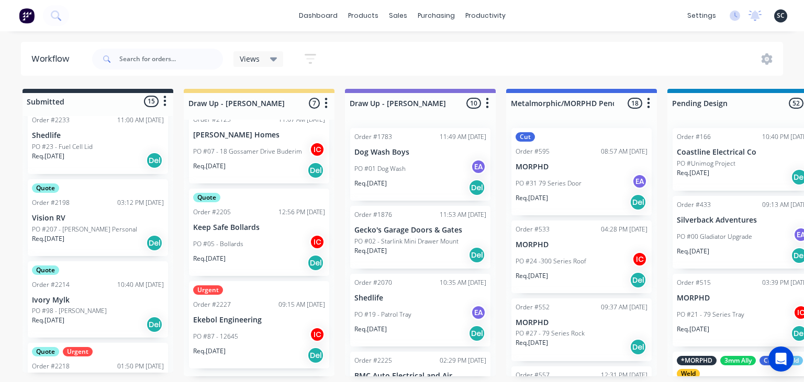
scroll to position [997, 0]
click at [458, 41] on div "dashboard products sales purchasing productivity dashboard products Product Cat…" at bounding box center [402, 160] width 804 height 320
